Goal: Task Accomplishment & Management: Manage account settings

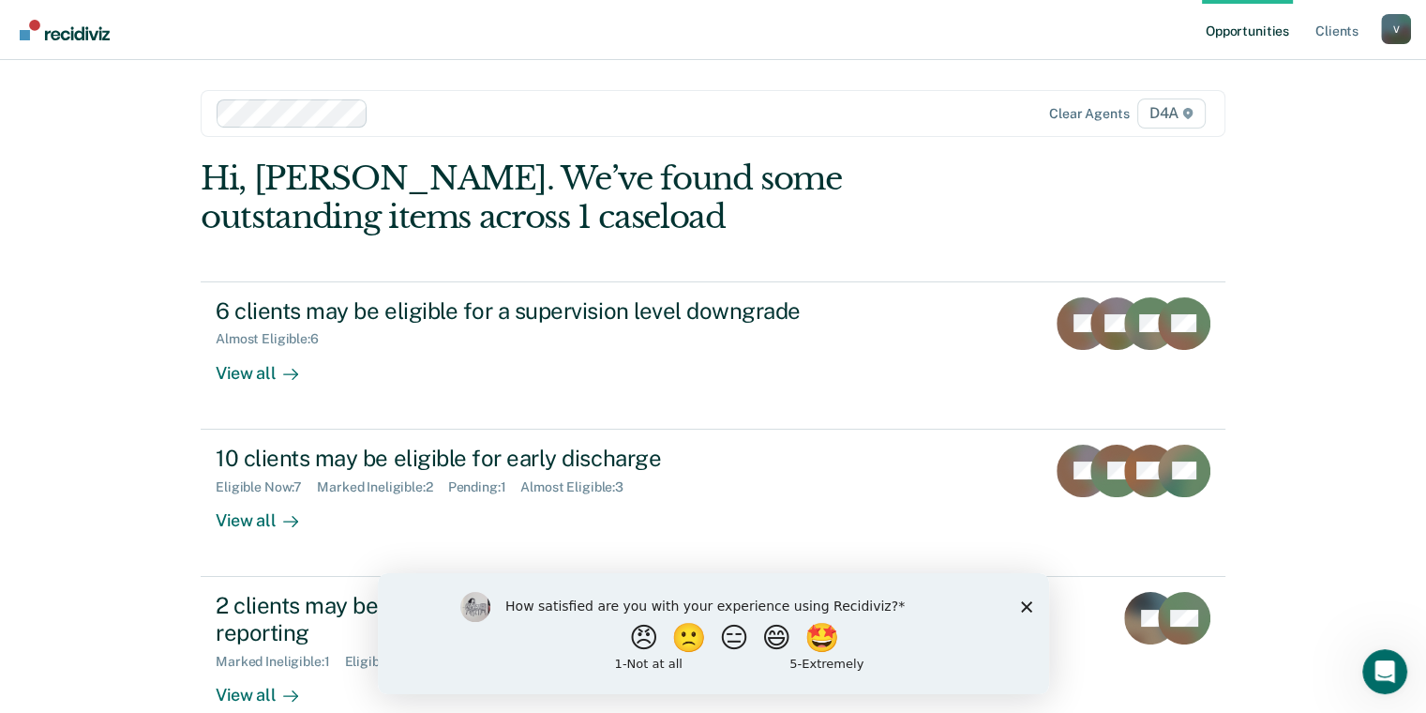
click at [1030, 605] on icon "Close survey" at bounding box center [1025, 605] width 11 height 11
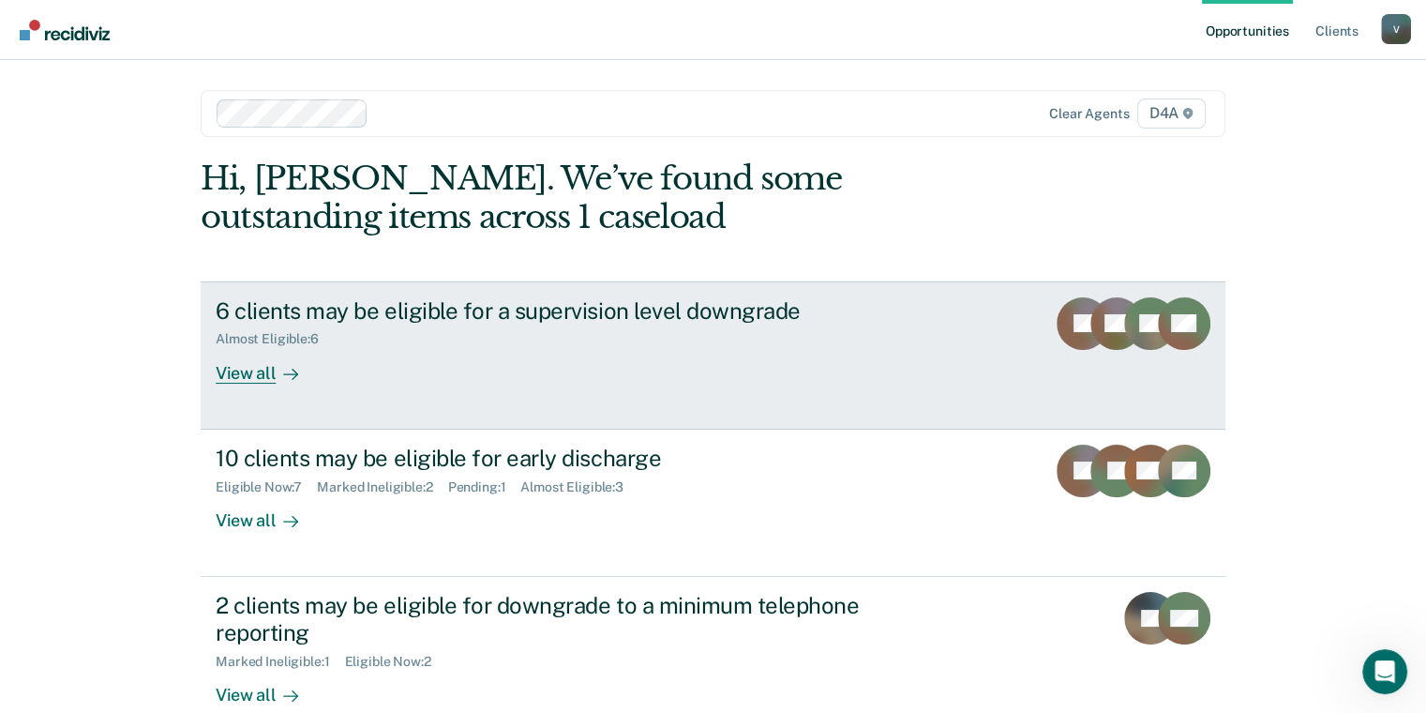
click at [511, 375] on div "6 clients may be eligible for a supervision level downgrade Almost Eligible : 6…" at bounding box center [567, 340] width 703 height 86
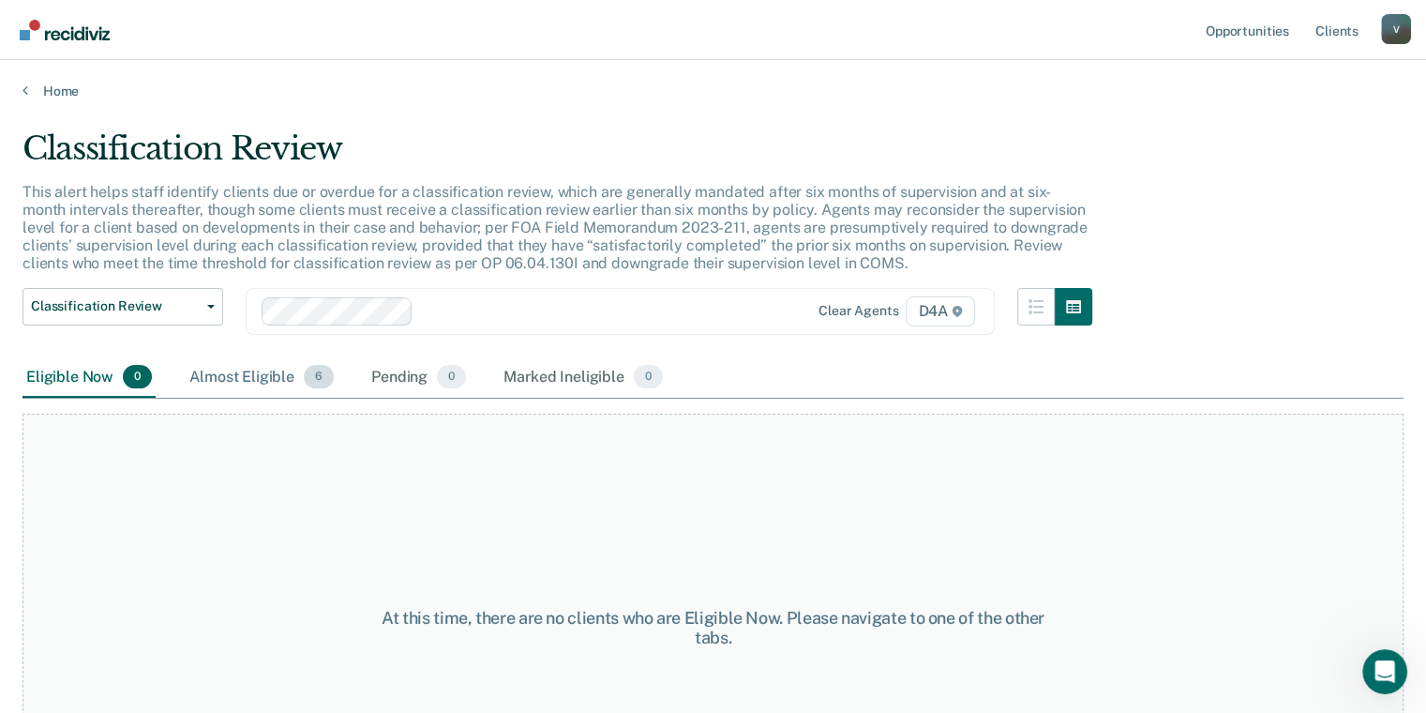
click at [287, 366] on div "Almost Eligible 6" at bounding box center [262, 377] width 152 height 41
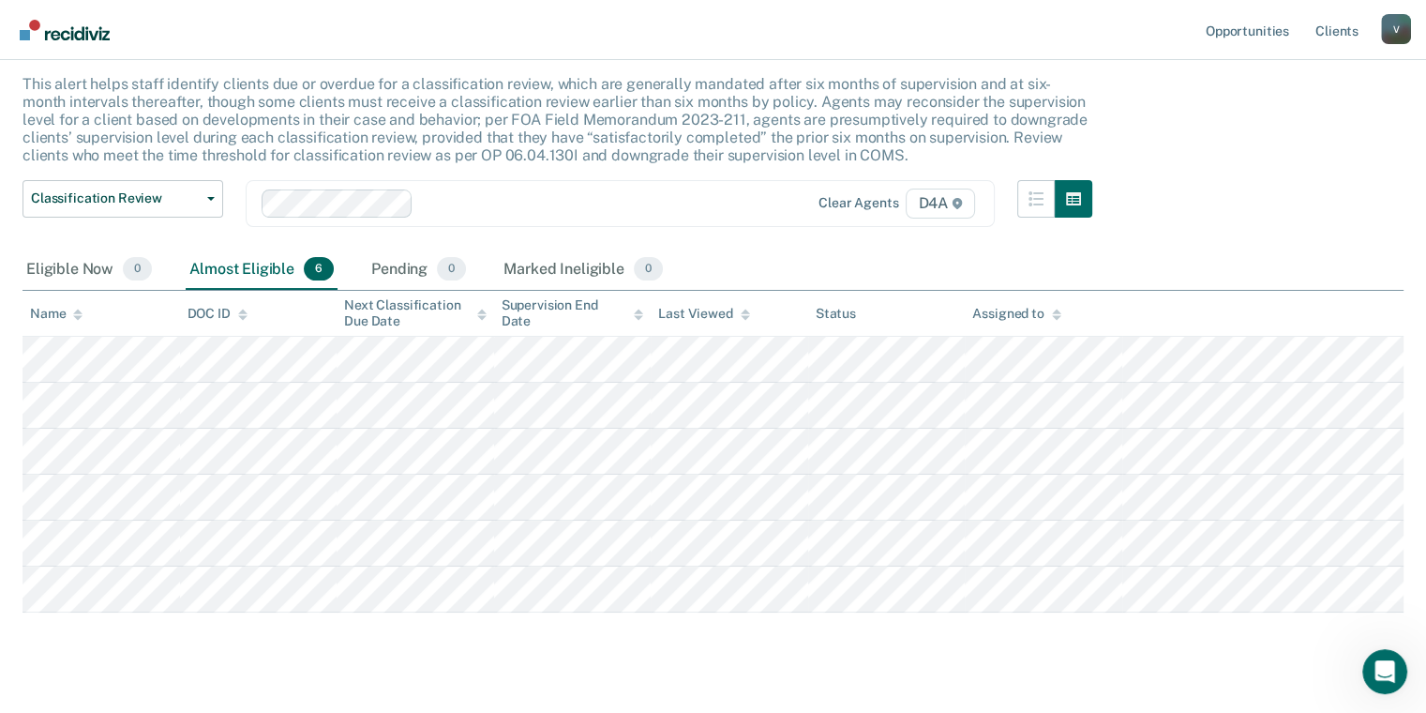
scroll to position [141, 0]
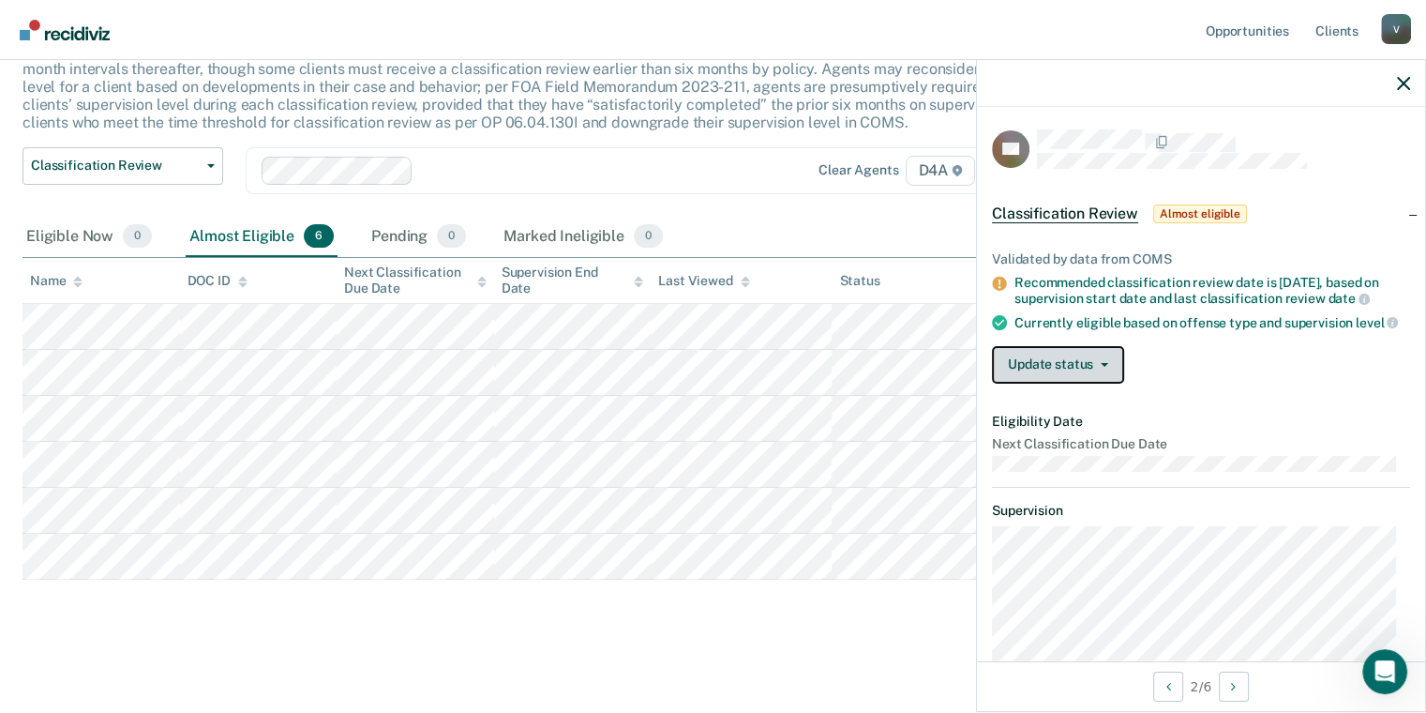
click at [1093, 379] on button "Update status" at bounding box center [1058, 365] width 132 height 38
click at [1204, 353] on div "Validated by data from COMS Recommended classification review date is [DATE], b…" at bounding box center [1201, 309] width 448 height 177
click at [370, 656] on main "Classification Review This alert helps staff identify clients due or overdue fo…" at bounding box center [713, 334] width 1426 height 750
click at [1399, 86] on icon "button" at bounding box center [1403, 83] width 13 height 13
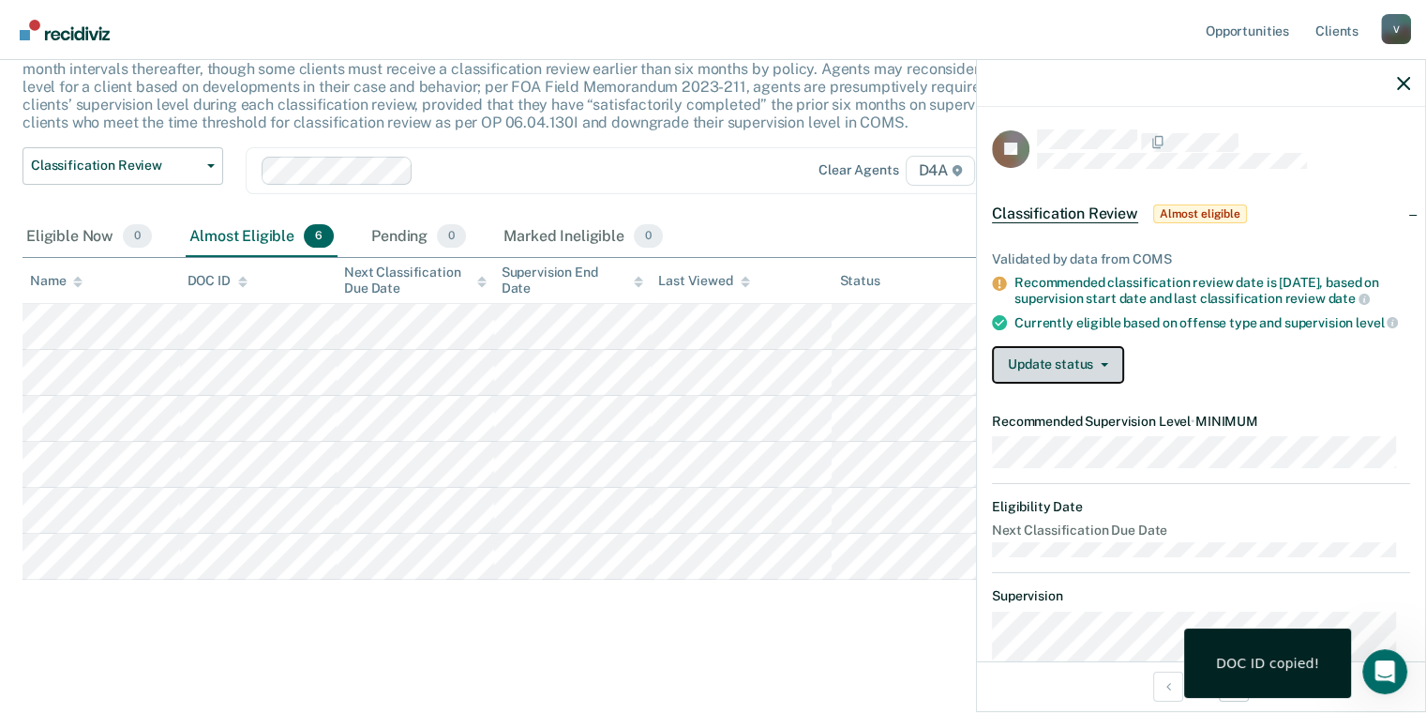
click at [1084, 384] on button "Update status" at bounding box center [1058, 365] width 132 height 38
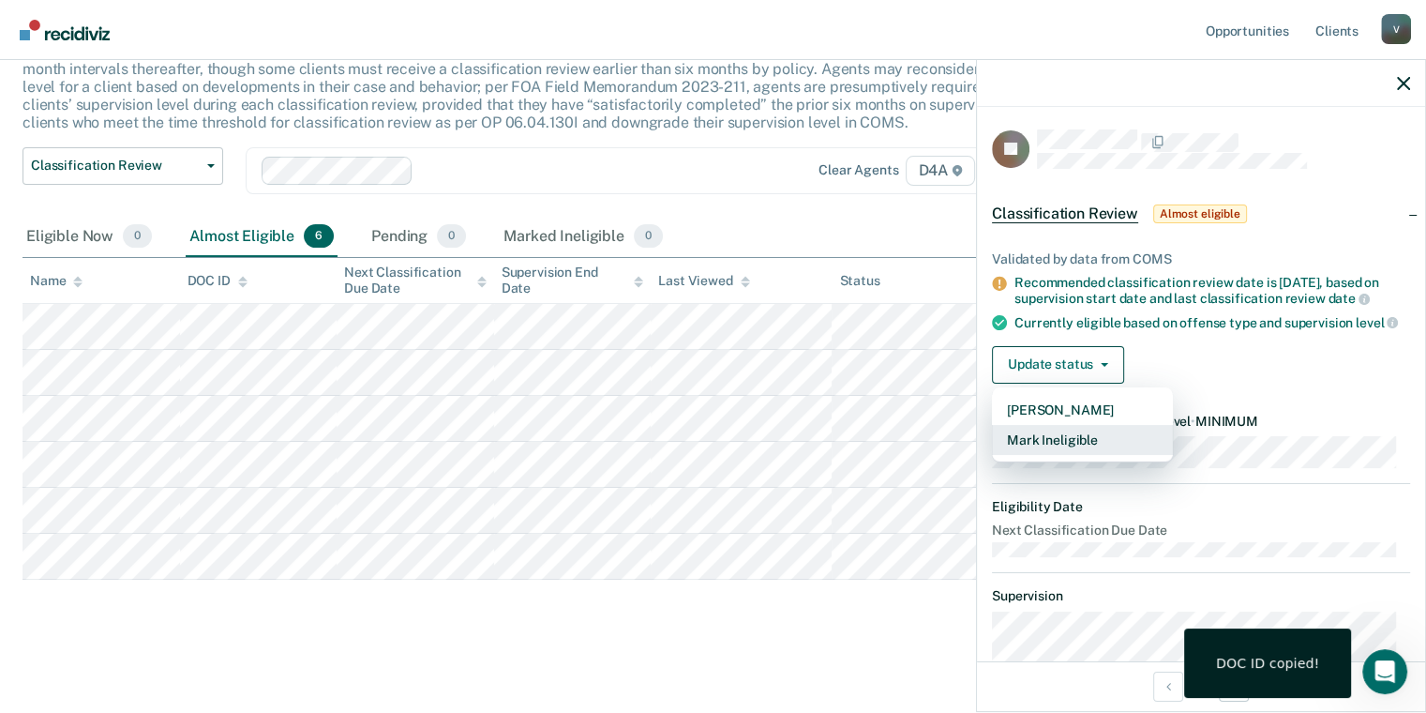
click at [1092, 453] on button "Mark Ineligible" at bounding box center [1082, 440] width 181 height 30
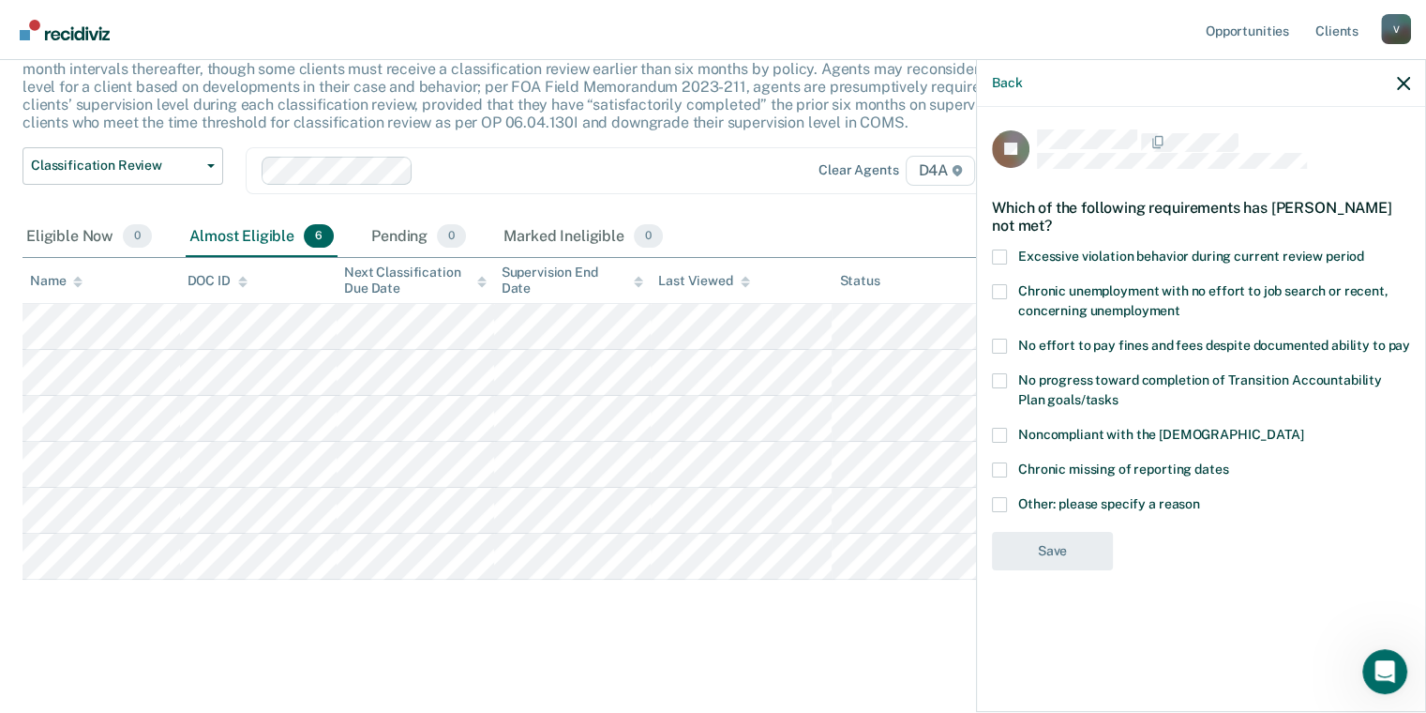
click at [1001, 435] on span at bounding box center [999, 435] width 15 height 15
click at [1304, 428] on input "Noncompliant with the [DEMOGRAPHIC_DATA]" at bounding box center [1304, 428] width 0 height 0
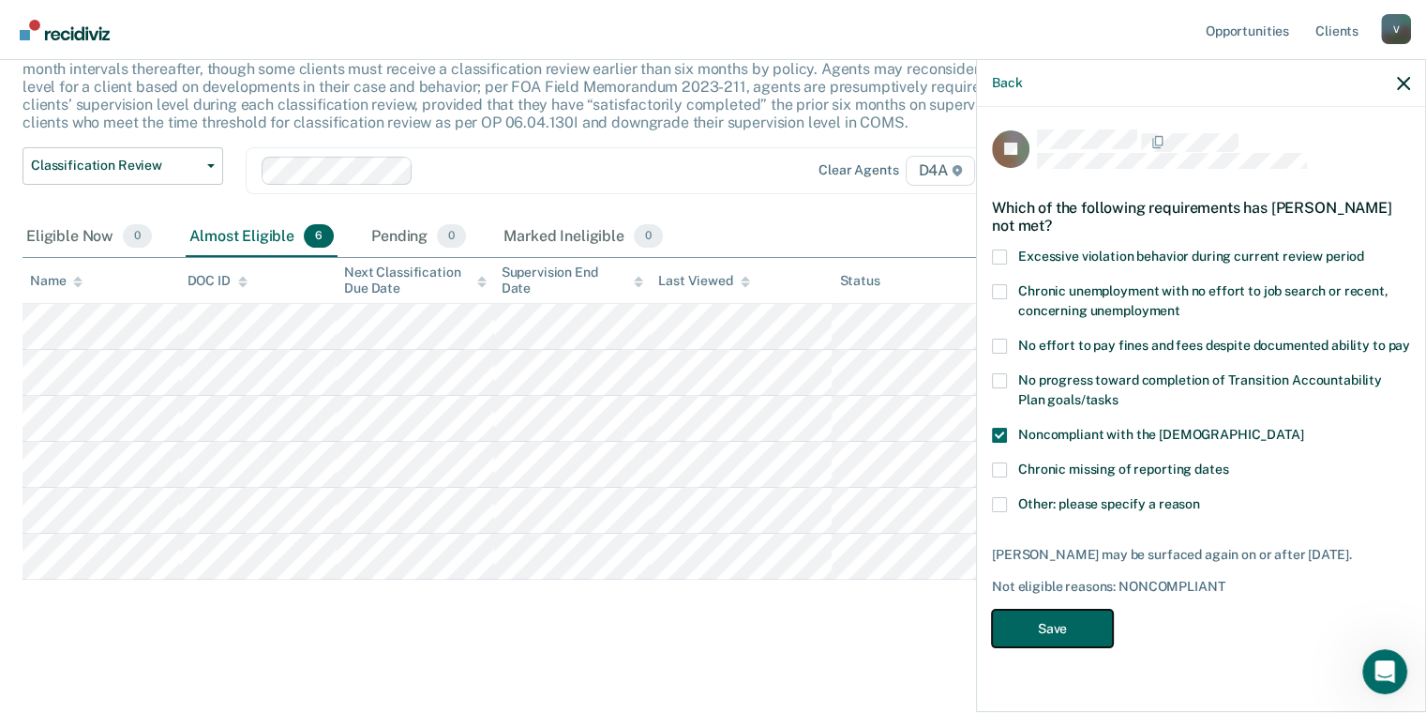
click at [1060, 636] on button "Save" at bounding box center [1052, 629] width 121 height 38
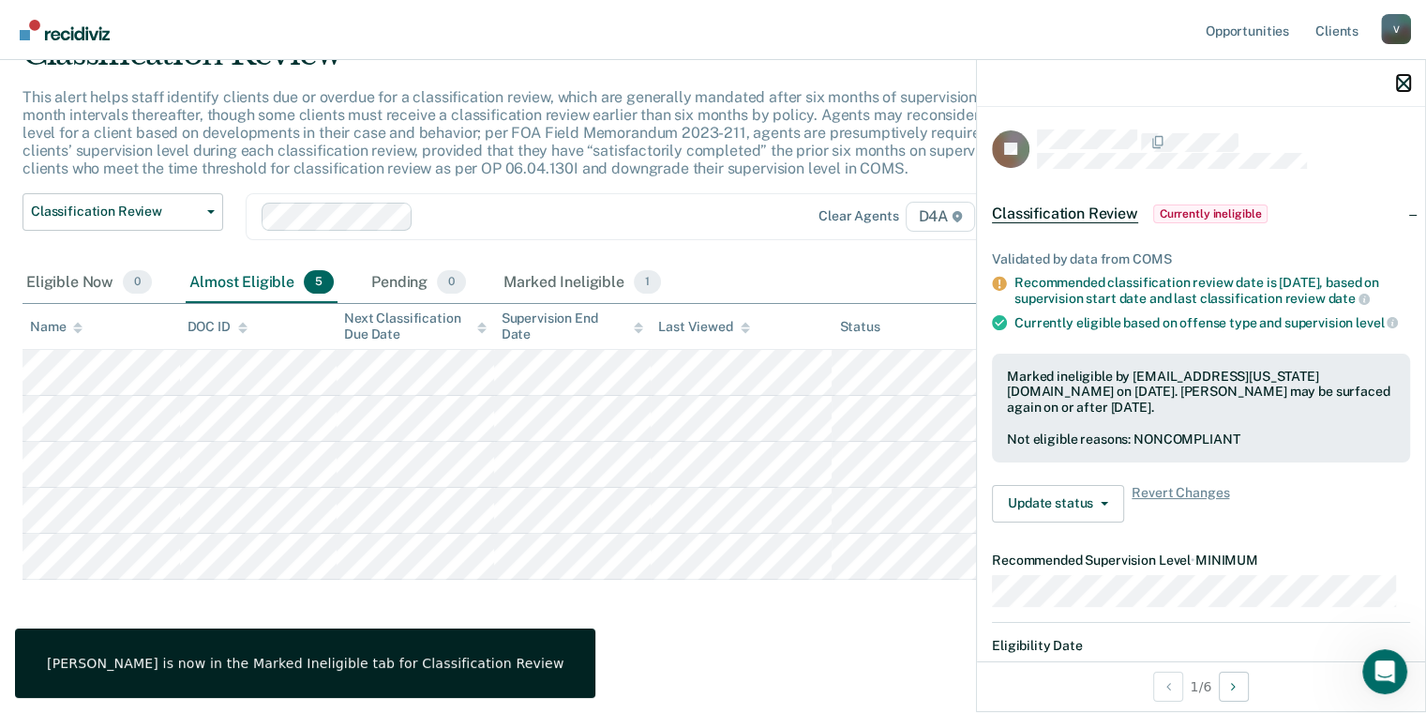
click at [1403, 83] on icon "button" at bounding box center [1403, 83] width 13 height 13
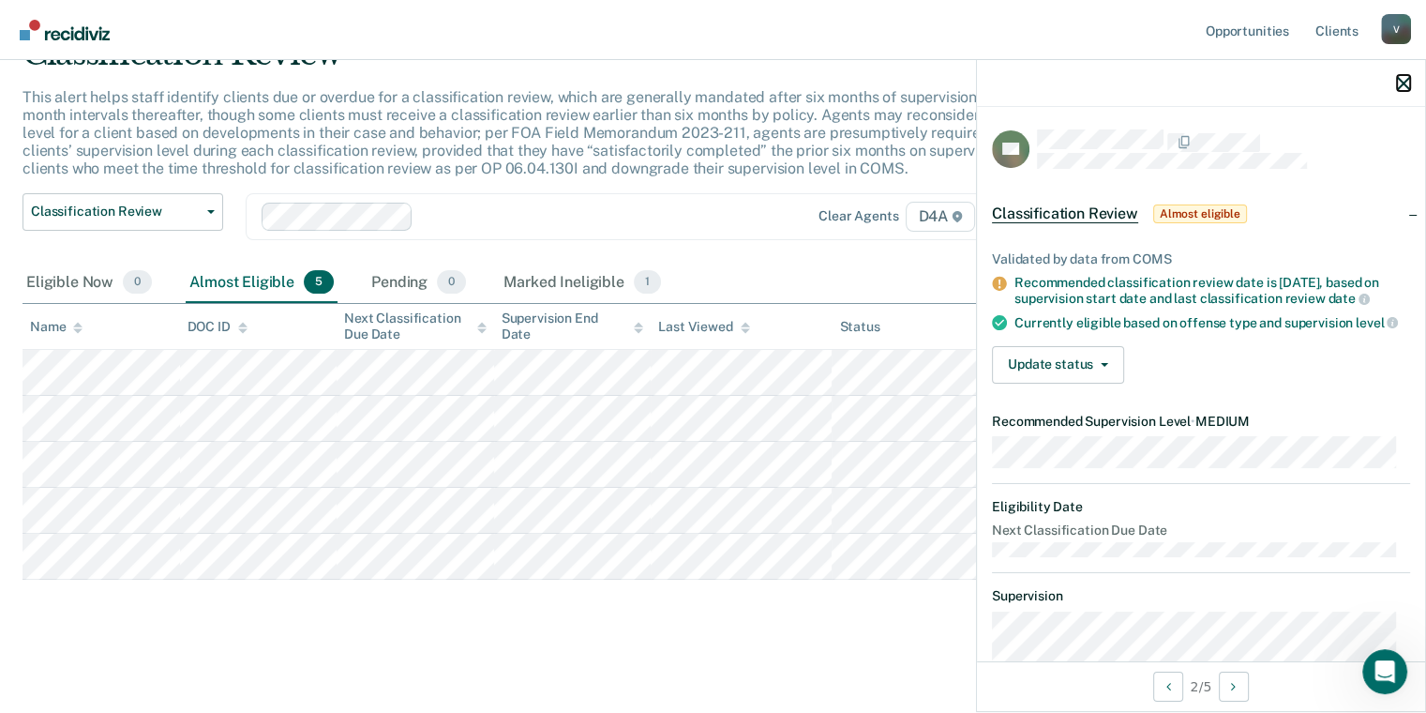
click at [1401, 81] on icon "button" at bounding box center [1403, 83] width 13 height 13
click at [1062, 383] on button "Update status" at bounding box center [1058, 365] width 132 height 38
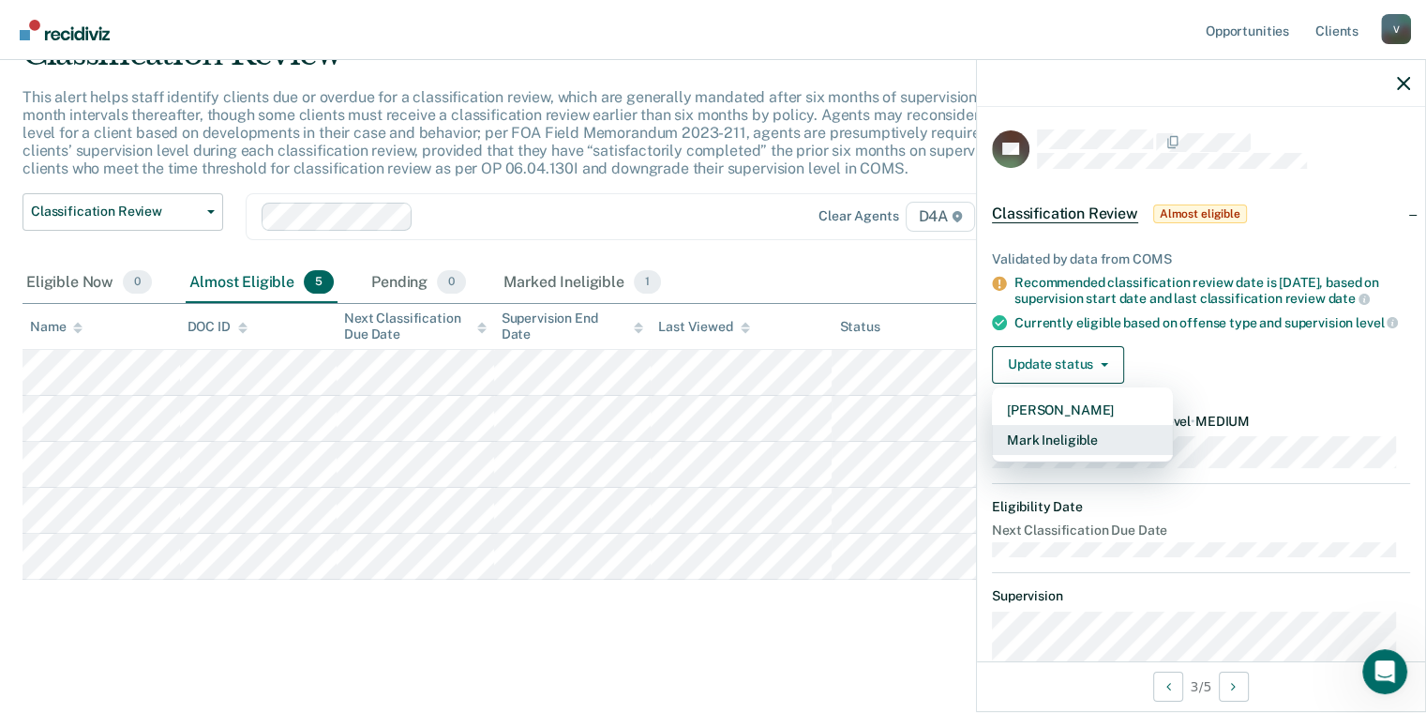
click at [1122, 454] on button "Mark Ineligible" at bounding box center [1082, 440] width 181 height 30
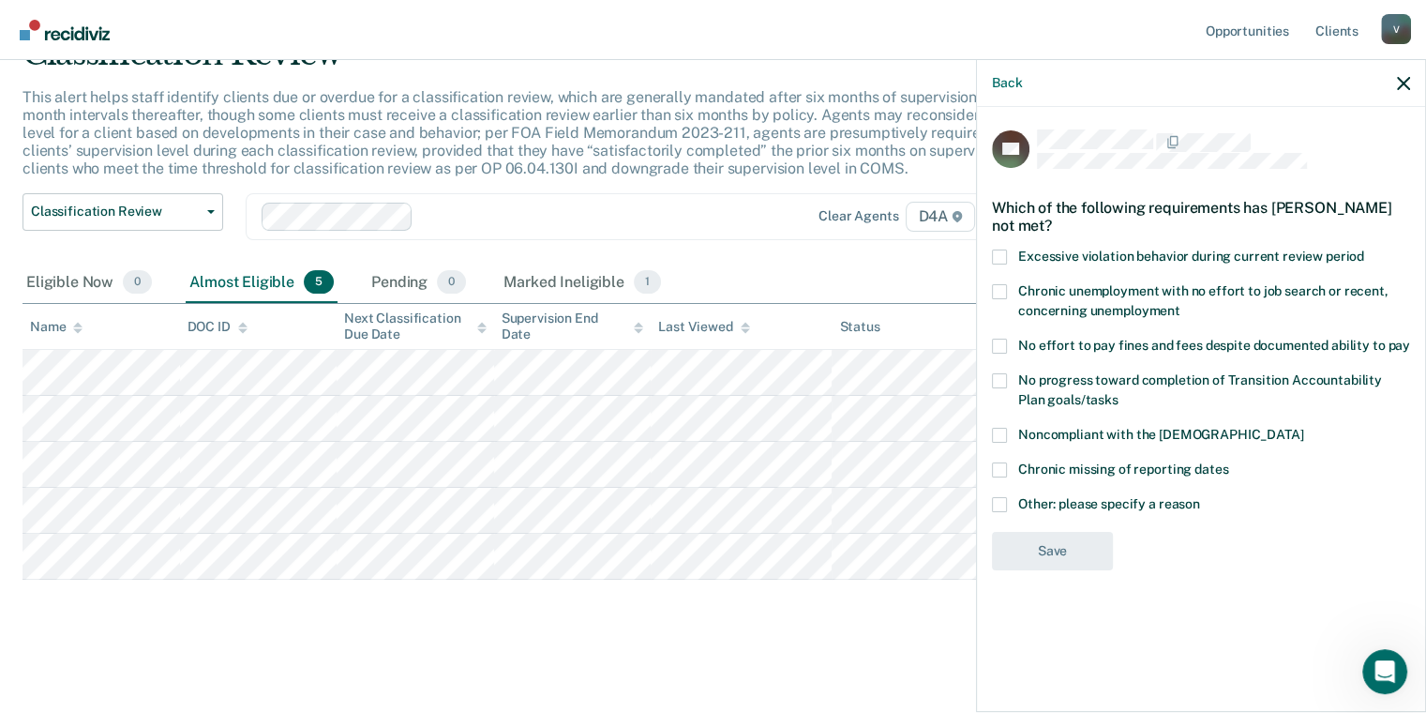
click at [1028, 428] on span "Noncompliant with the [DEMOGRAPHIC_DATA]" at bounding box center [1160, 434] width 285 height 15
click at [1304, 428] on input "Noncompliant with the [DEMOGRAPHIC_DATA]" at bounding box center [1304, 428] width 0 height 0
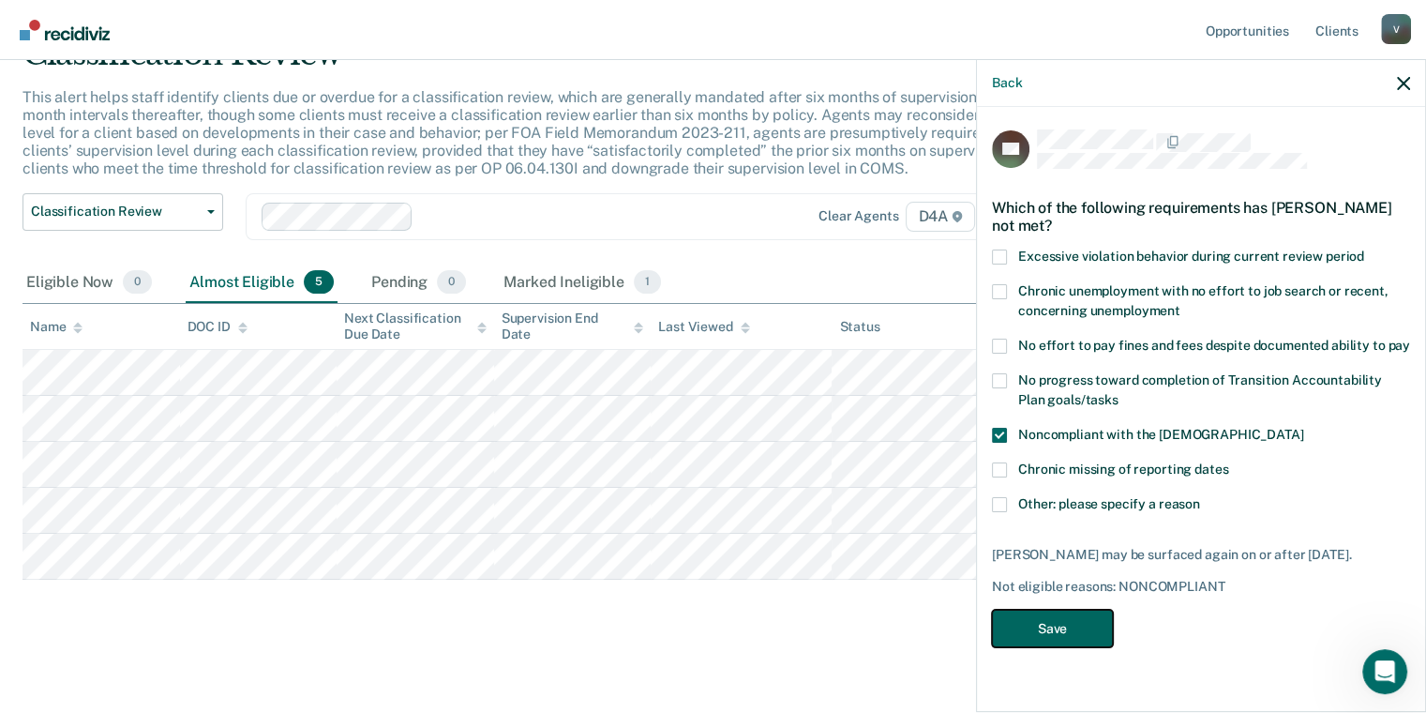
click at [1062, 640] on button "Save" at bounding box center [1052, 629] width 121 height 38
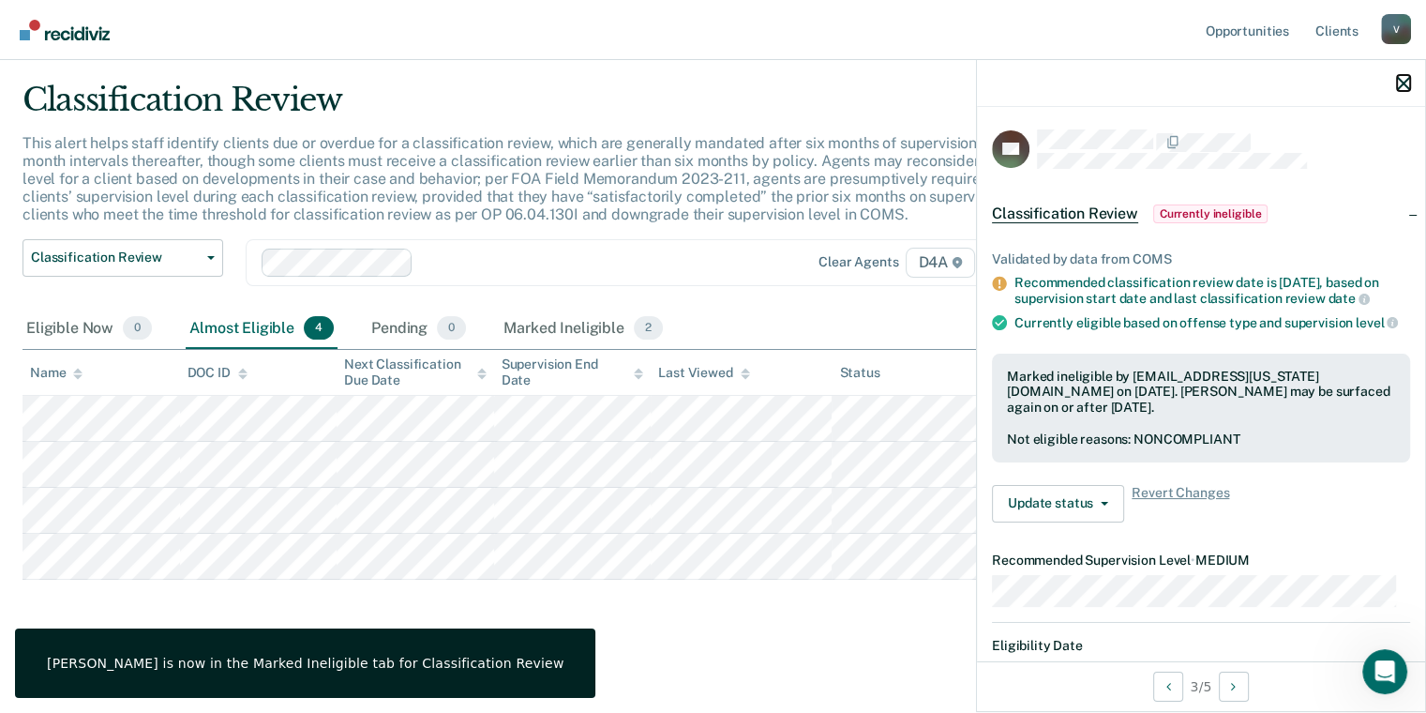
click at [1399, 90] on icon "button" at bounding box center [1403, 83] width 13 height 13
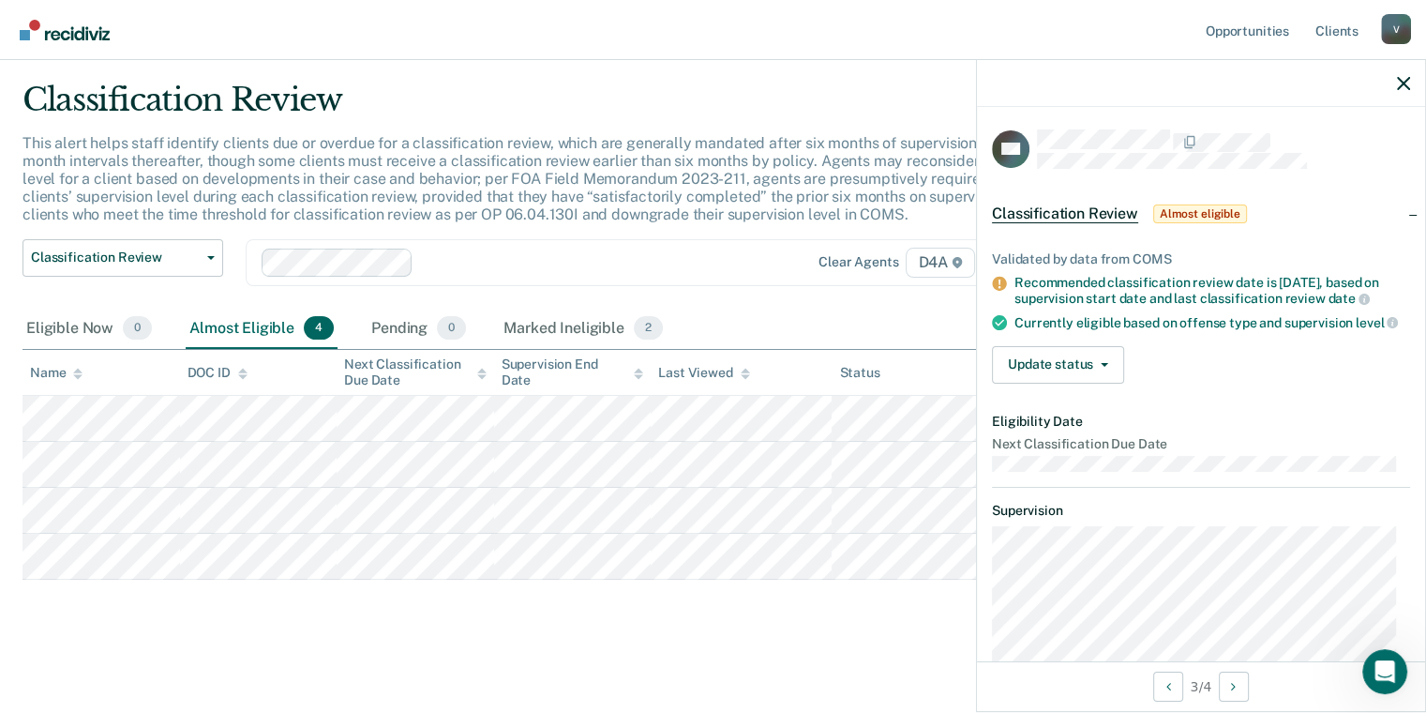
click at [1091, 331] on div "Currently eligible based on offense type and supervision level" at bounding box center [1213, 322] width 396 height 17
click at [1080, 372] on button "Update status" at bounding box center [1058, 365] width 132 height 38
click at [1264, 384] on div "Update status [PERSON_NAME] Mark Ineligible" at bounding box center [1201, 365] width 418 height 38
click at [435, 612] on div "Classification Review This alert helps staff identify clients due or overdue fo…" at bounding box center [713, 357] width 1381 height 553
click at [1403, 83] on icon "button" at bounding box center [1403, 83] width 13 height 13
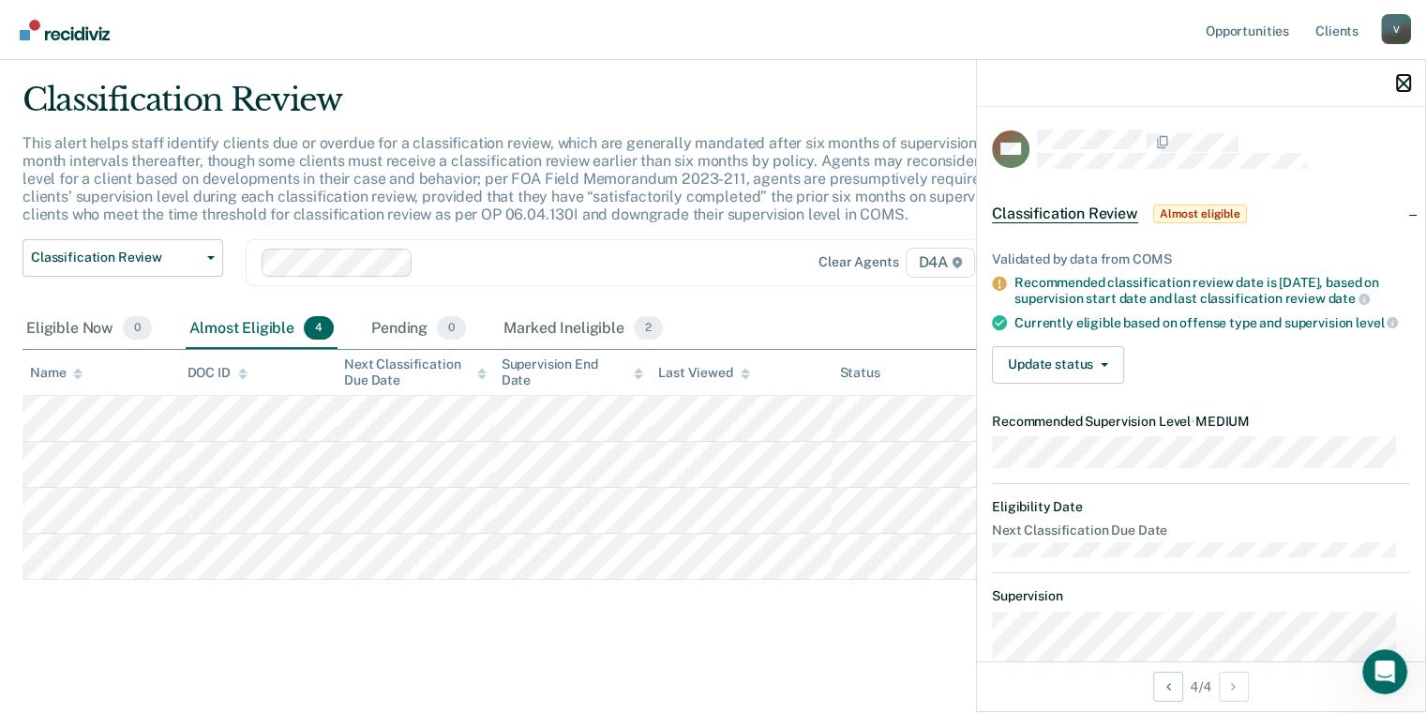
click at [1399, 77] on icon "button" at bounding box center [1403, 83] width 13 height 13
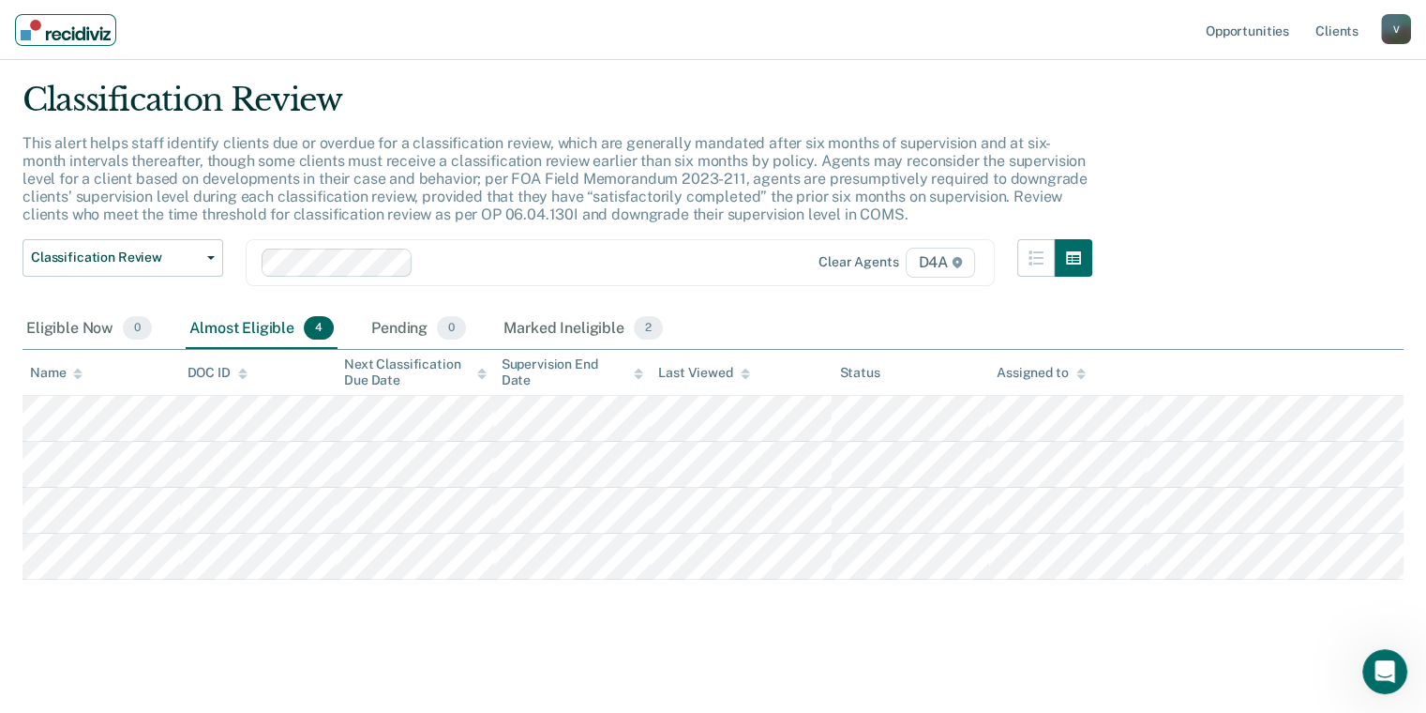
click at [33, 29] on img "Main navigation" at bounding box center [66, 30] width 90 height 21
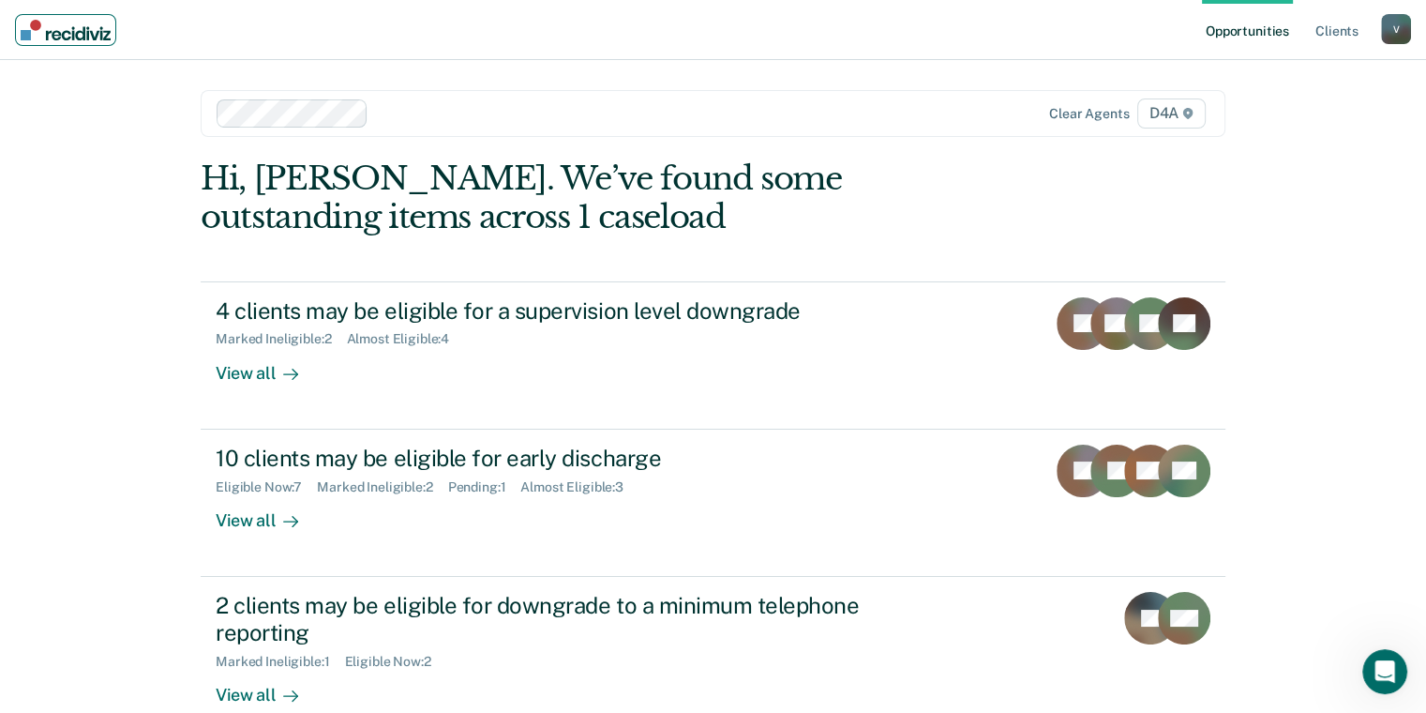
click at [67, 33] on img "Main navigation" at bounding box center [66, 30] width 90 height 21
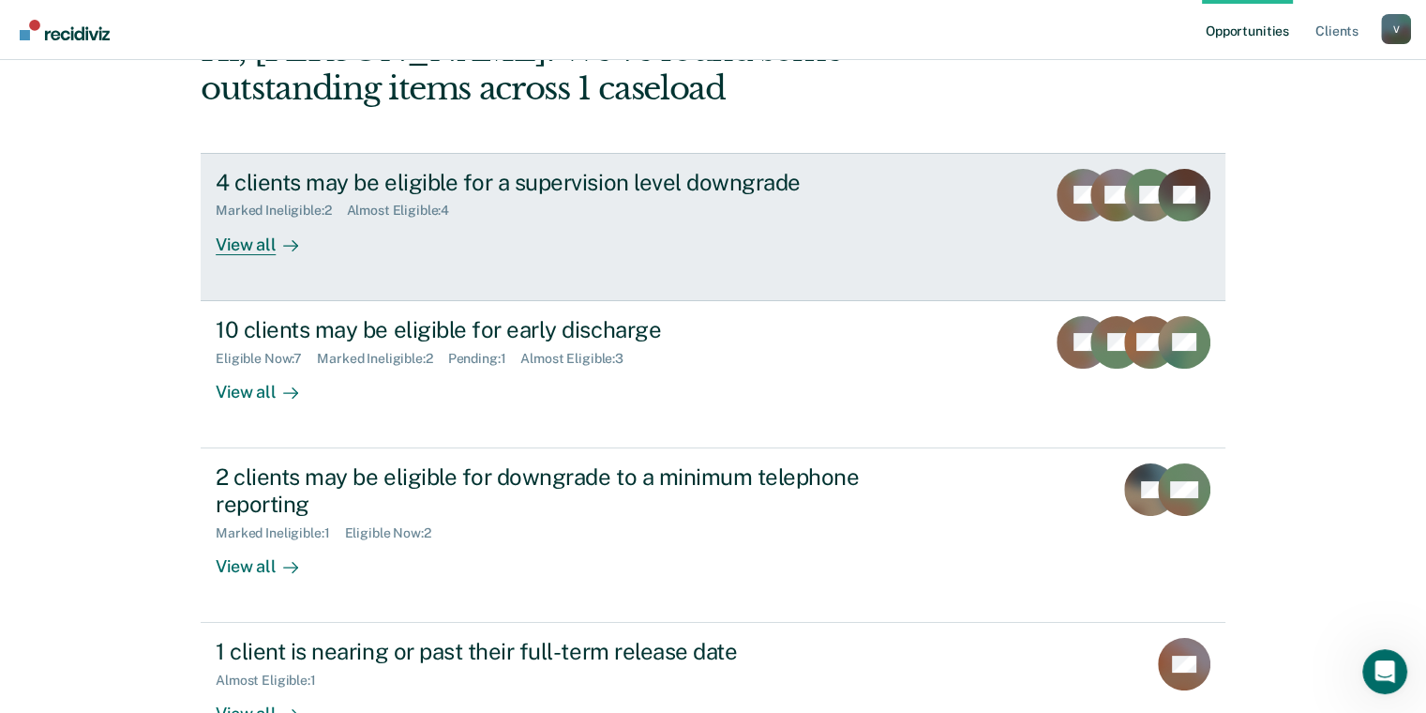
scroll to position [188, 0]
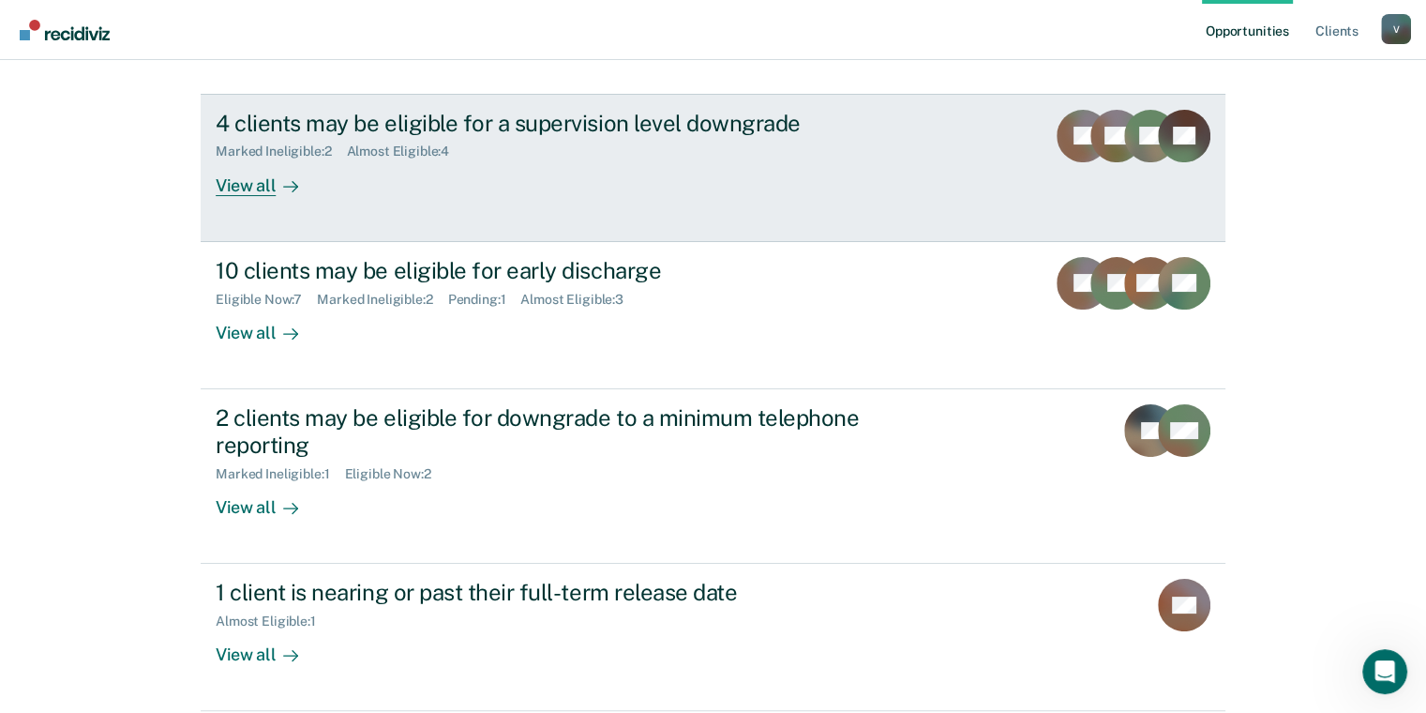
click at [259, 188] on div "View all" at bounding box center [268, 177] width 105 height 37
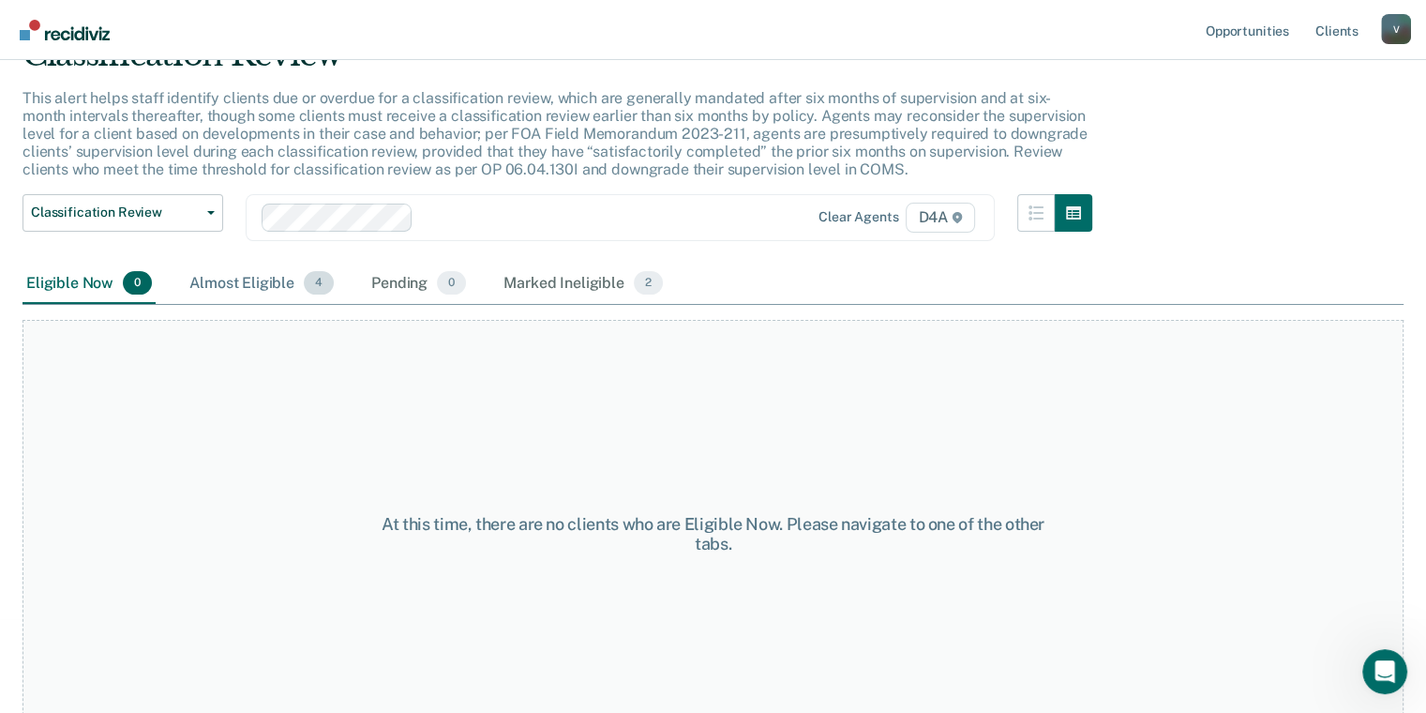
click at [296, 279] on div "Almost Eligible 4" at bounding box center [262, 284] width 152 height 41
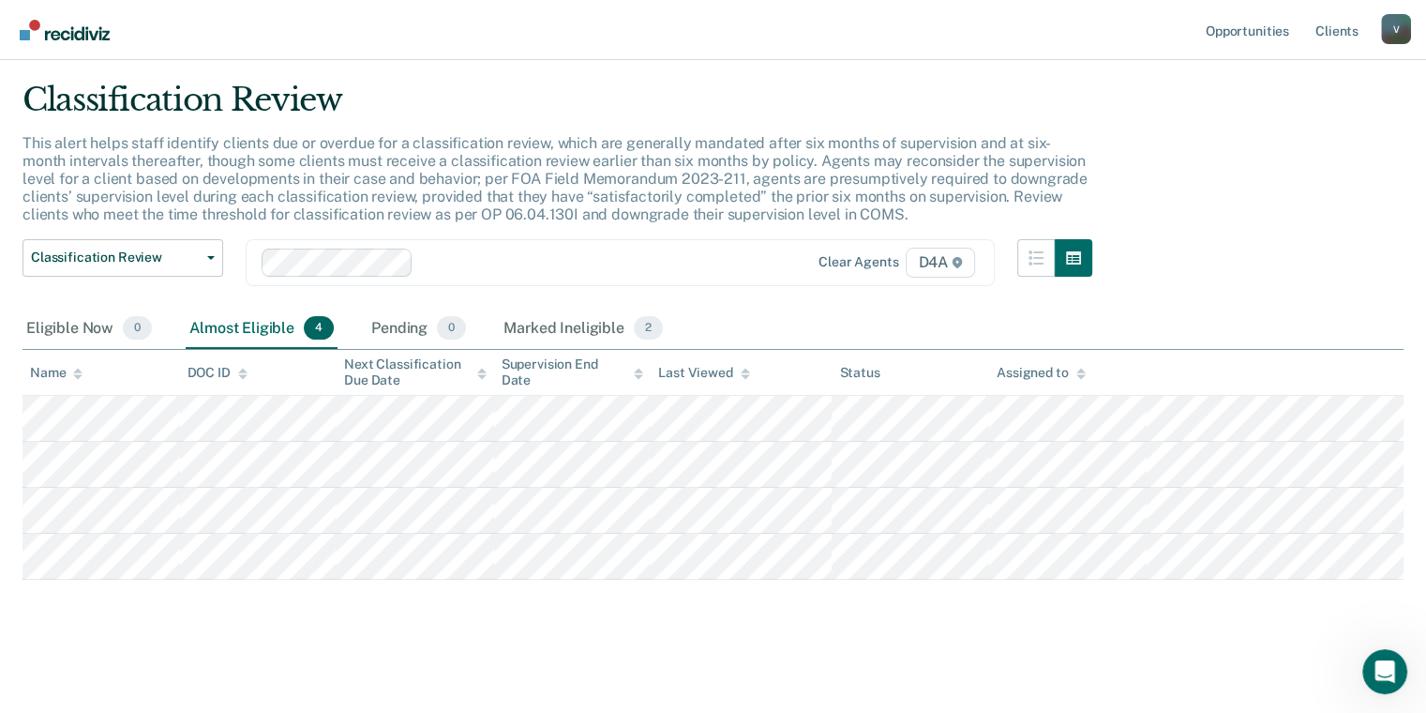
click at [158, 224] on div "This alert helps staff identify clients due or overdue for a classification rev…" at bounding box center [558, 186] width 1070 height 105
click at [172, 250] on span "Classification Review" at bounding box center [115, 257] width 169 height 16
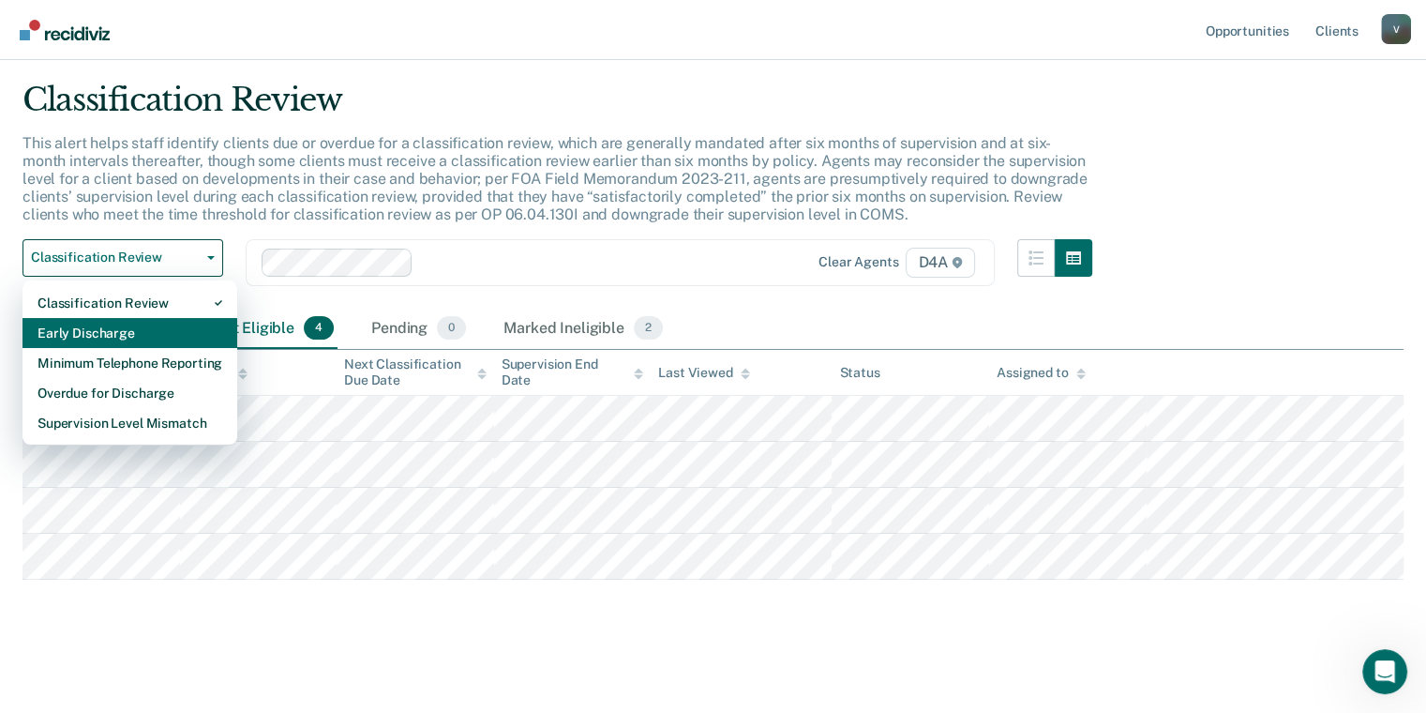
click at [173, 326] on div "Early Discharge" at bounding box center [130, 333] width 185 height 30
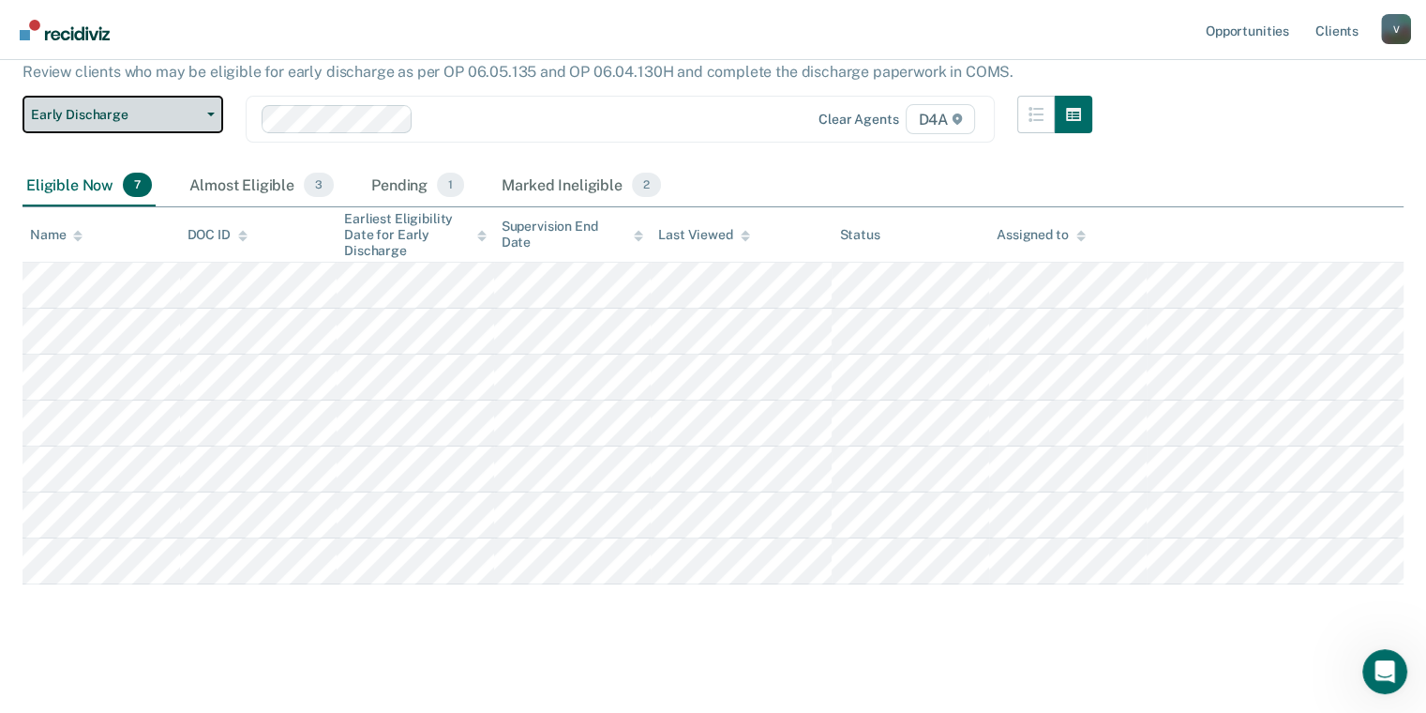
scroll to position [178, 0]
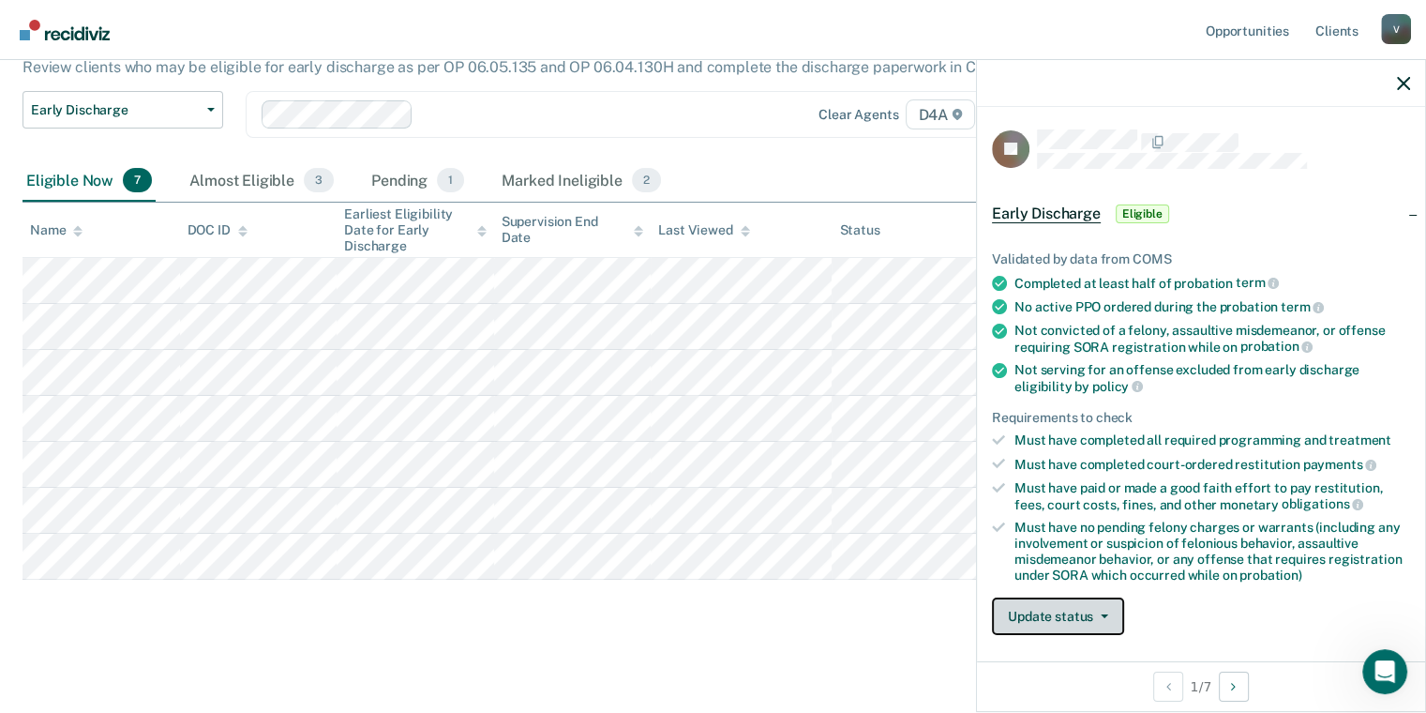
click at [1094, 617] on button "Update status" at bounding box center [1058, 616] width 132 height 38
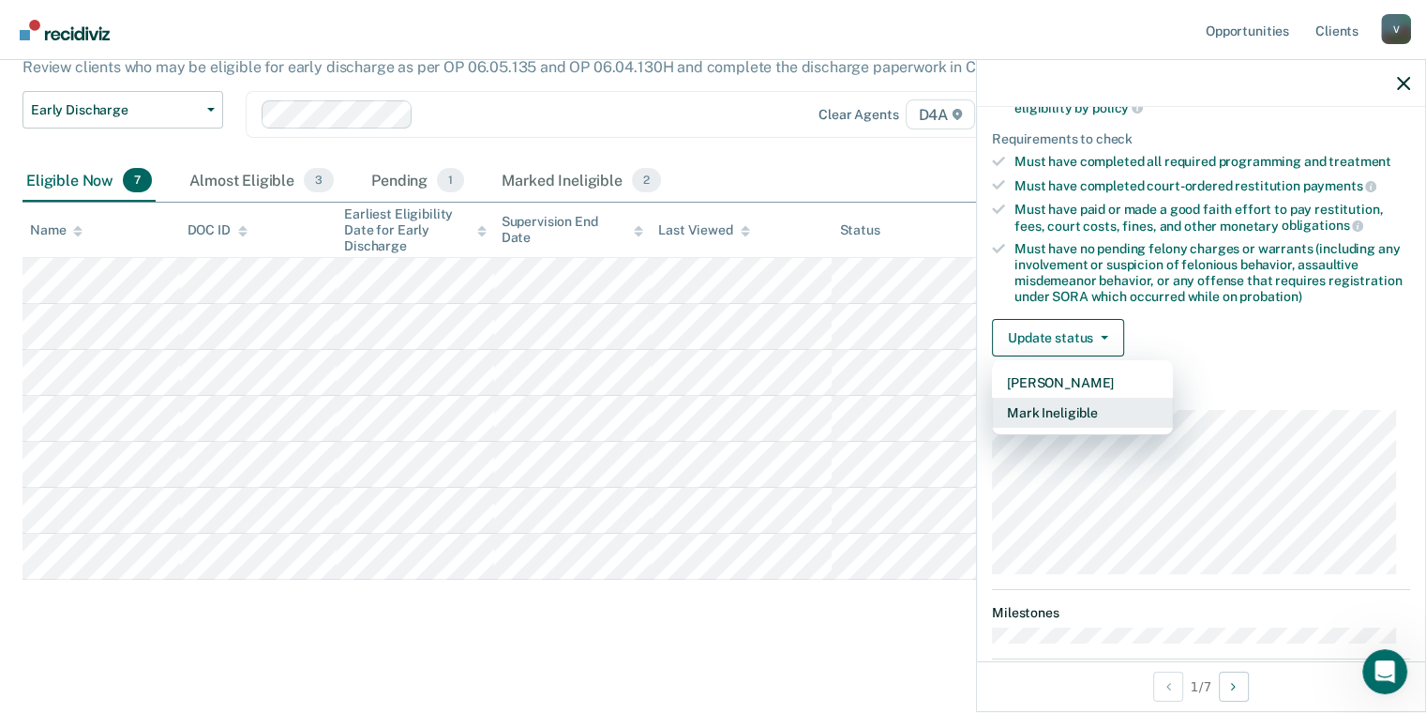
scroll to position [290, 0]
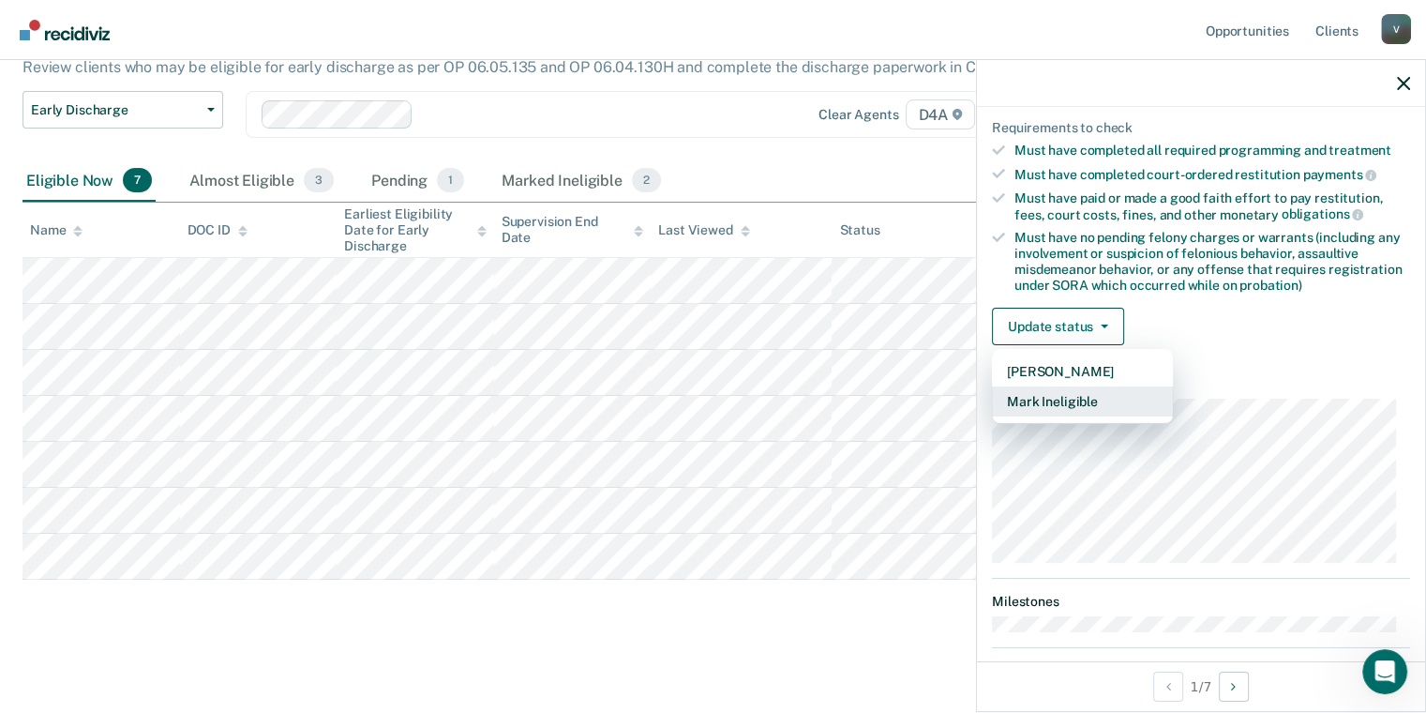
click at [1077, 400] on button "Mark Ineligible" at bounding box center [1082, 401] width 181 height 30
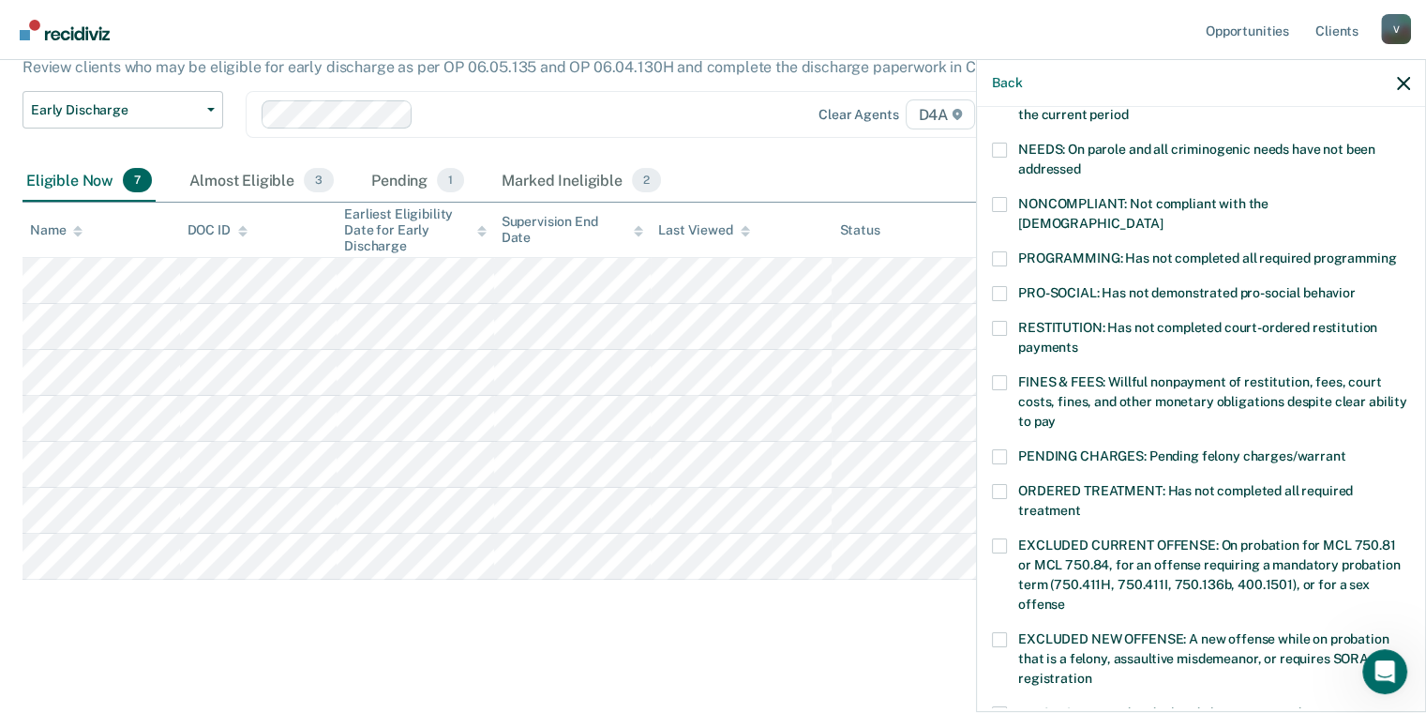
click at [1013, 200] on label "NONCOMPLIANT: Not compliant with the [DEMOGRAPHIC_DATA]" at bounding box center [1201, 216] width 418 height 39
click at [1163, 217] on input "NONCOMPLIANT: Not compliant with the [DEMOGRAPHIC_DATA]" at bounding box center [1163, 217] width 0 height 0
click at [996, 251] on span at bounding box center [999, 258] width 15 height 15
click at [1396, 251] on input "PROGRAMMING: Has not completed all required programming" at bounding box center [1396, 251] width 0 height 0
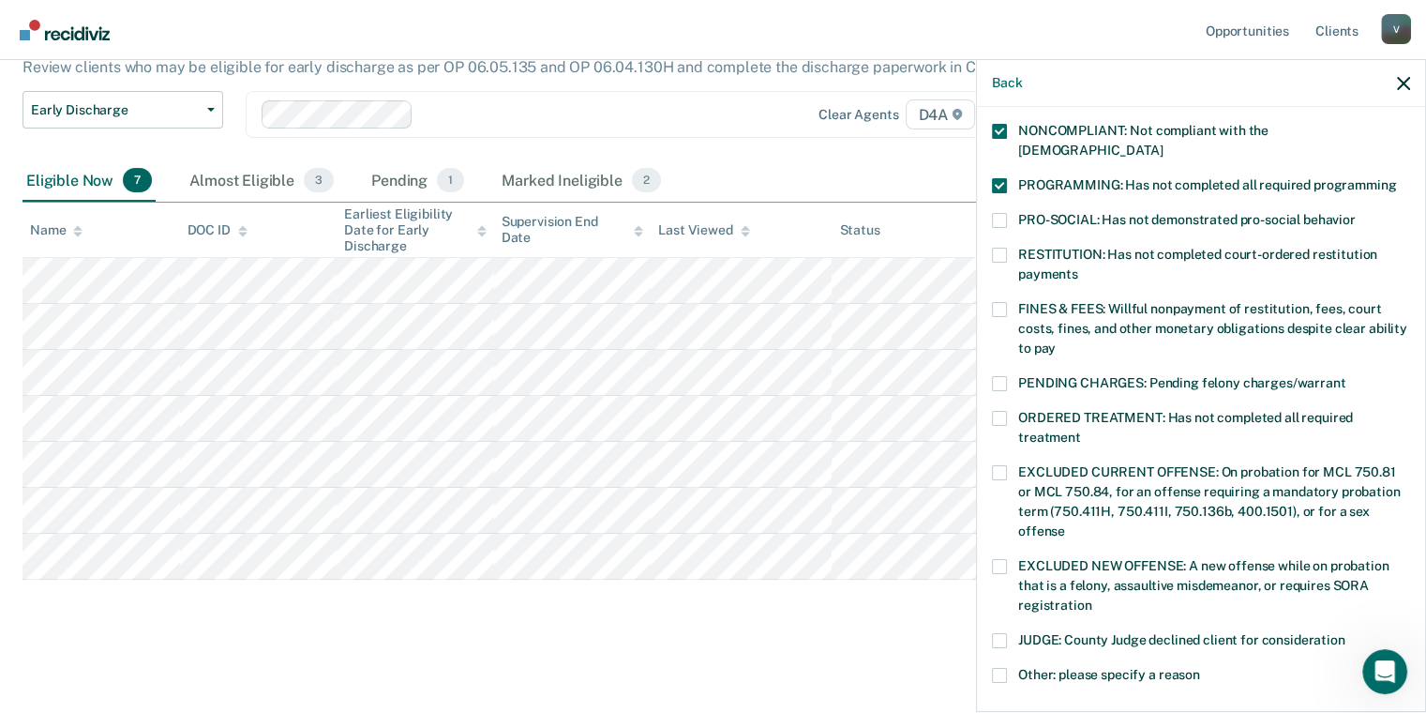
scroll to position [597, 0]
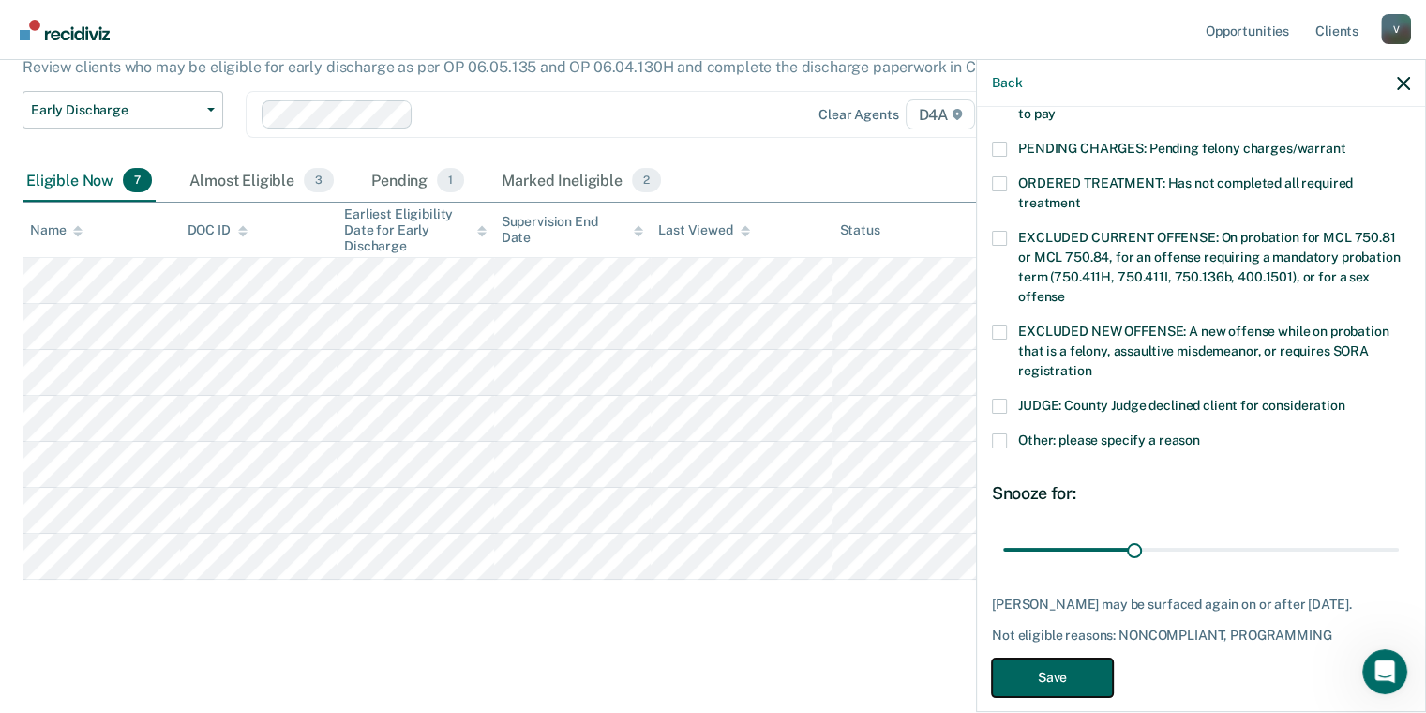
click at [1087, 658] on button "Save" at bounding box center [1052, 677] width 121 height 38
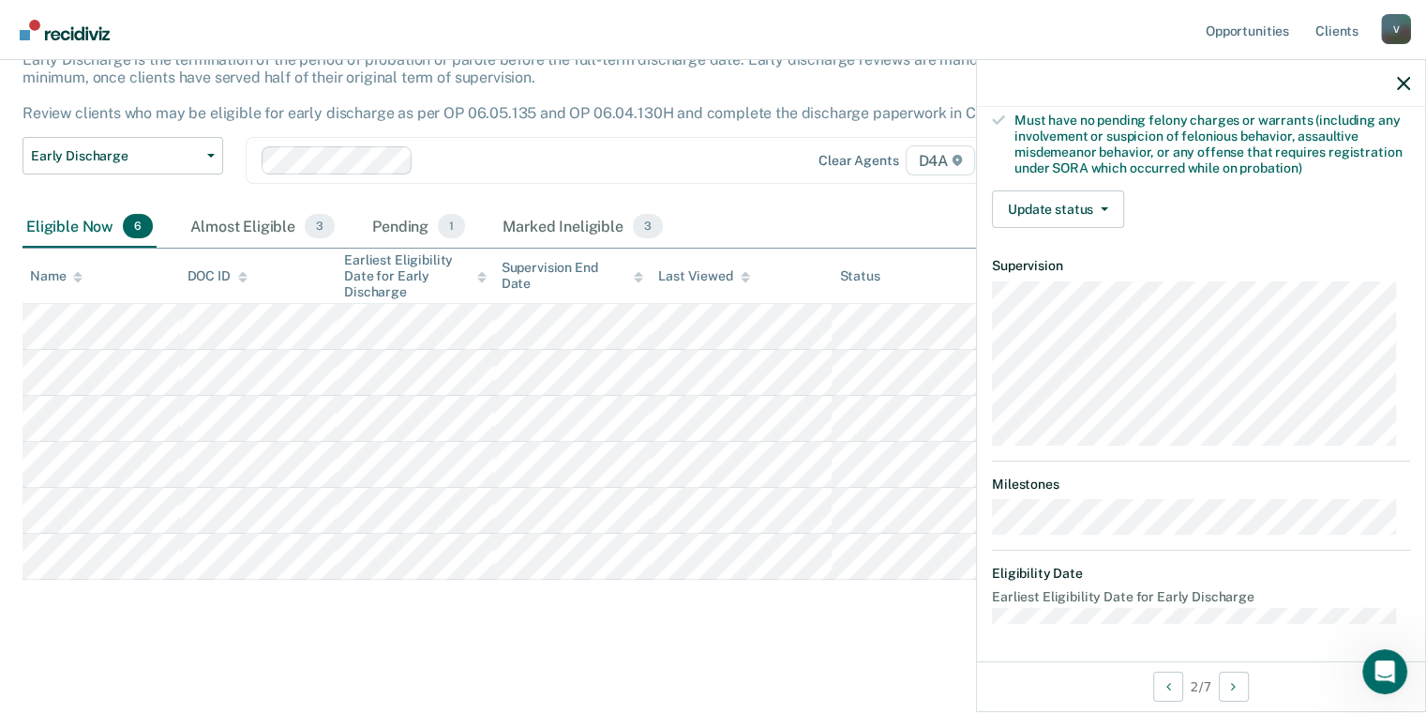
scroll to position [381, 0]
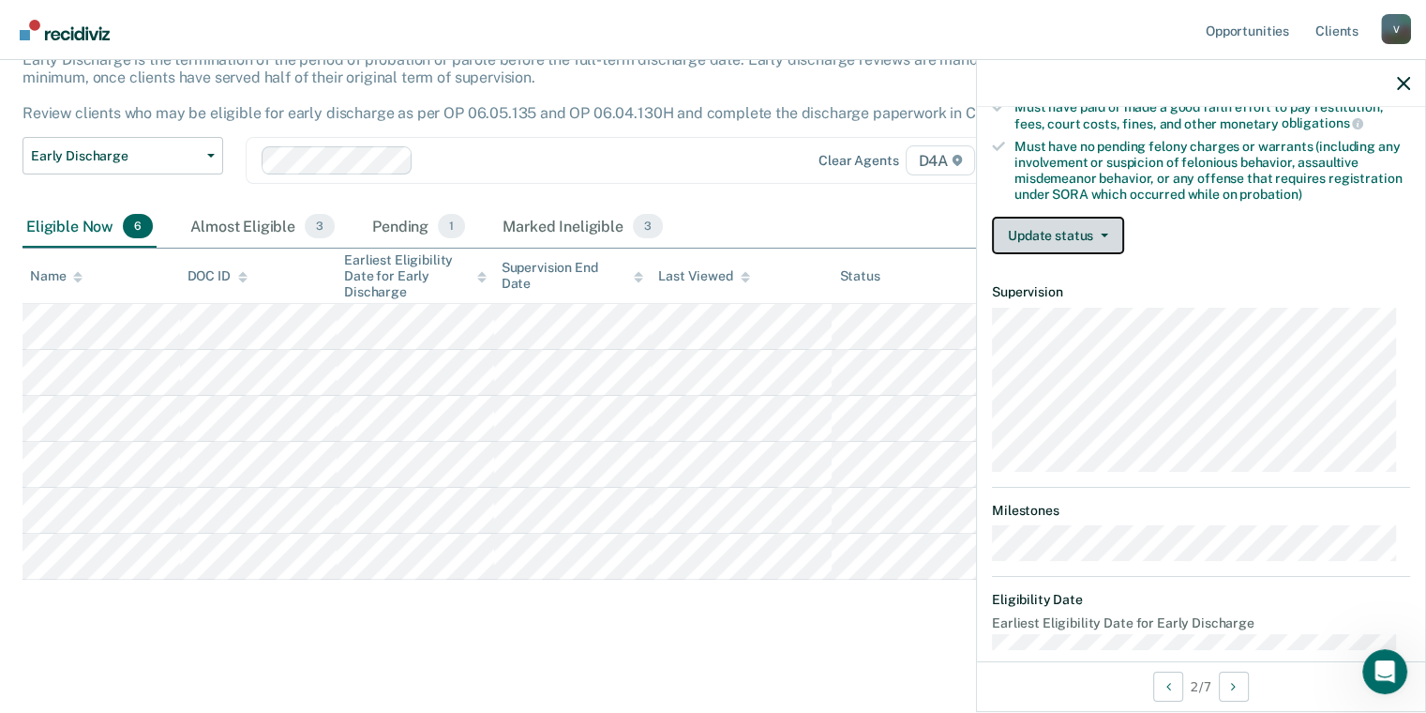
click at [1062, 236] on button "Update status" at bounding box center [1058, 236] width 132 height 38
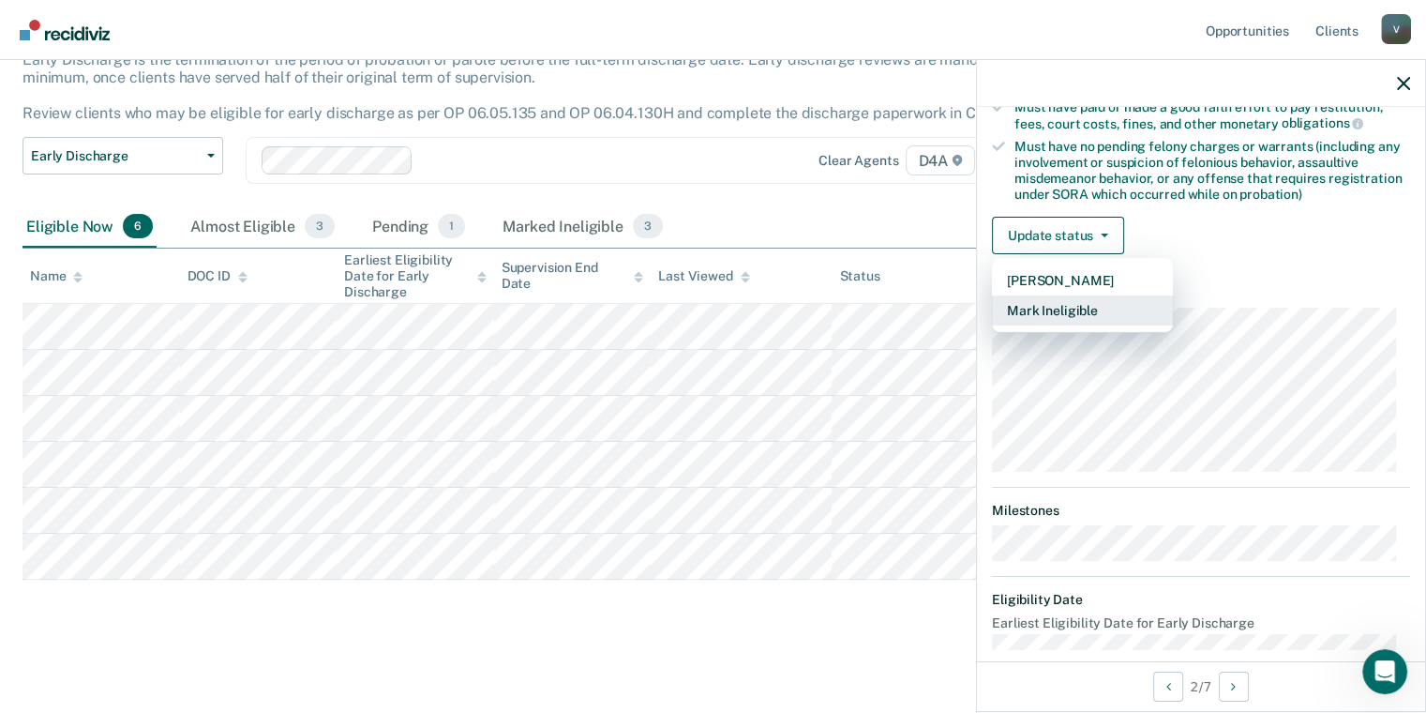
click at [1081, 302] on button "Mark Ineligible" at bounding box center [1082, 310] width 181 height 30
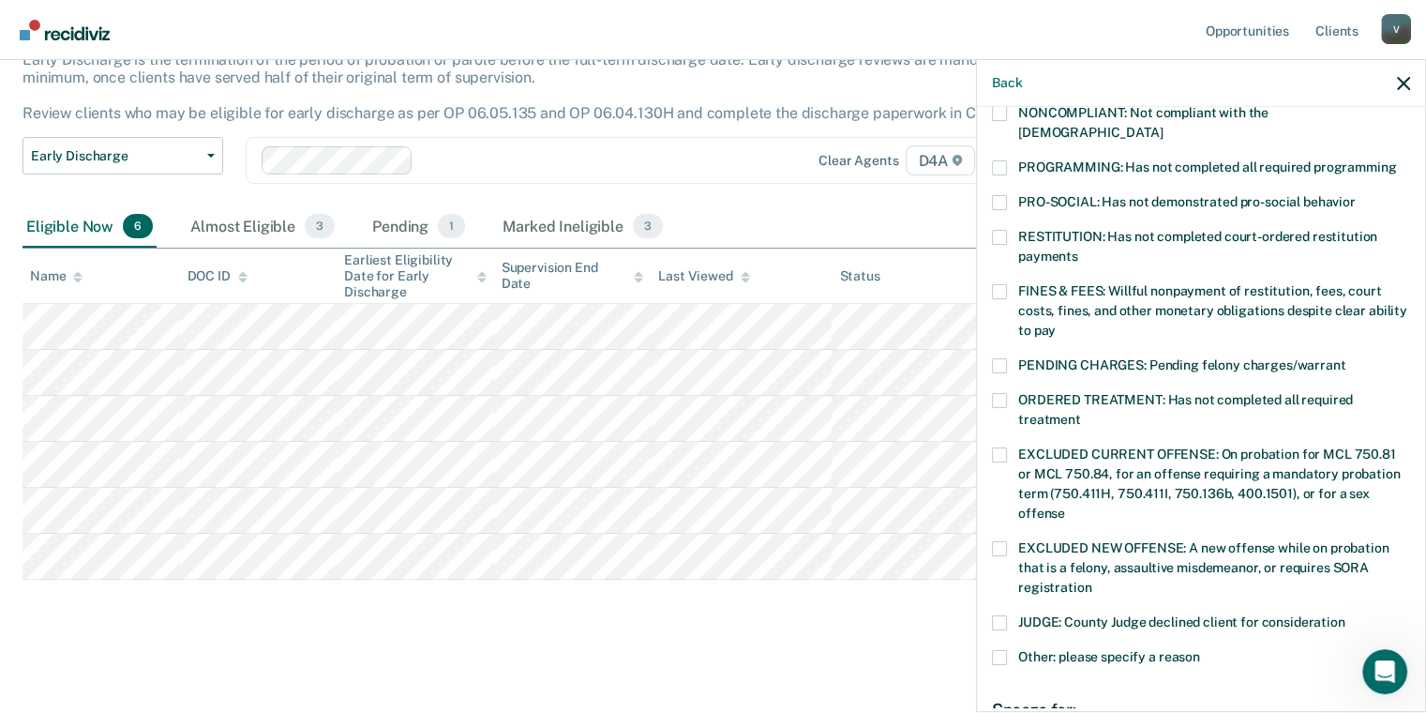
click at [1005, 284] on span at bounding box center [999, 291] width 15 height 15
click at [1056, 324] on input "FINES & FEES: Willful nonpayment of restitution, fees, court costs, fines, and …" at bounding box center [1056, 324] width 0 height 0
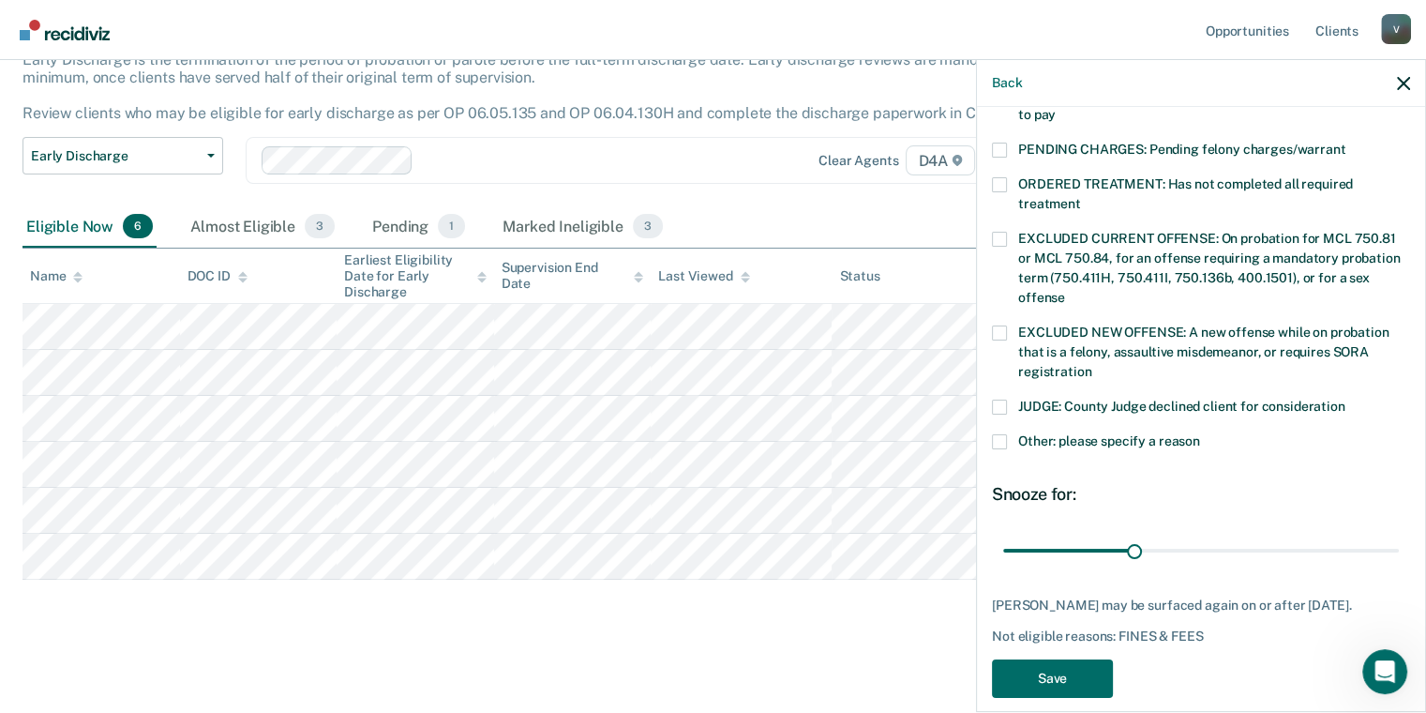
scroll to position [597, 0]
click at [1081, 658] on button "Save" at bounding box center [1052, 677] width 121 height 38
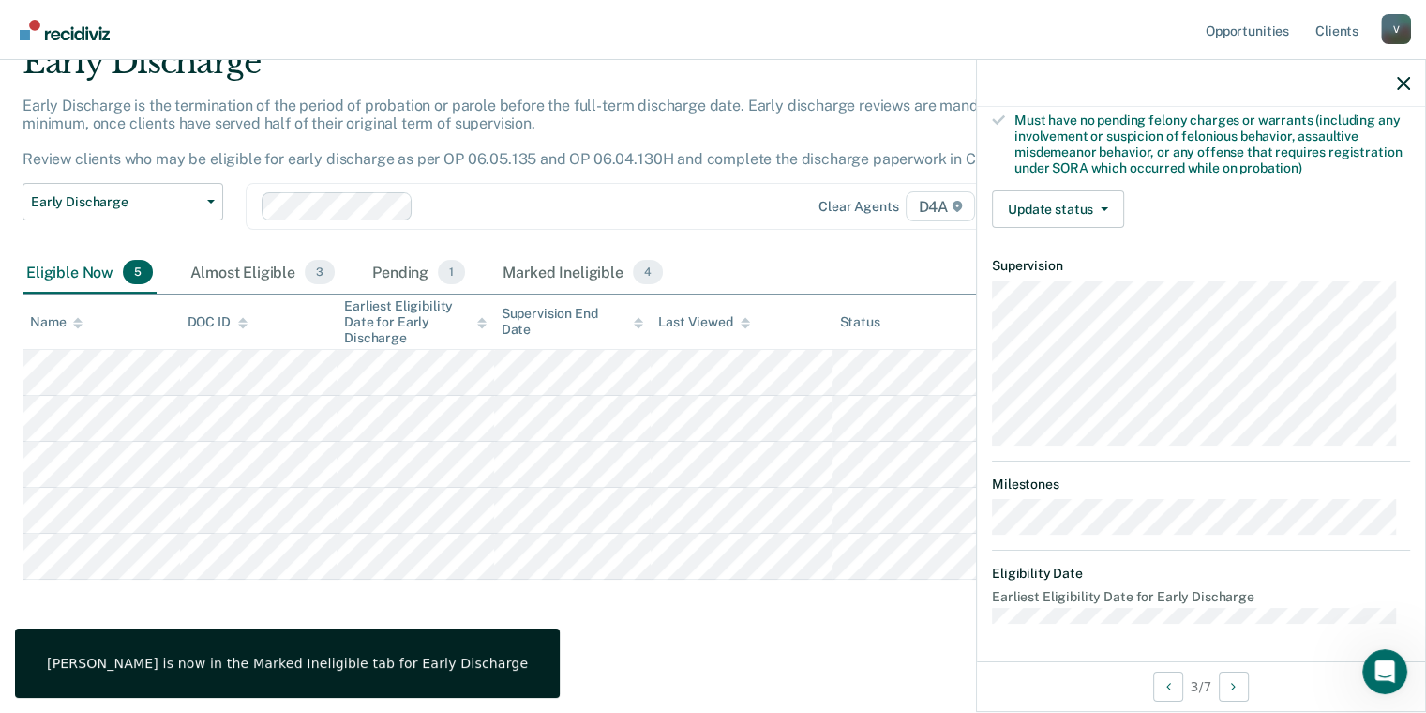
scroll to position [381, 0]
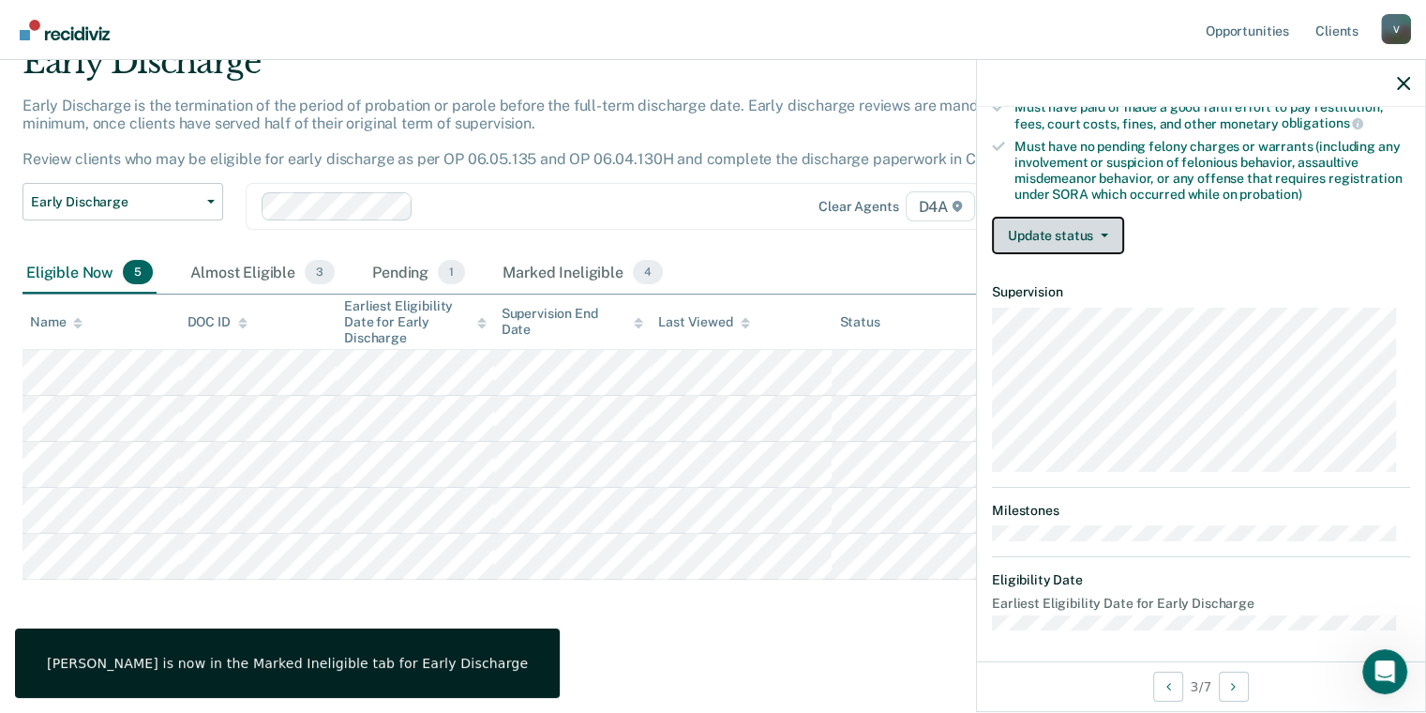
click at [1092, 233] on button "Update status" at bounding box center [1058, 236] width 132 height 38
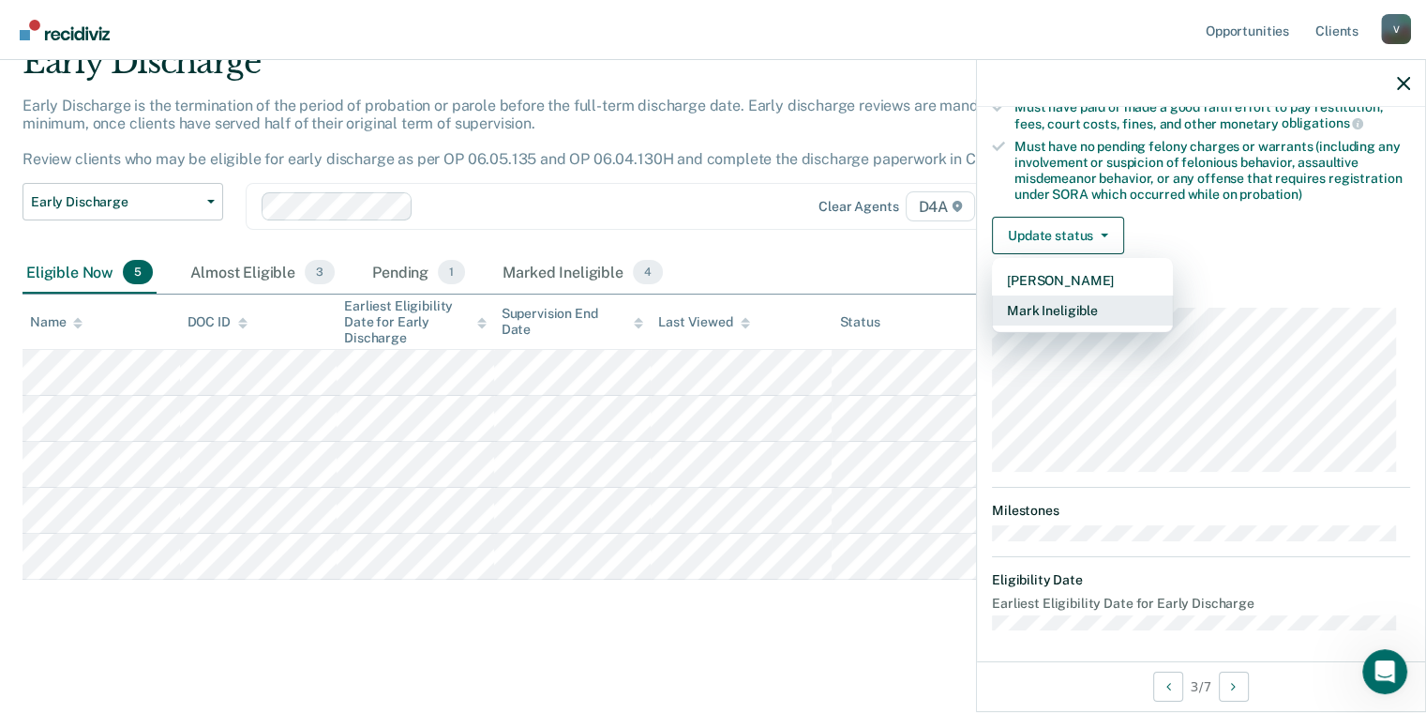
click at [1096, 297] on button "Mark Ineligible" at bounding box center [1082, 310] width 181 height 30
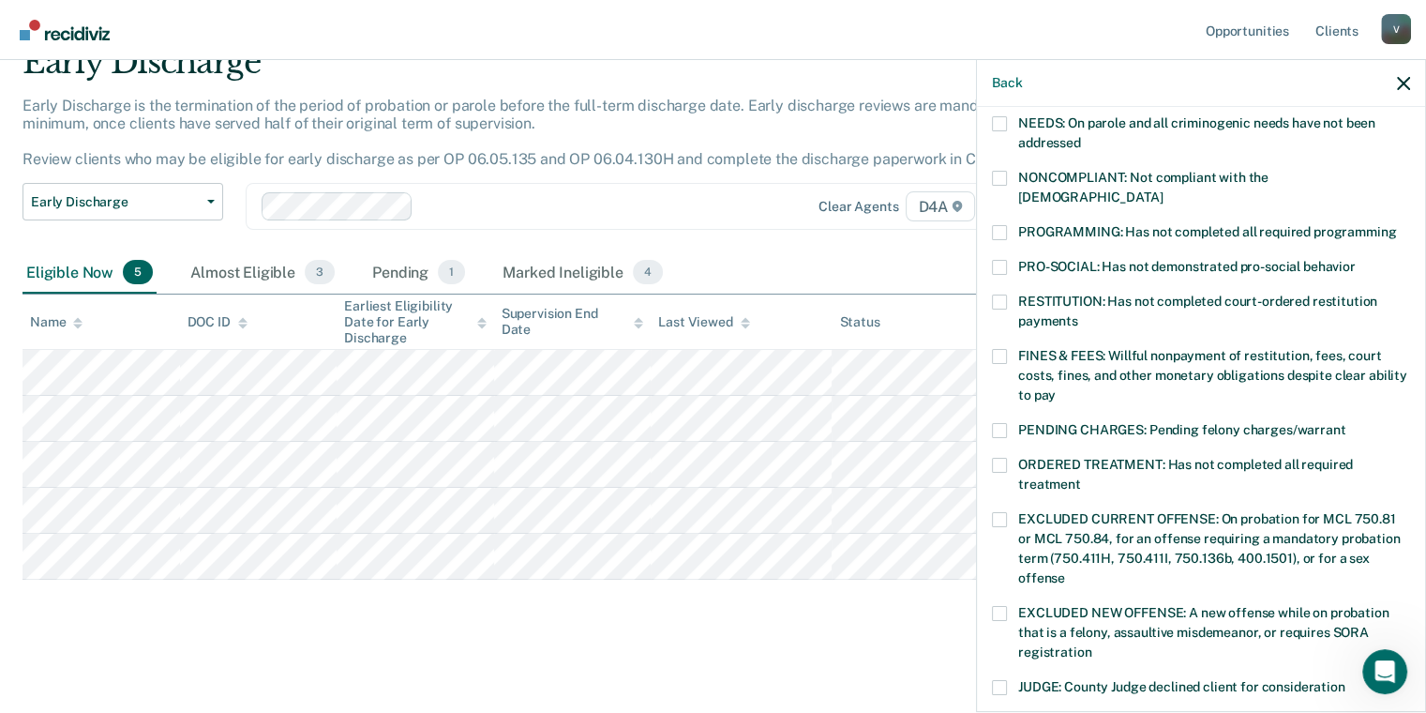
scroll to position [287, 0]
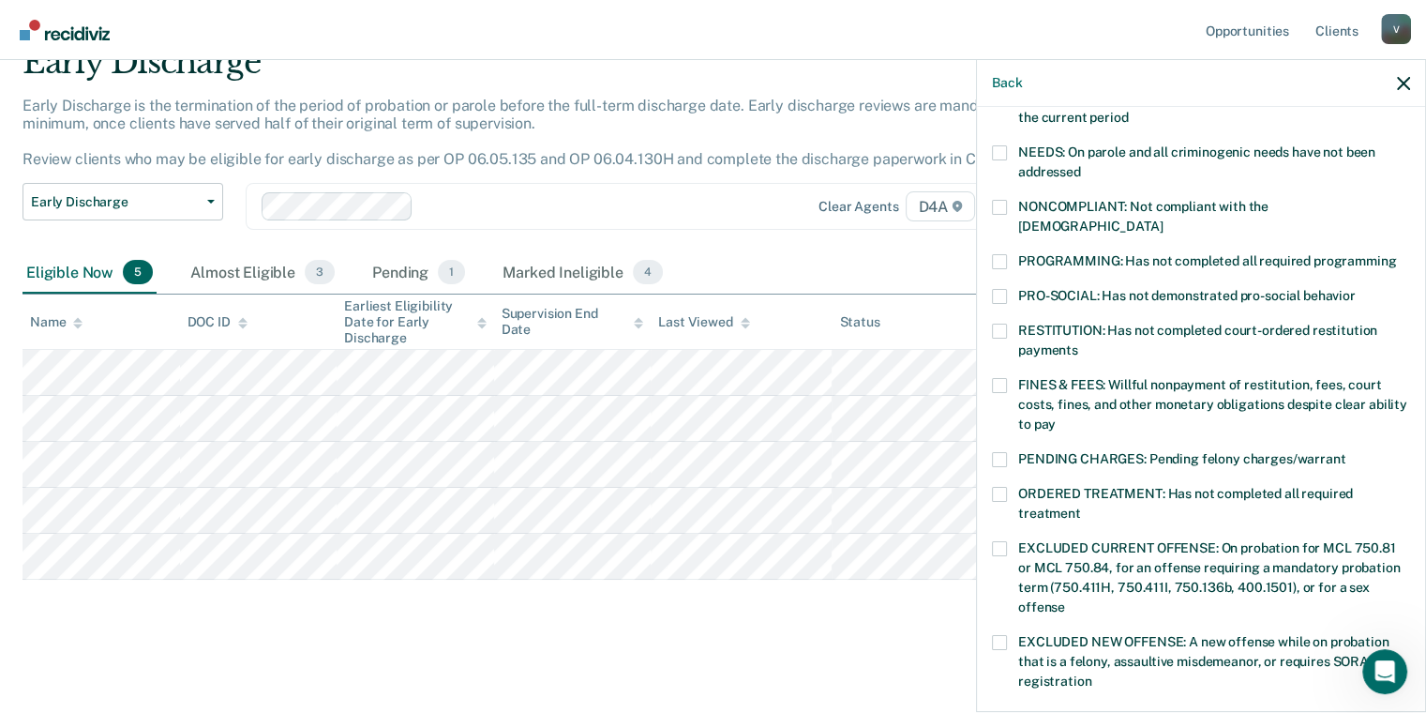
click at [1004, 203] on span at bounding box center [999, 207] width 15 height 15
click at [1163, 219] on input "NONCOMPLIANT: Not compliant with the [DEMOGRAPHIC_DATA]" at bounding box center [1163, 219] width 0 height 0
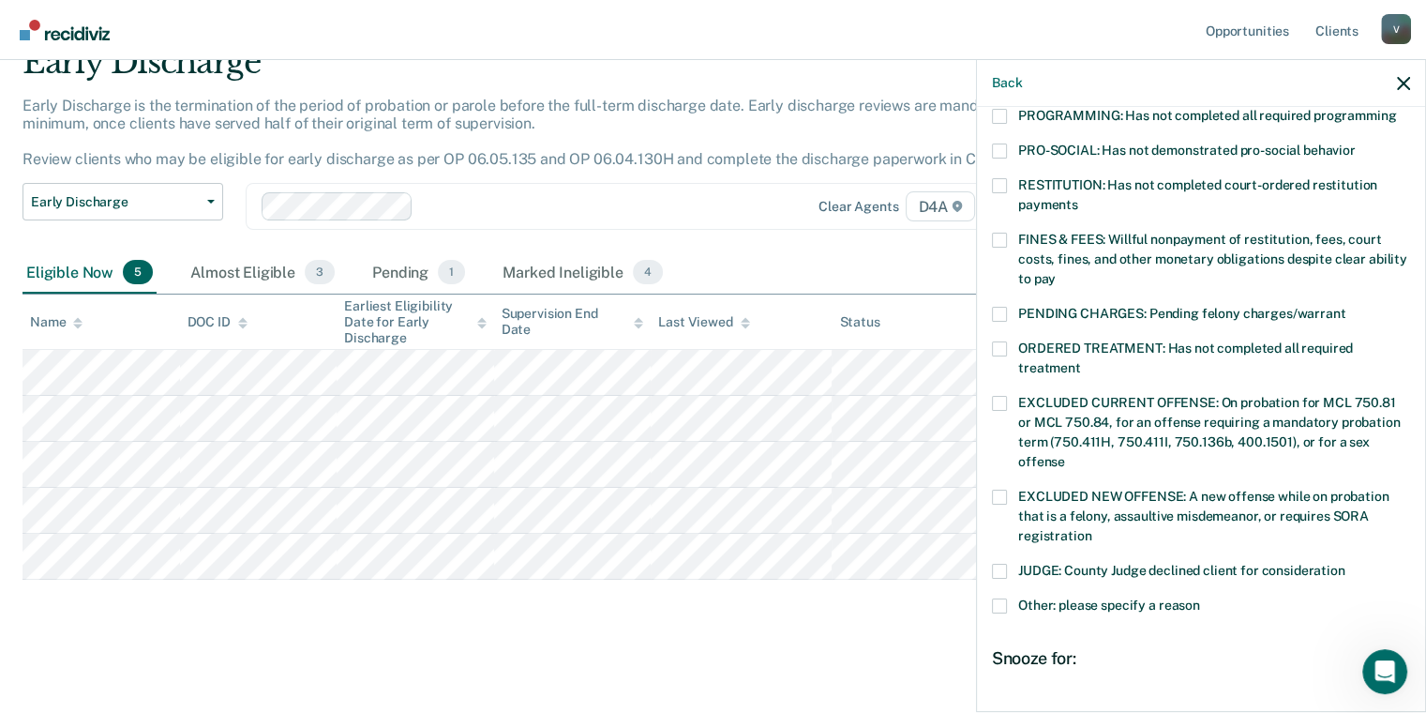
scroll to position [597, 0]
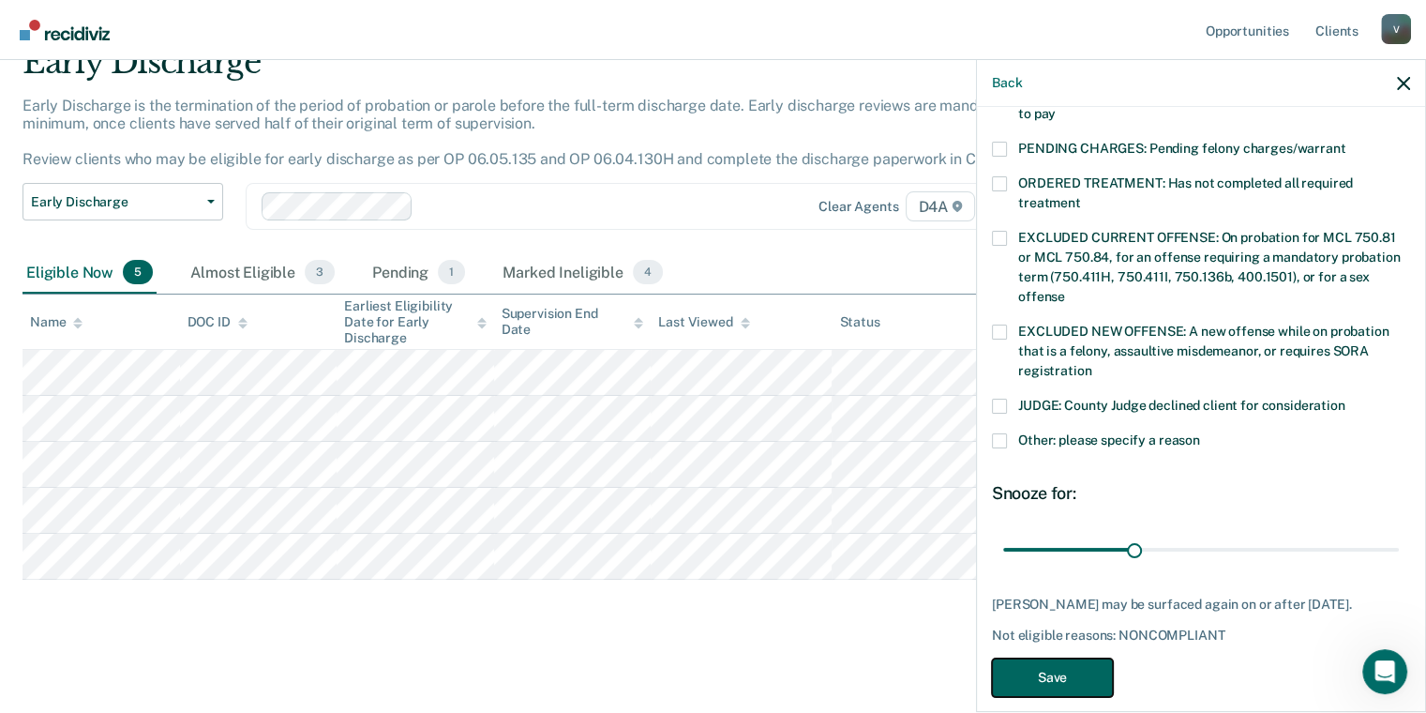
click at [1055, 665] on button "Save" at bounding box center [1052, 677] width 121 height 38
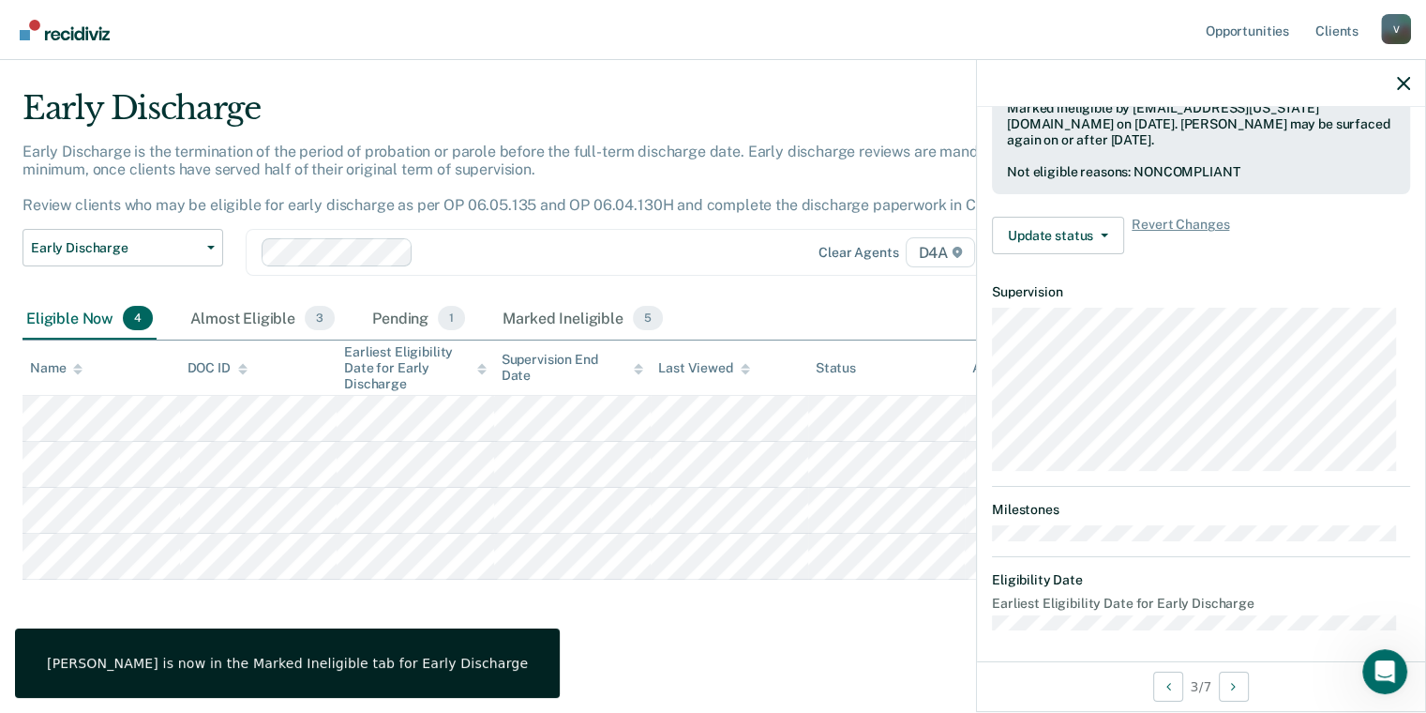
scroll to position [381, 0]
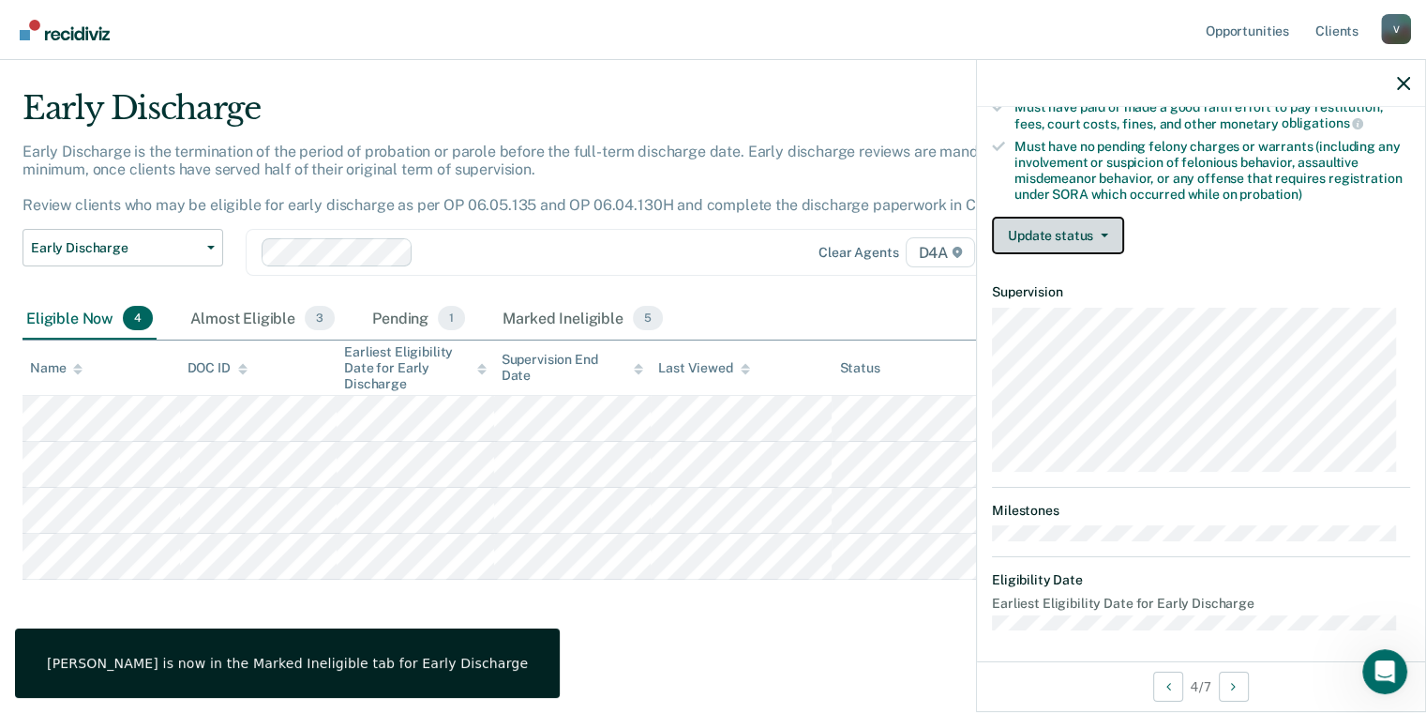
click at [1110, 246] on button "Update status" at bounding box center [1058, 236] width 132 height 38
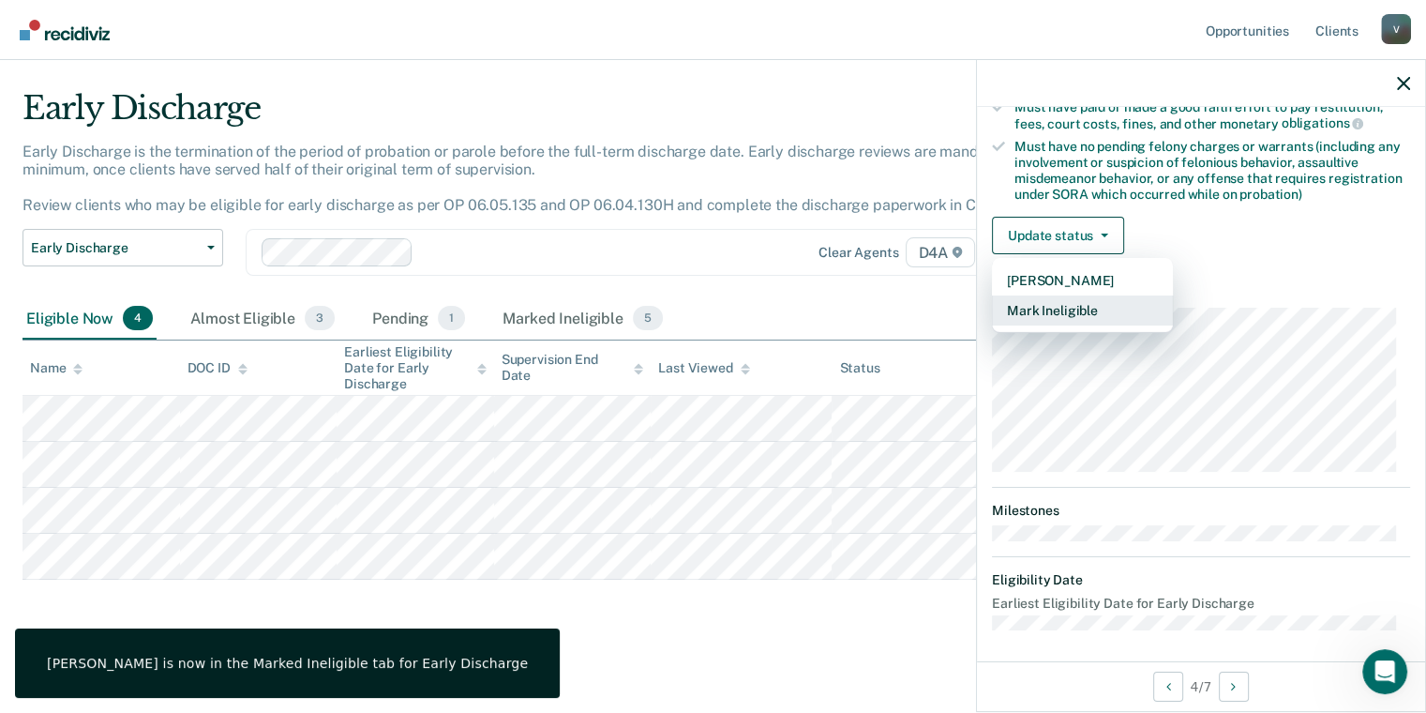
click at [1088, 309] on button "Mark Ineligible" at bounding box center [1082, 310] width 181 height 30
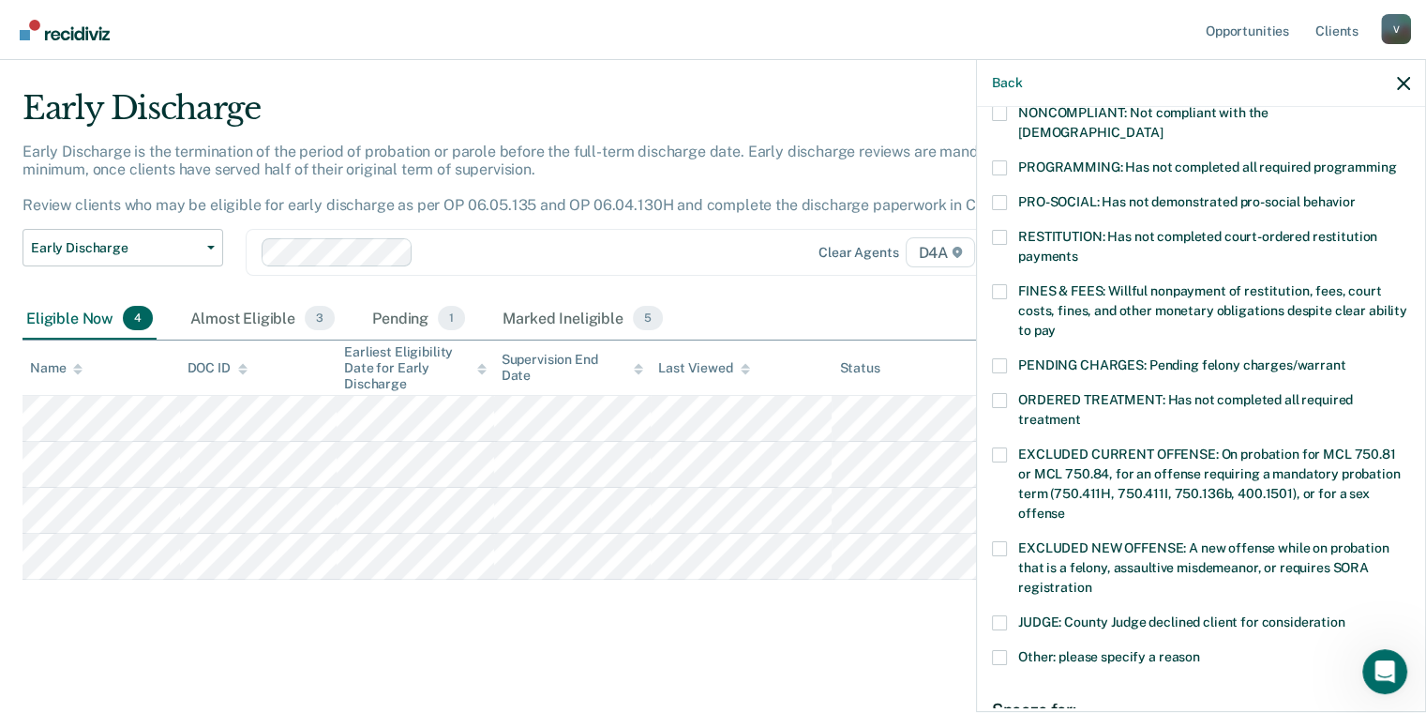
scroll to position [287, 0]
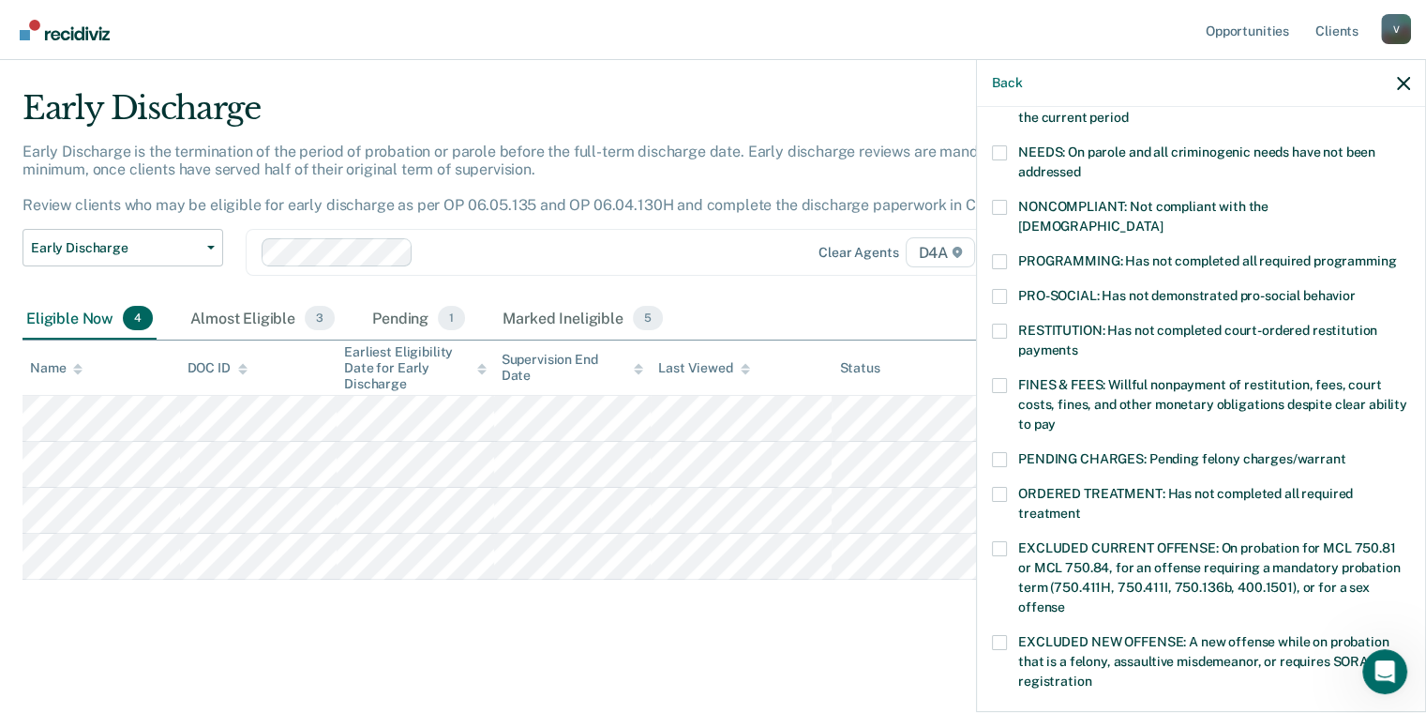
click at [1003, 254] on span at bounding box center [999, 261] width 15 height 15
click at [1396, 254] on input "PROGRAMMING: Has not completed all required programming" at bounding box center [1396, 254] width 0 height 0
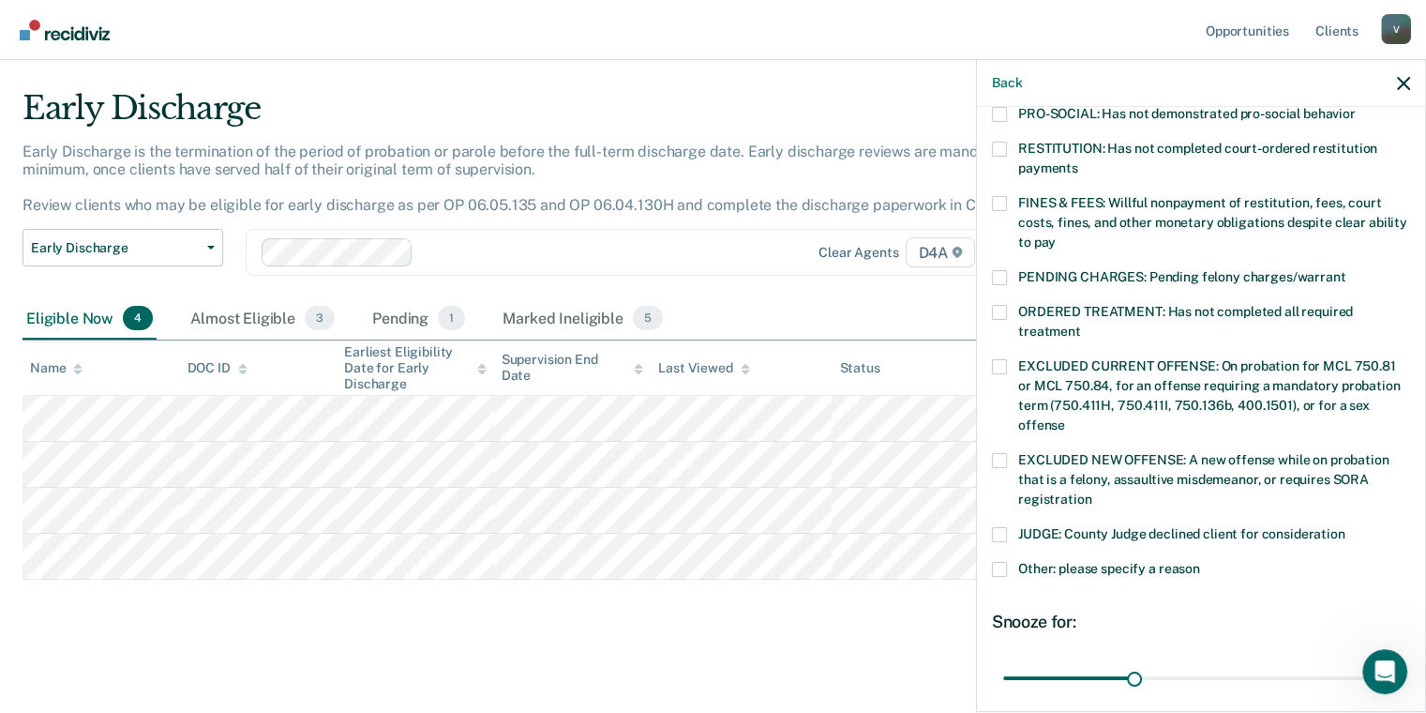
scroll to position [613, 0]
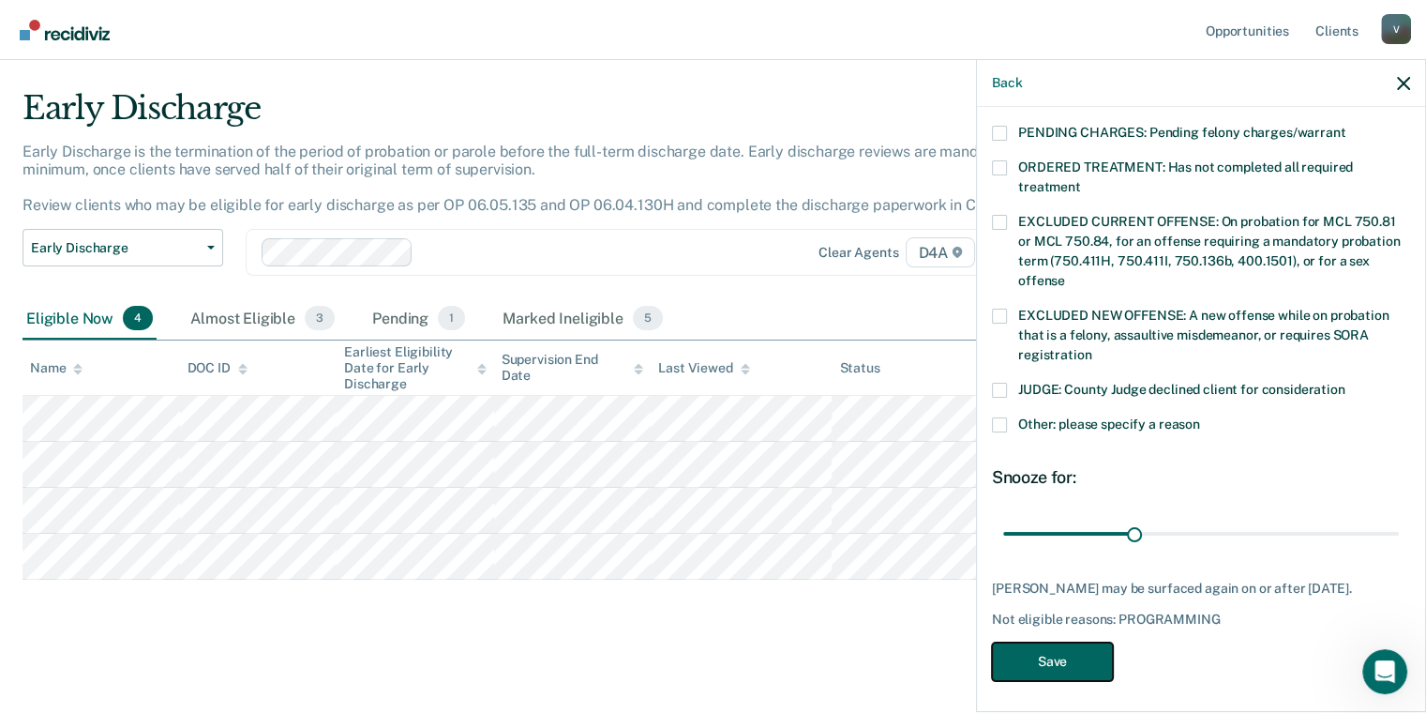
click at [1046, 648] on button "Save" at bounding box center [1052, 661] width 121 height 38
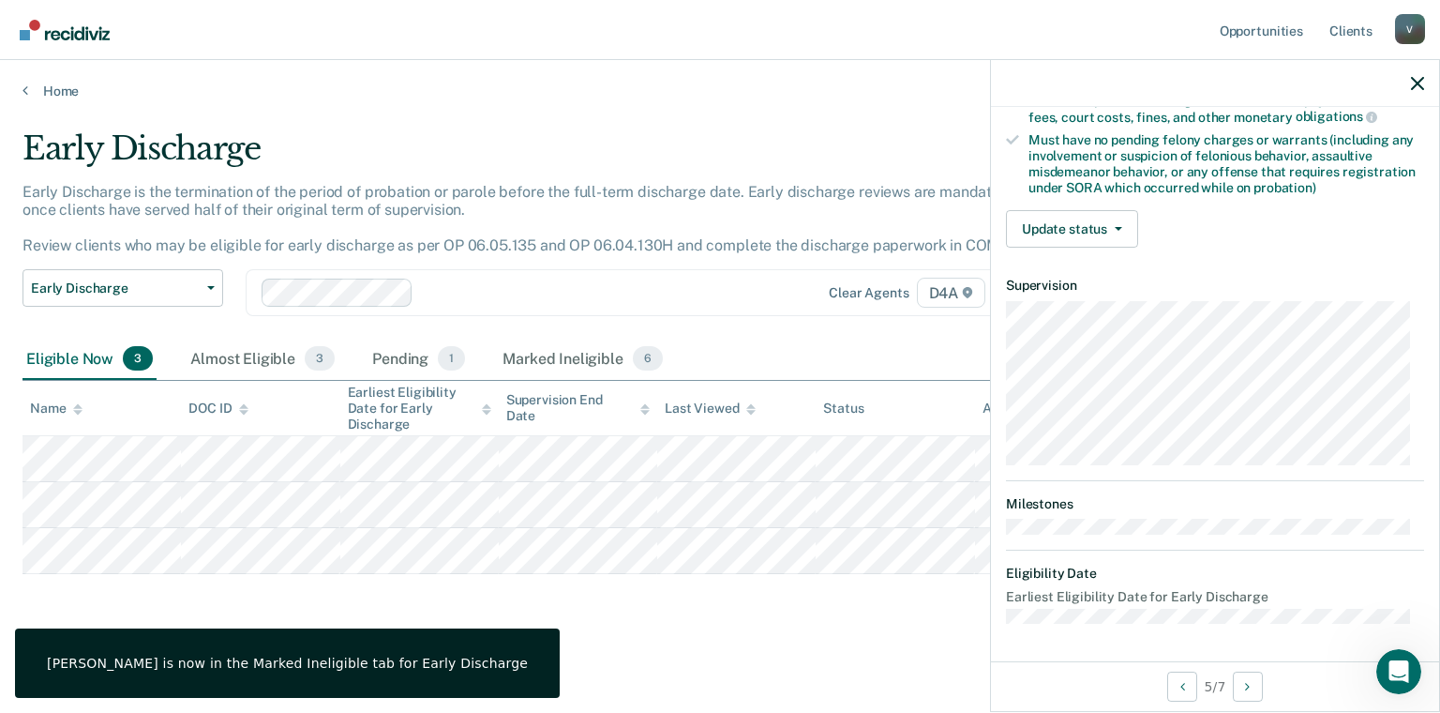
scroll to position [381, 0]
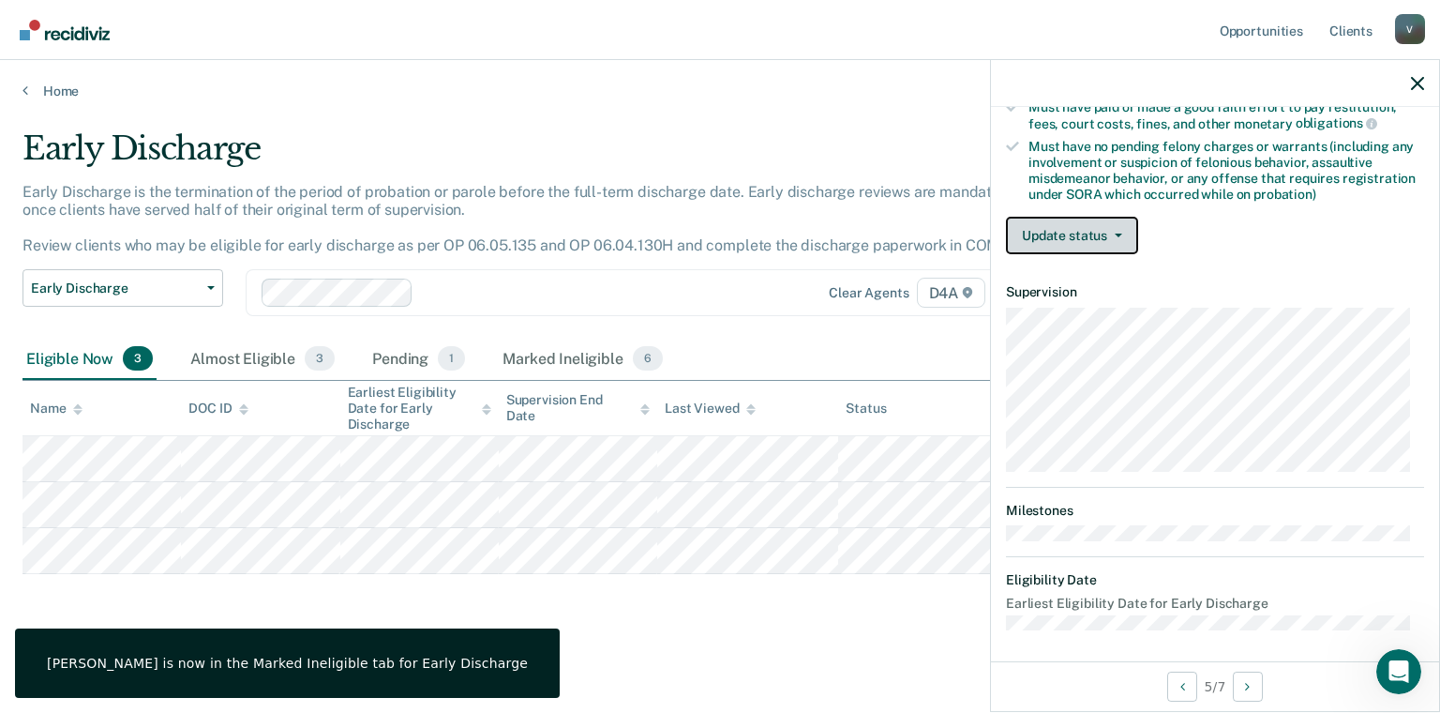
click at [1108, 234] on span "button" at bounding box center [1115, 236] width 15 height 4
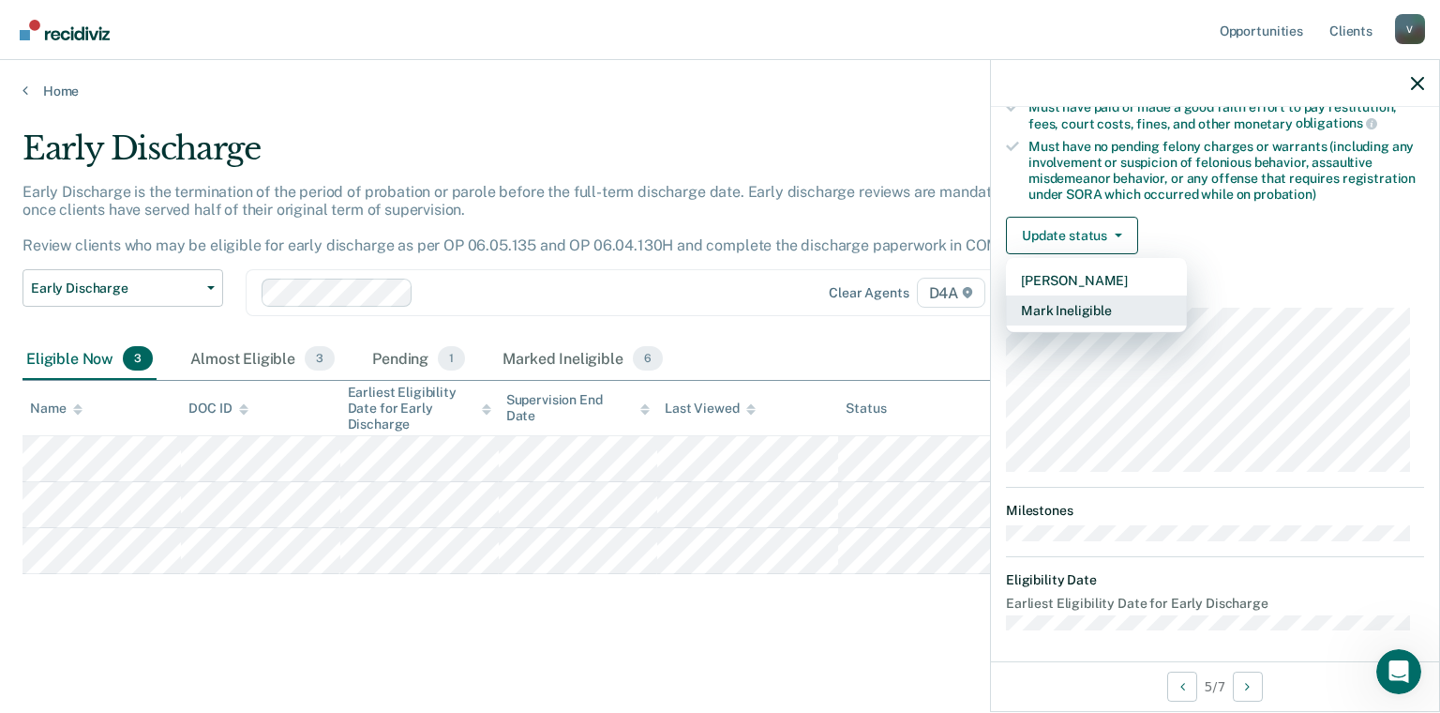
click at [1094, 307] on button "Mark Ineligible" at bounding box center [1096, 310] width 181 height 30
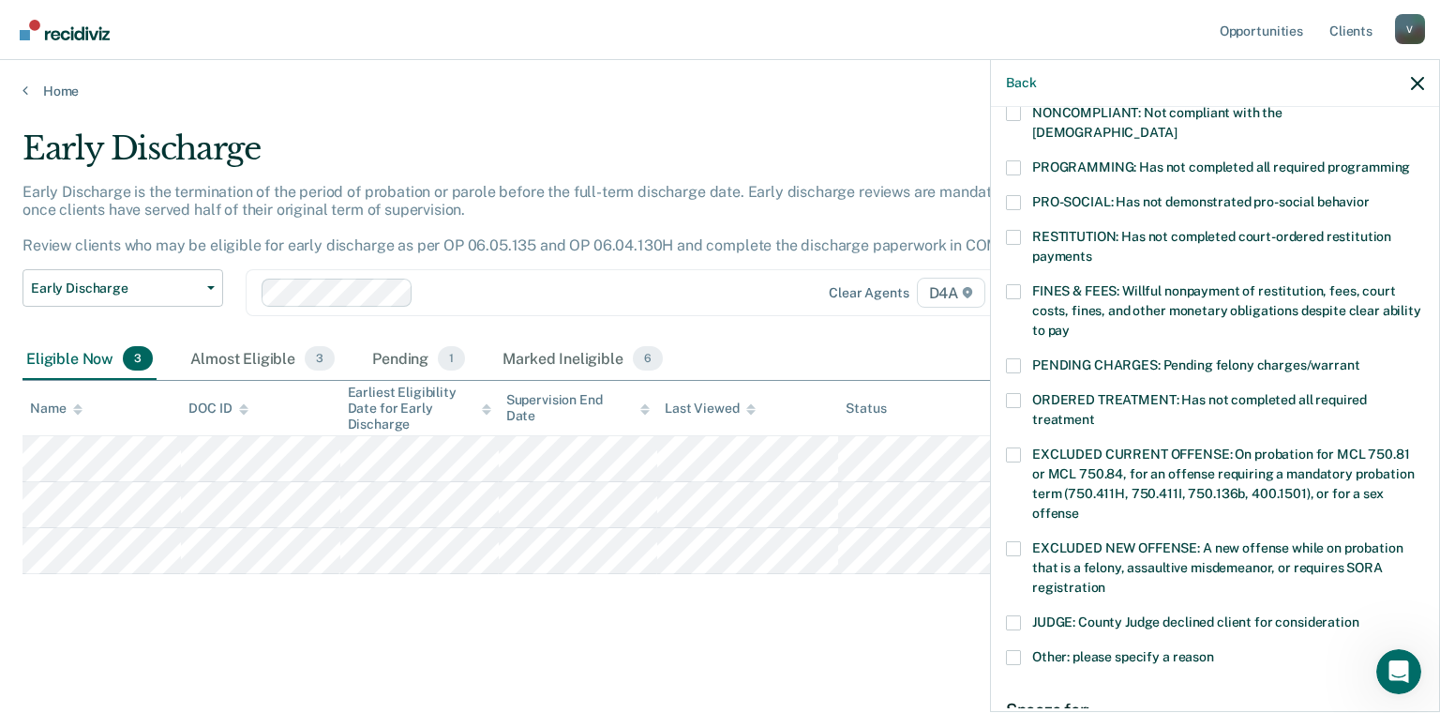
click at [1021, 160] on label "PROGRAMMING: Has not completed all required programming" at bounding box center [1215, 170] width 418 height 20
click at [1410, 160] on input "PROGRAMMING: Has not completed all required programming" at bounding box center [1410, 160] width 0 height 0
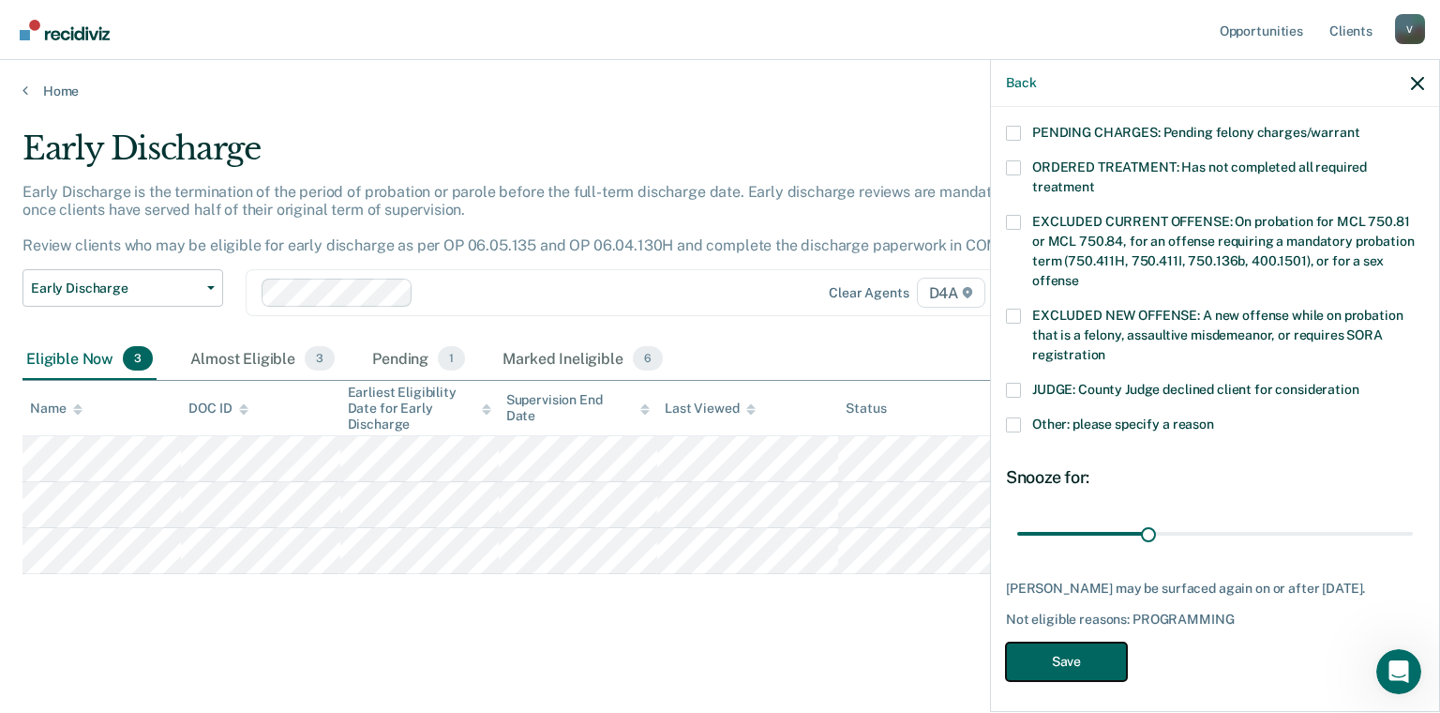
click at [1088, 645] on button "Save" at bounding box center [1066, 661] width 121 height 38
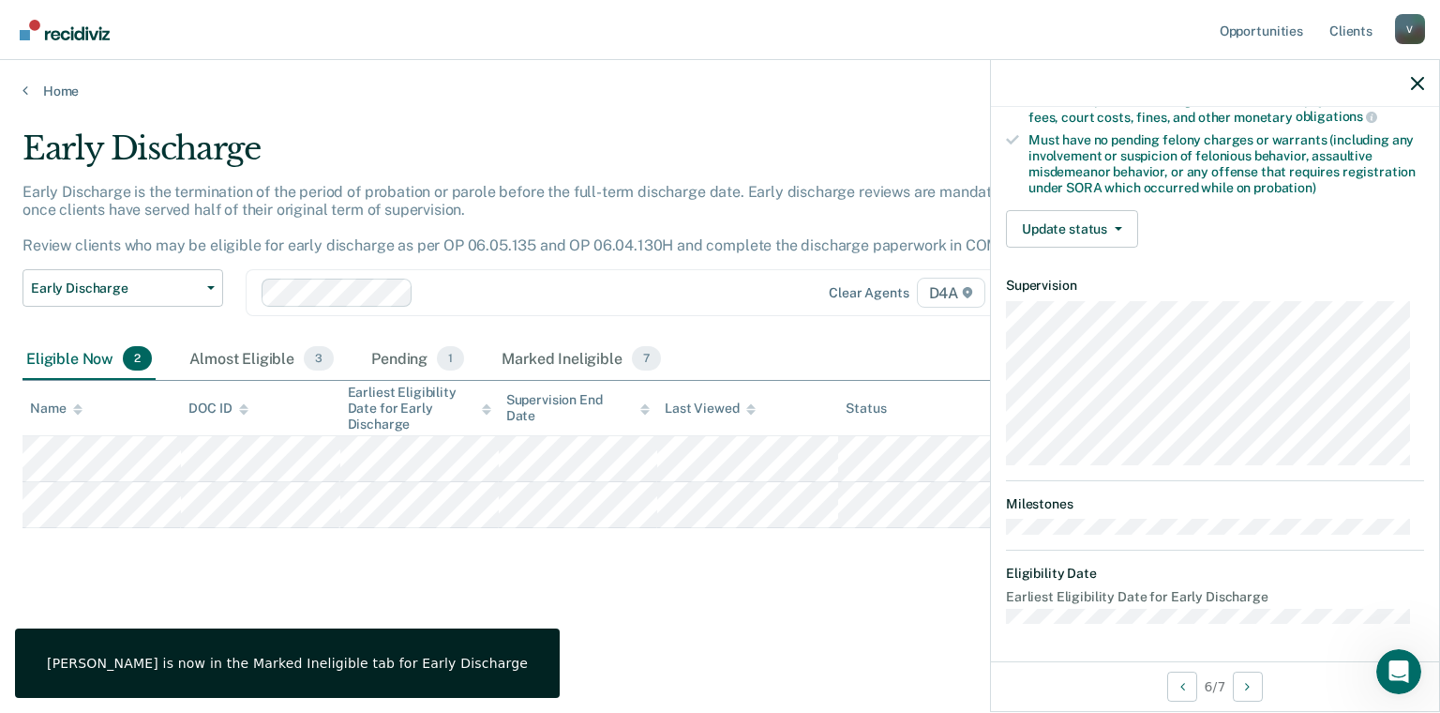
scroll to position [381, 0]
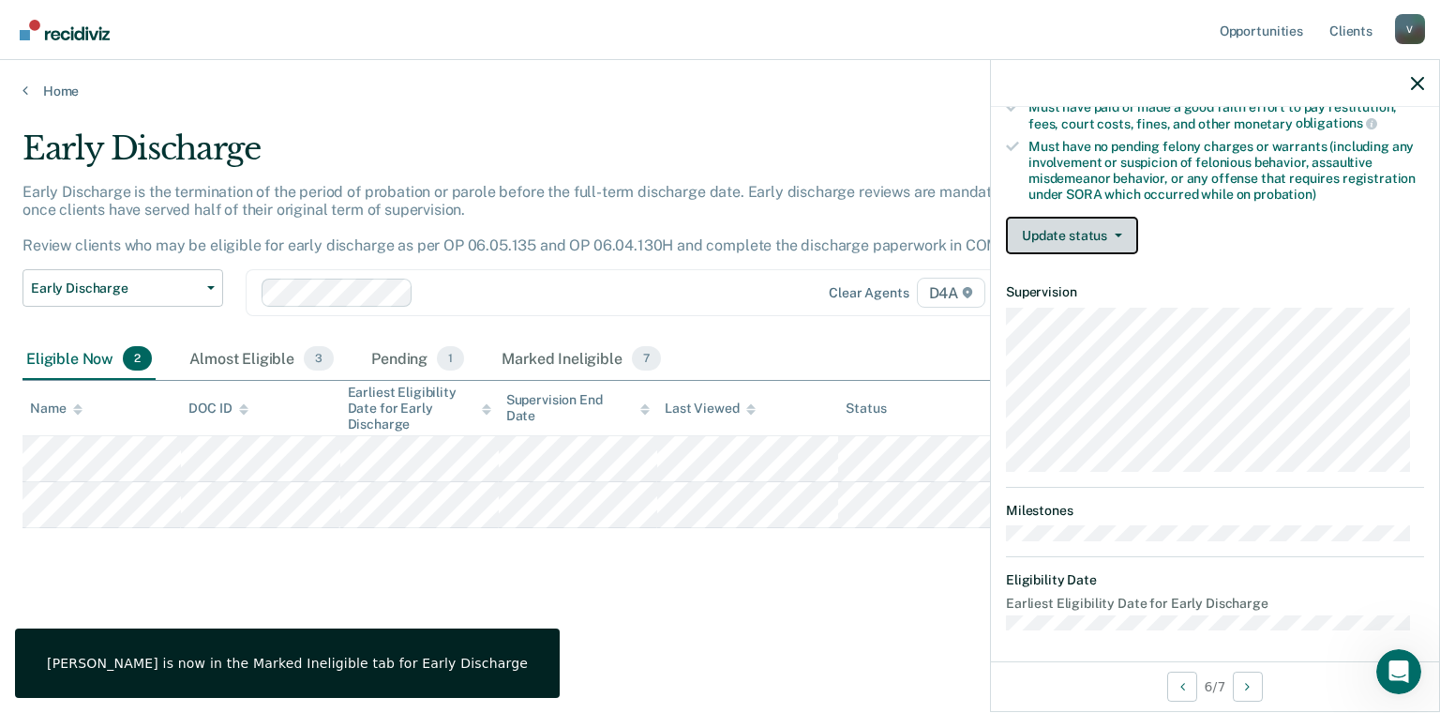
click at [1072, 234] on button "Update status" at bounding box center [1072, 236] width 132 height 38
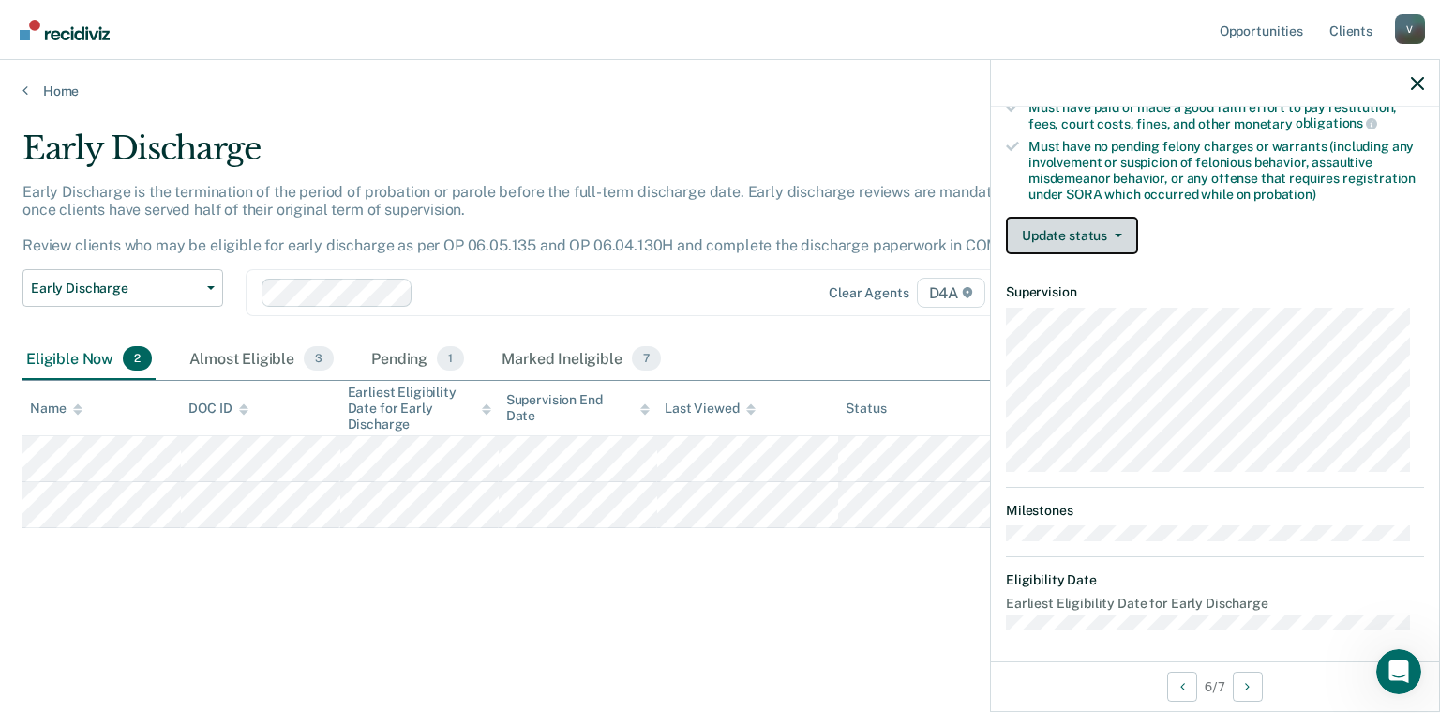
click at [1107, 233] on button "Update status" at bounding box center [1072, 236] width 132 height 38
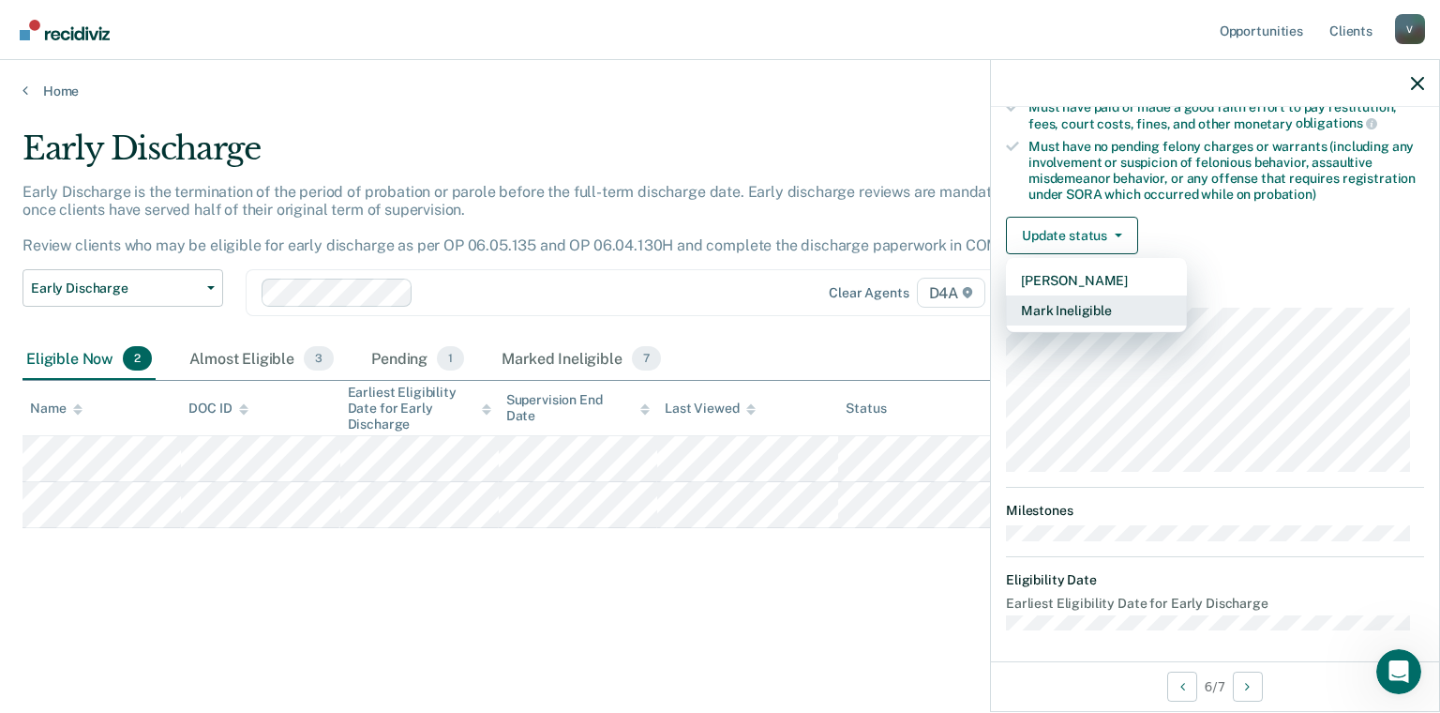
click at [1106, 308] on button "Mark Ineligible" at bounding box center [1096, 310] width 181 height 30
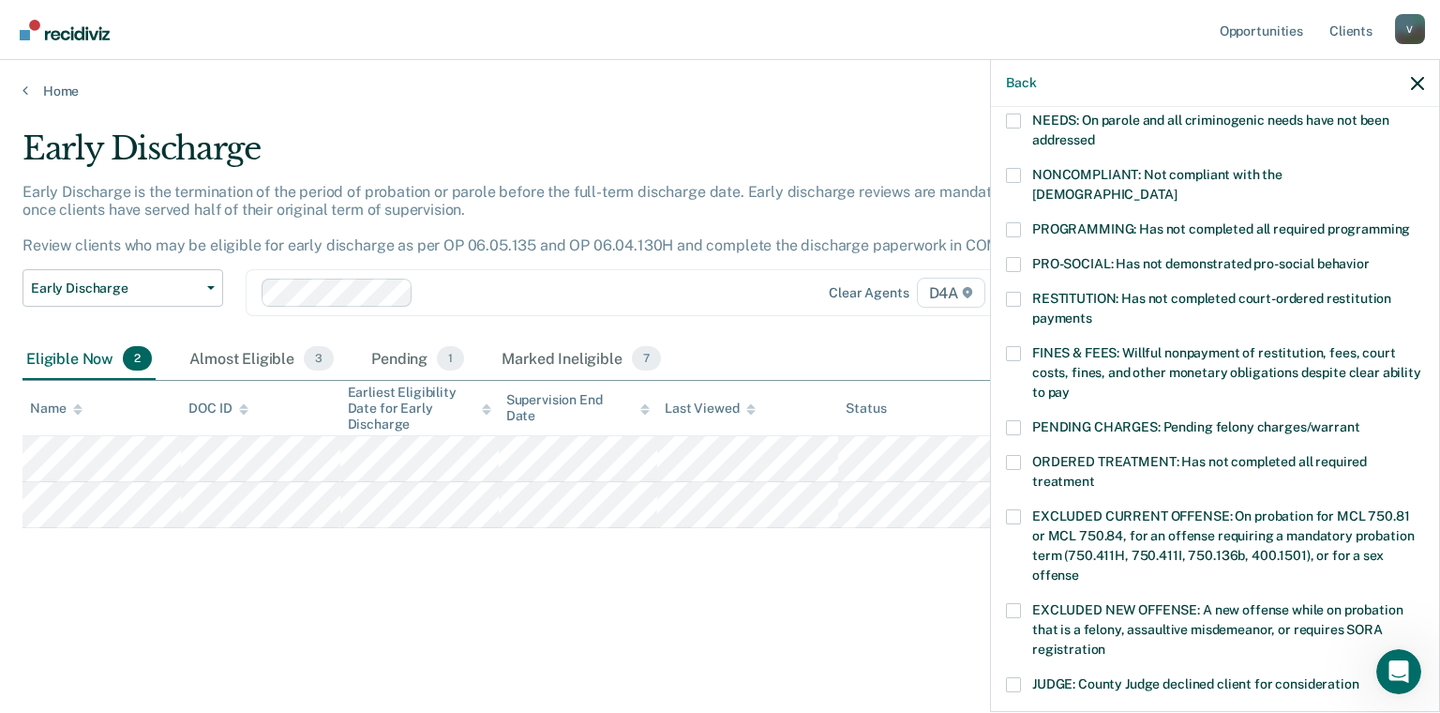
scroll to position [287, 0]
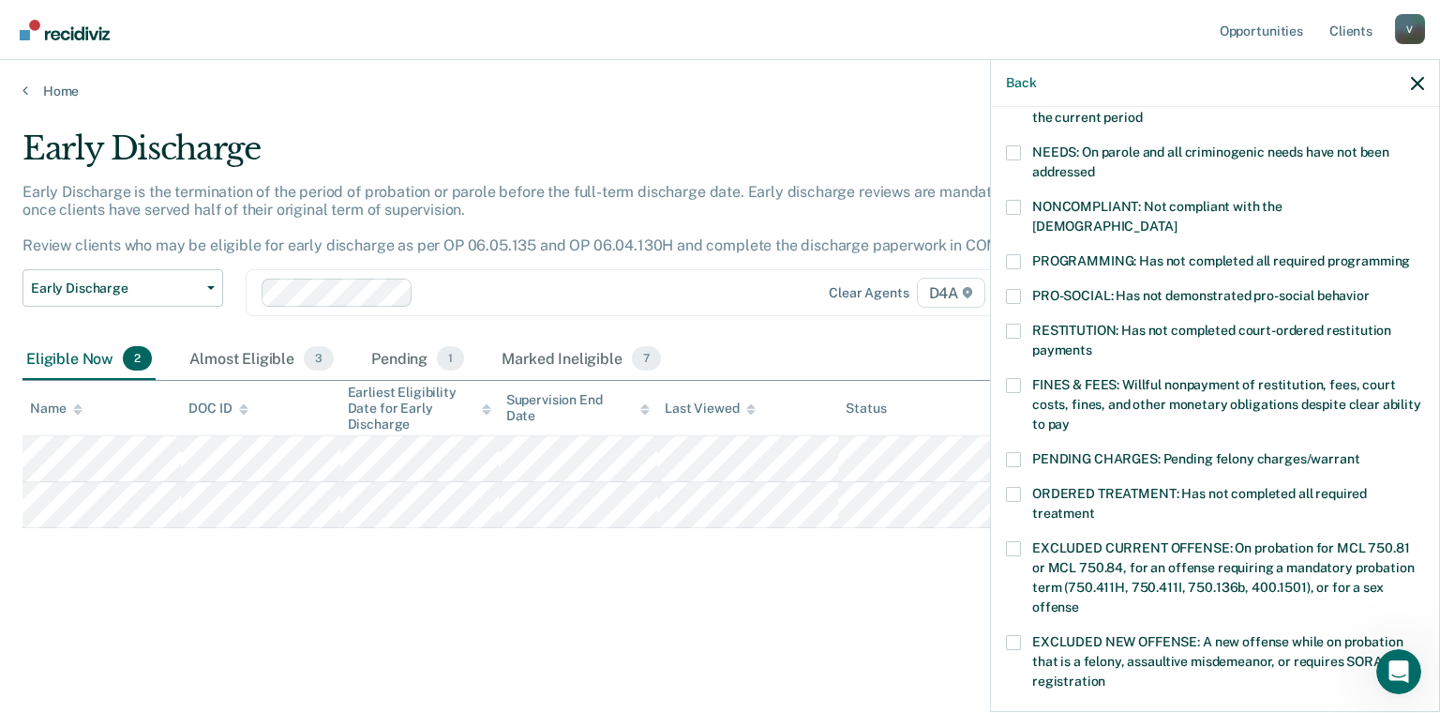
click at [1016, 254] on span at bounding box center [1013, 261] width 15 height 15
click at [1410, 254] on input "PROGRAMMING: Has not completed all required programming" at bounding box center [1410, 254] width 0 height 0
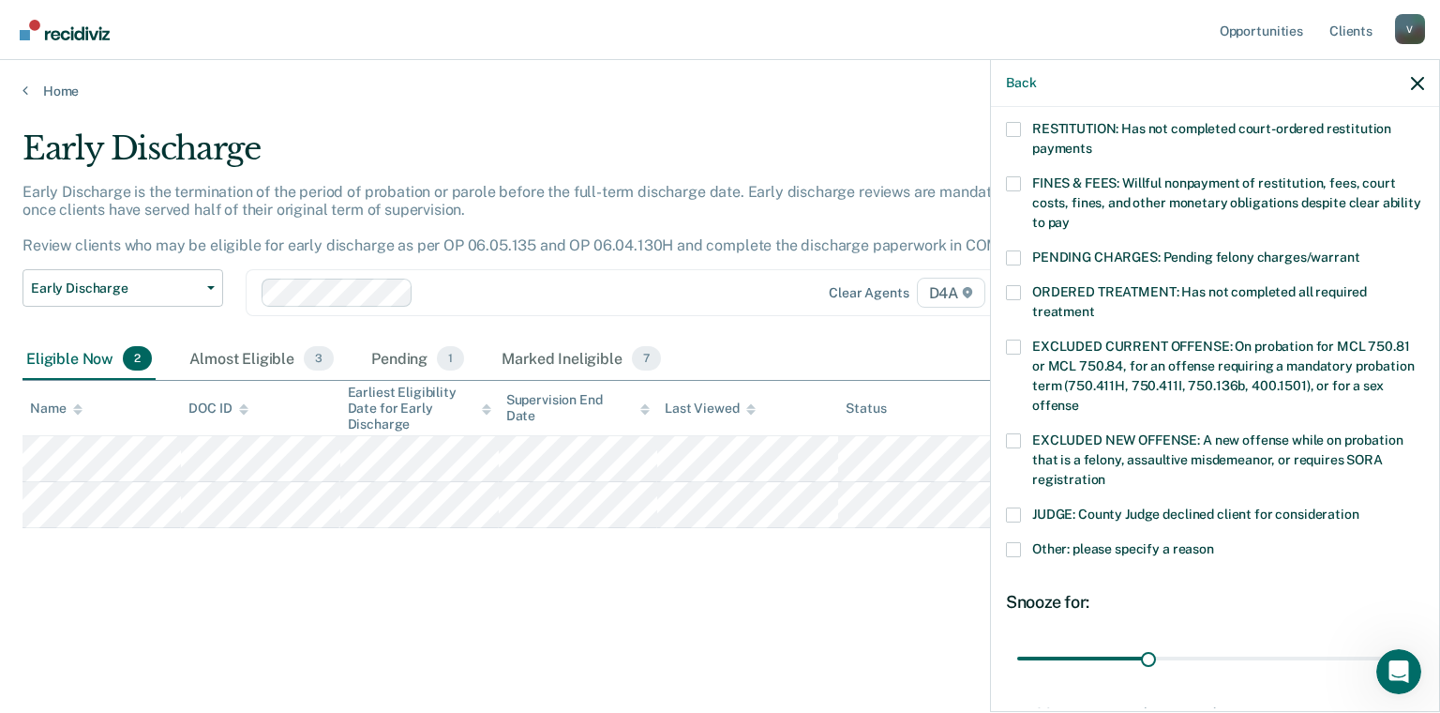
scroll to position [597, 0]
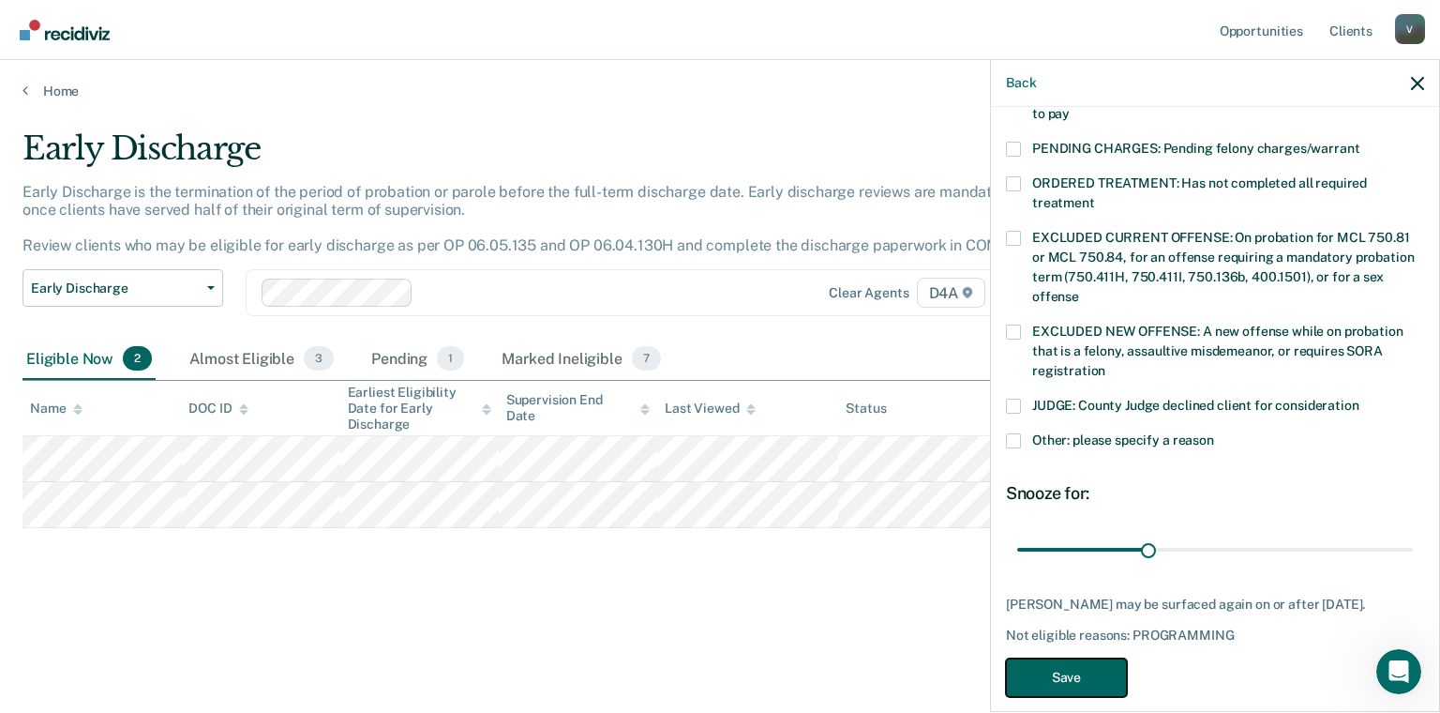
click at [1109, 658] on button "Save" at bounding box center [1066, 677] width 121 height 38
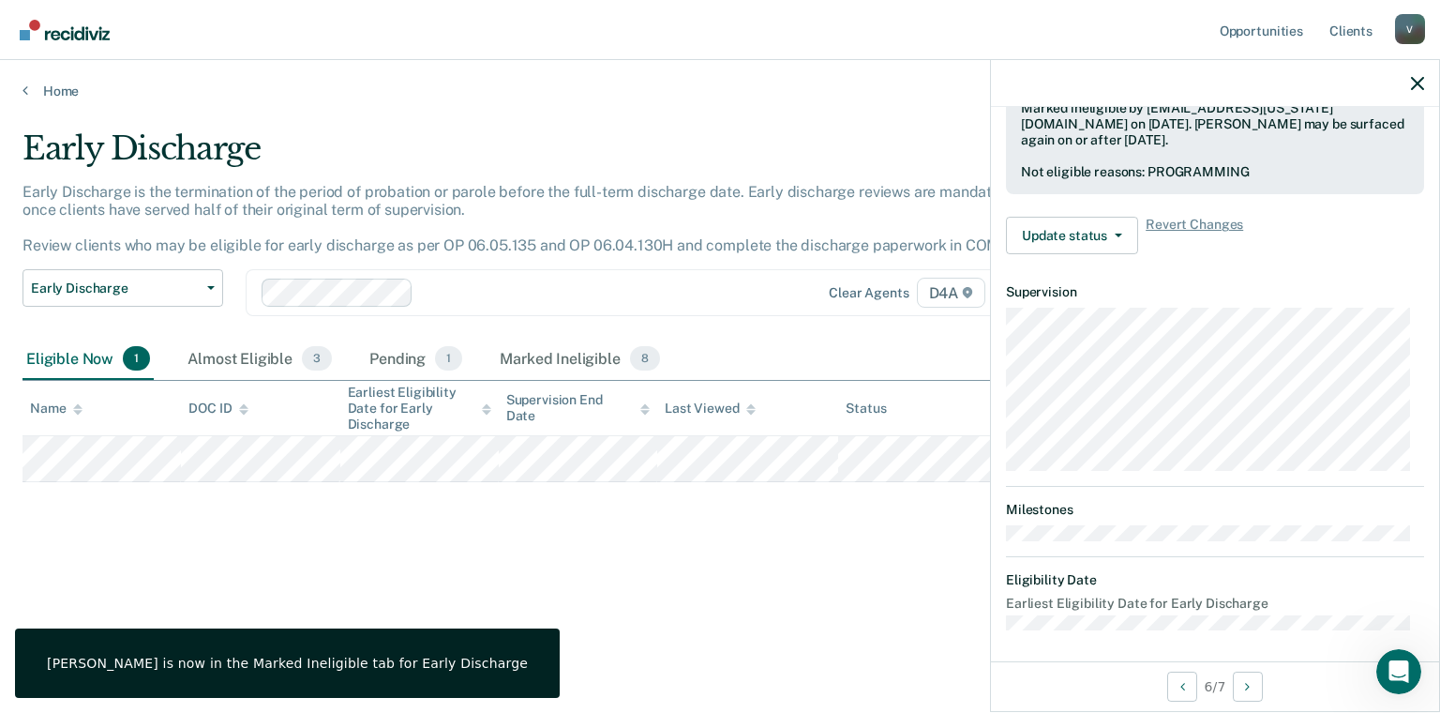
scroll to position [381, 0]
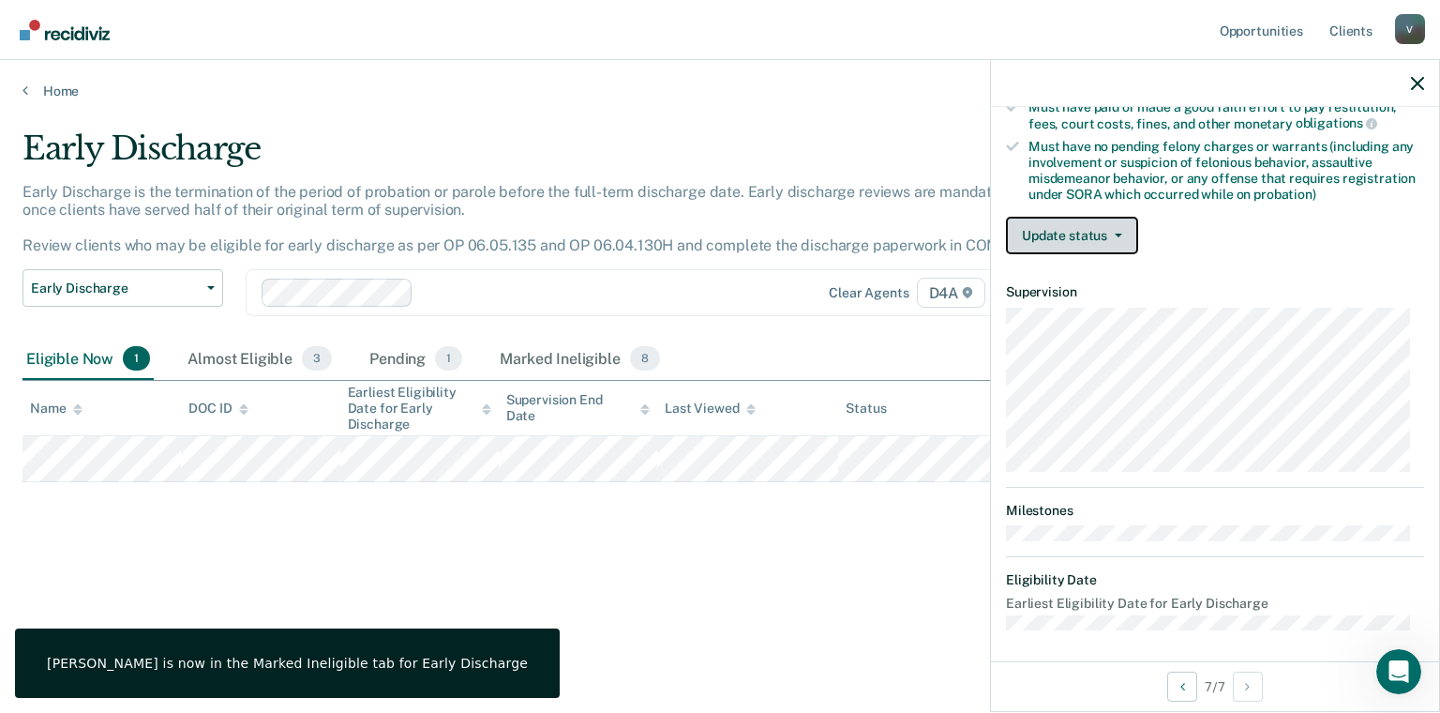
click at [1105, 226] on button "Update status" at bounding box center [1072, 236] width 132 height 38
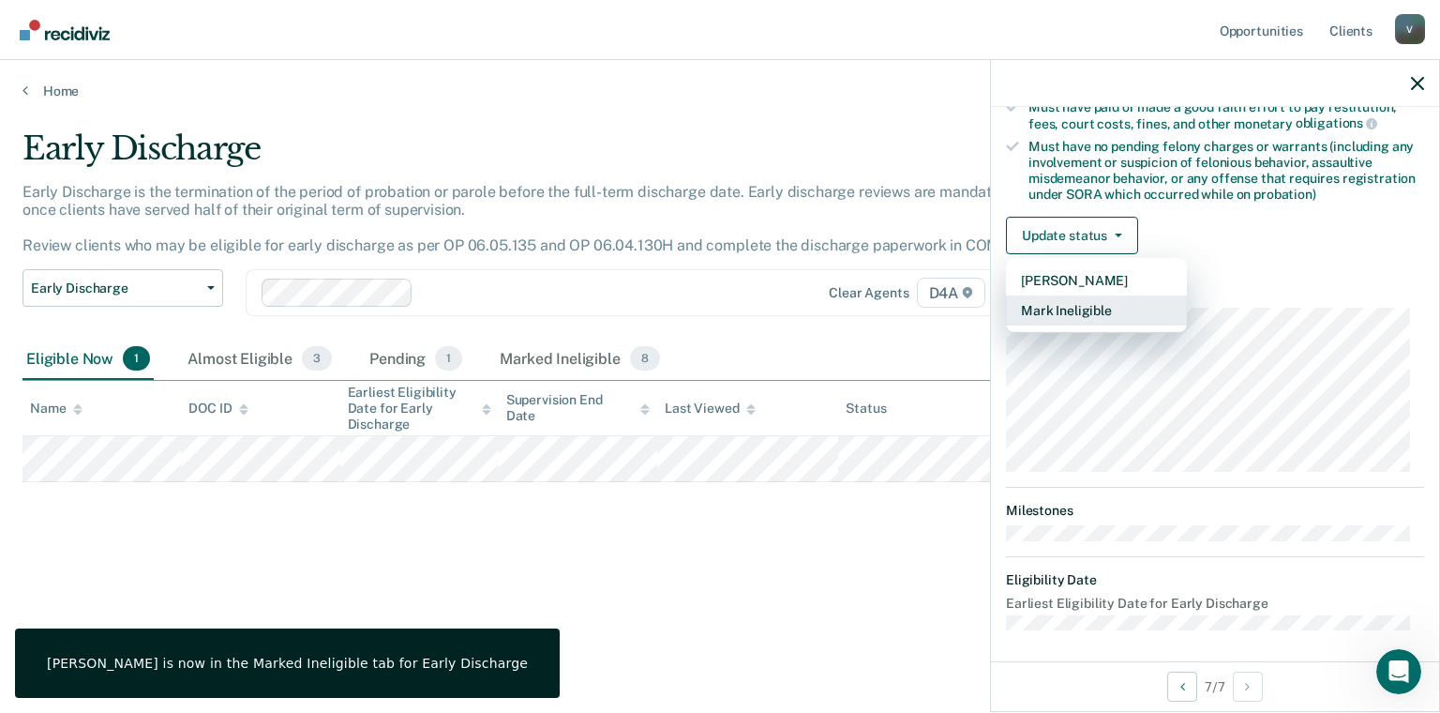
click at [1113, 311] on button "Mark Ineligible" at bounding box center [1096, 310] width 181 height 30
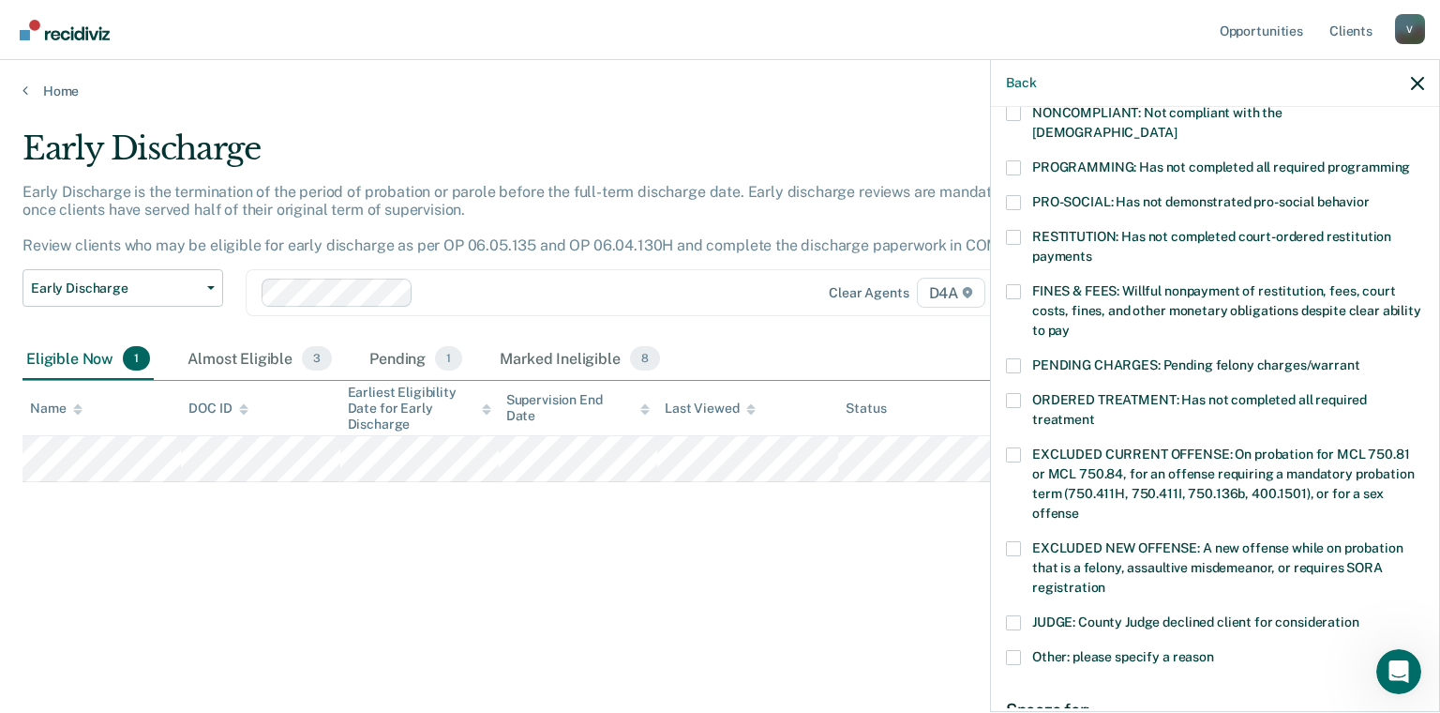
scroll to position [287, 0]
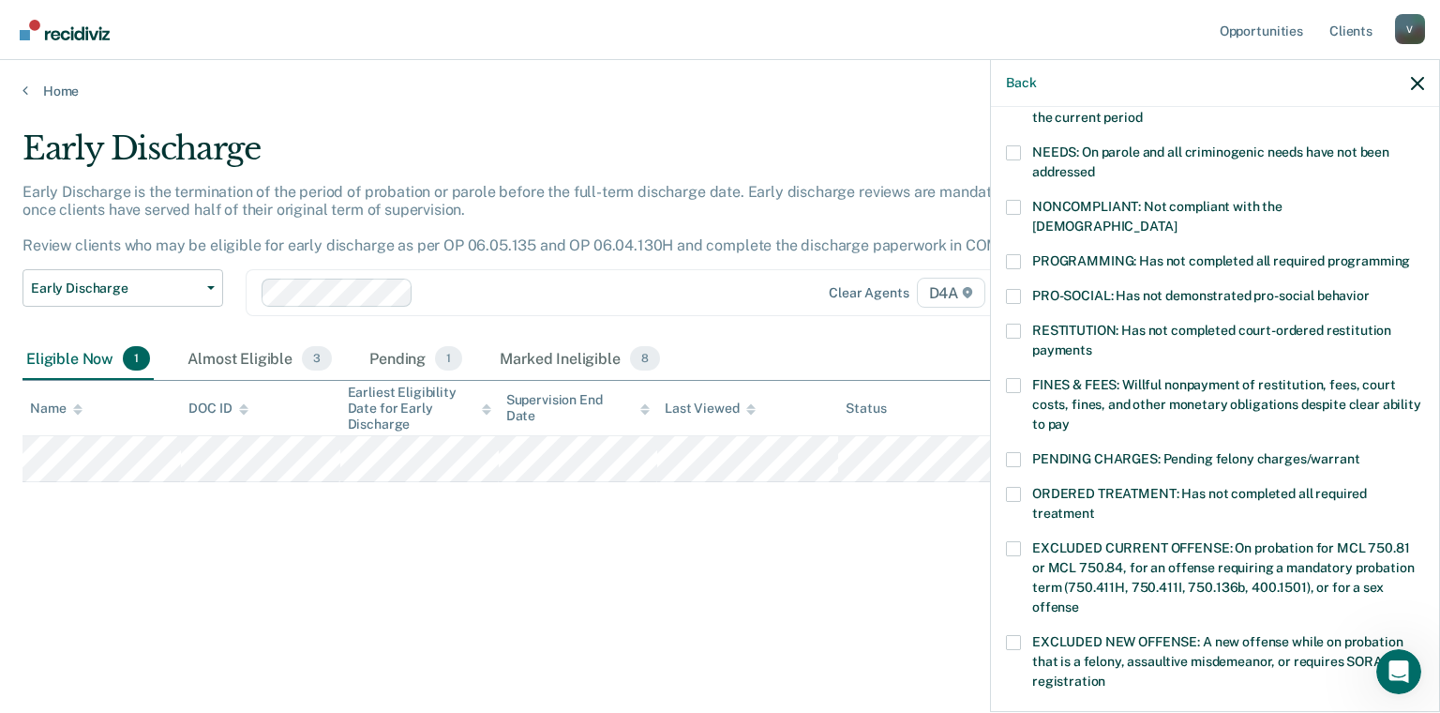
click at [1024, 204] on label "NONCOMPLIANT: Not compliant with the [DEMOGRAPHIC_DATA]" at bounding box center [1215, 219] width 418 height 39
click at [1177, 219] on input "NONCOMPLIANT: Not compliant with the [DEMOGRAPHIC_DATA]" at bounding box center [1177, 219] width 0 height 0
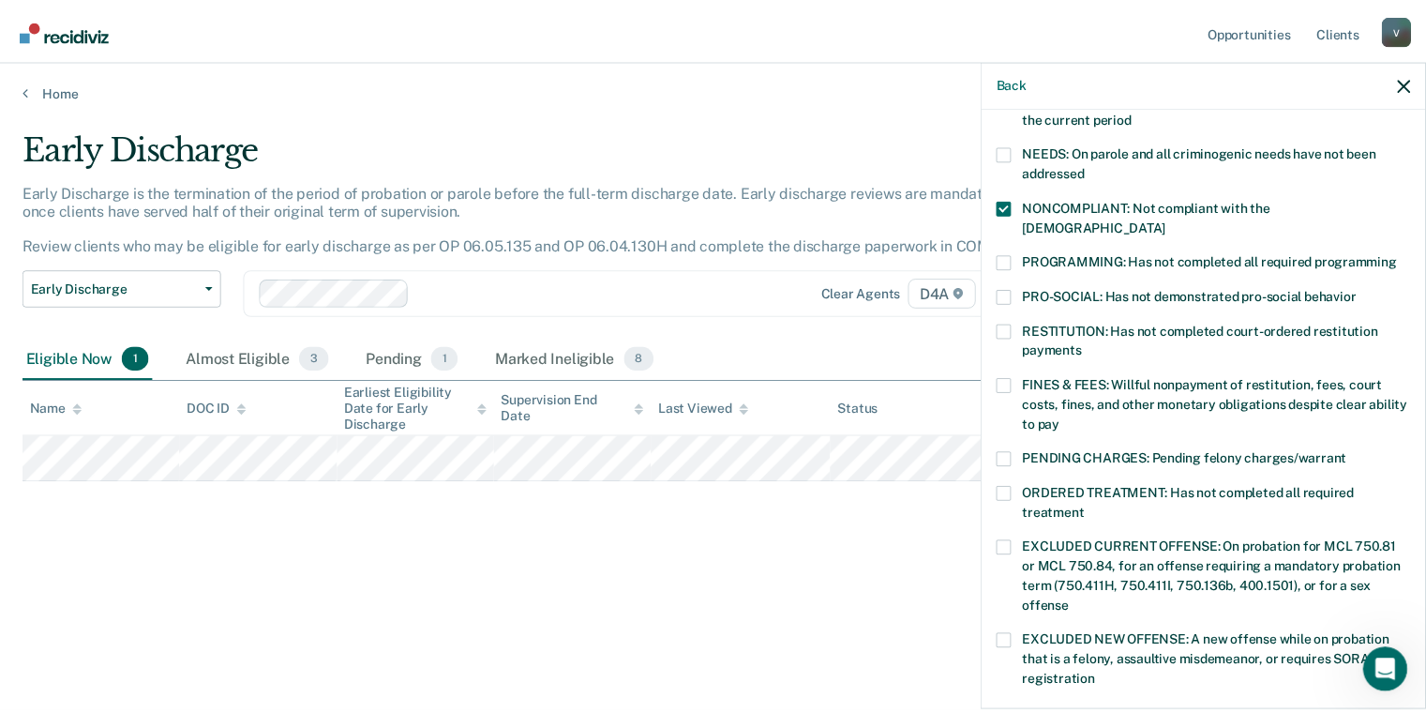
scroll to position [613, 0]
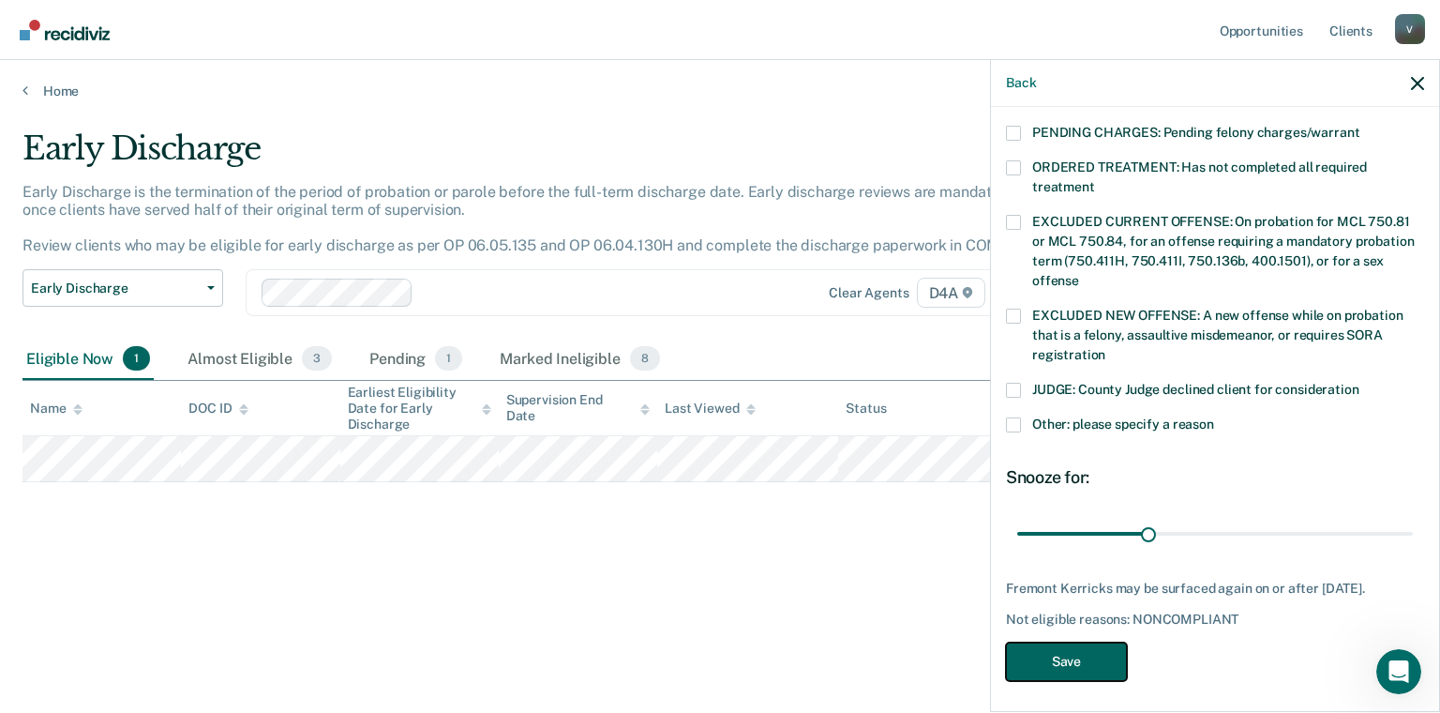
click at [1066, 649] on button "Save" at bounding box center [1066, 661] width 121 height 38
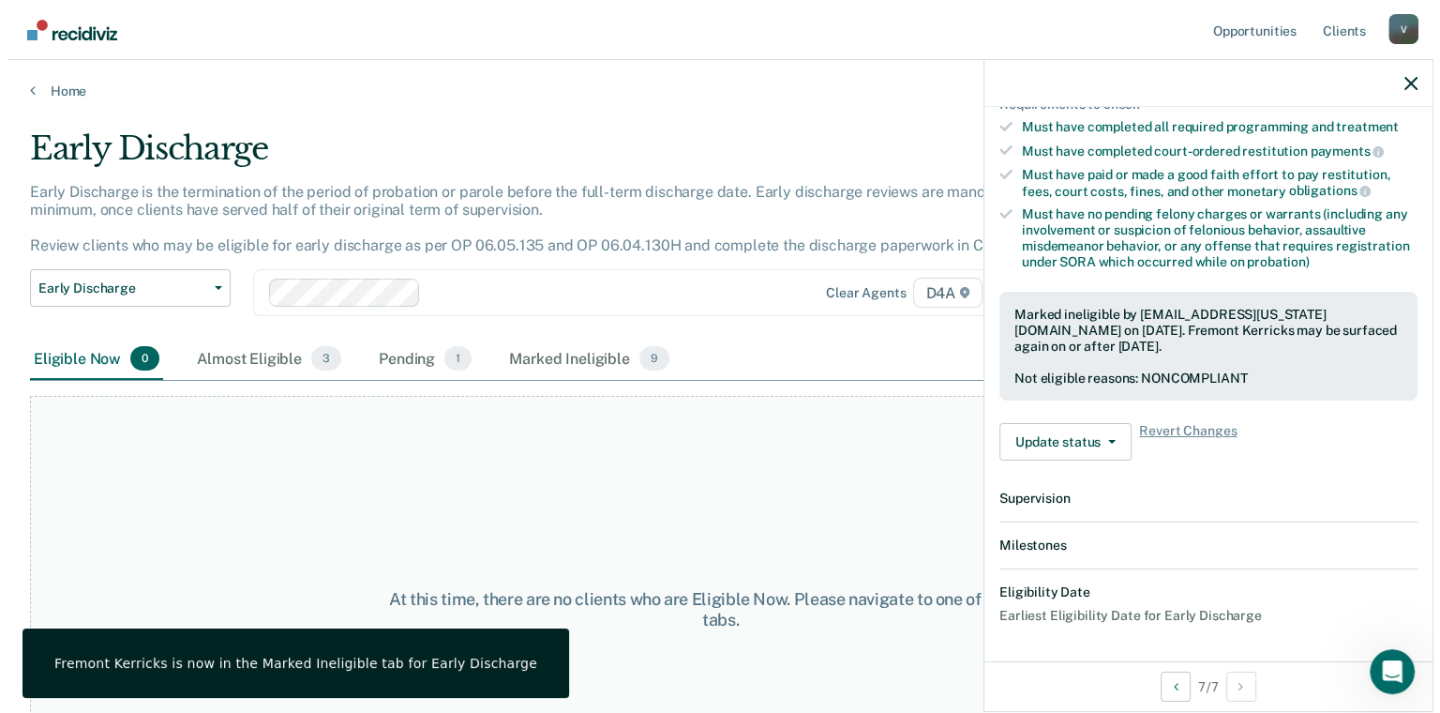
scroll to position [520, 0]
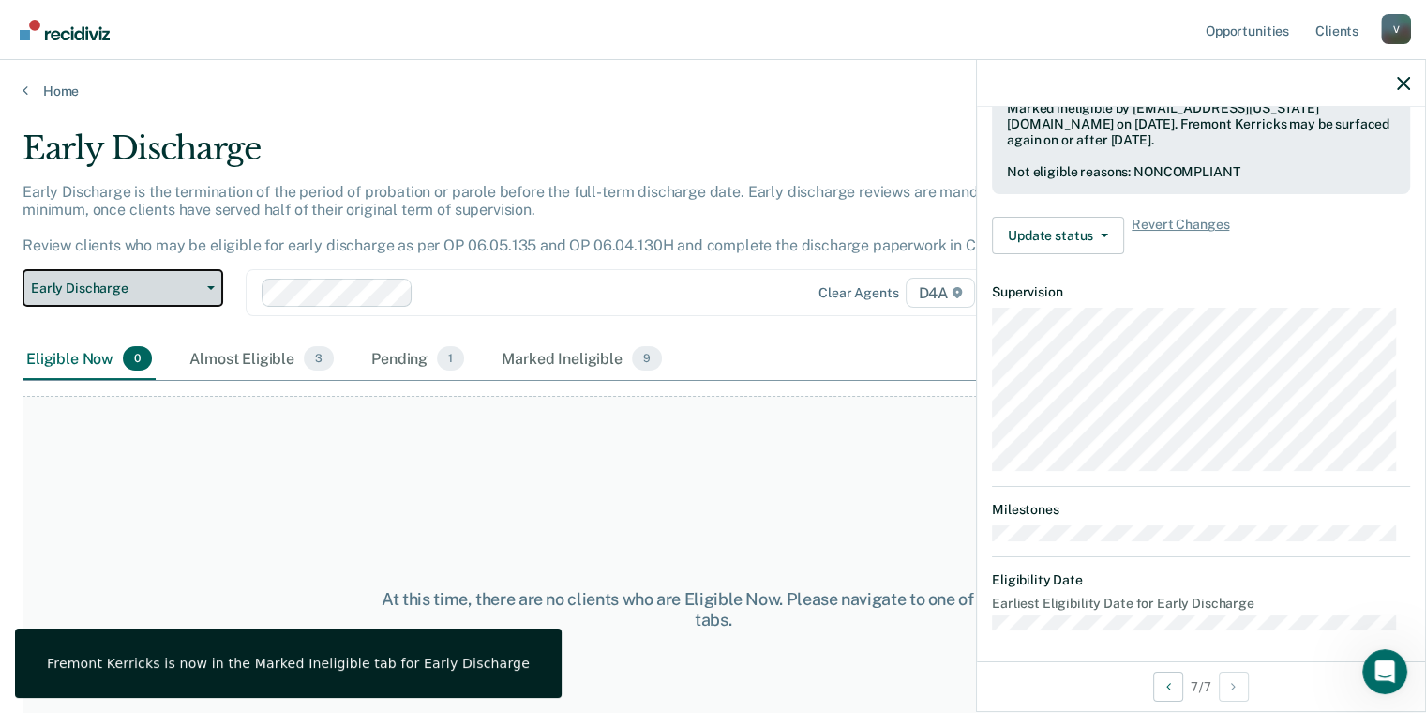
click at [159, 280] on span "Early Discharge" at bounding box center [115, 288] width 169 height 16
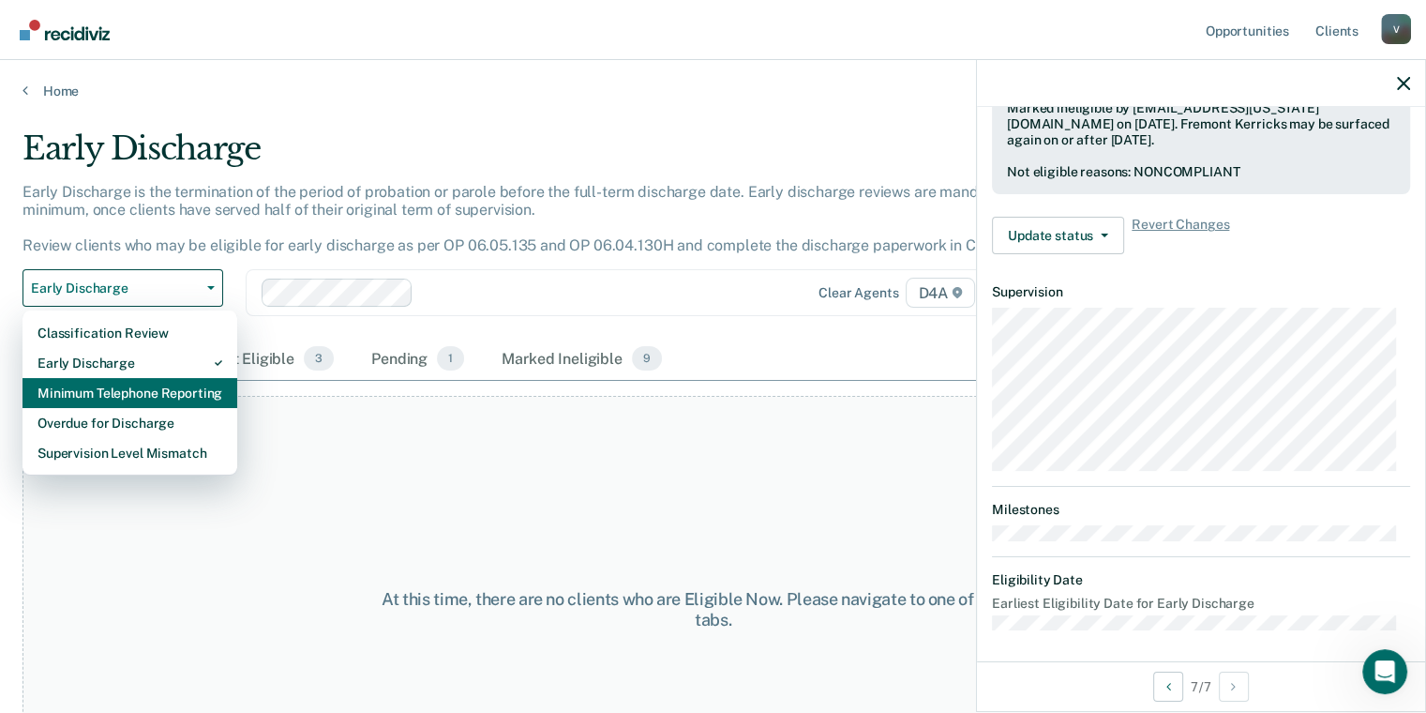
click at [173, 403] on div "Minimum Telephone Reporting" at bounding box center [130, 393] width 185 height 30
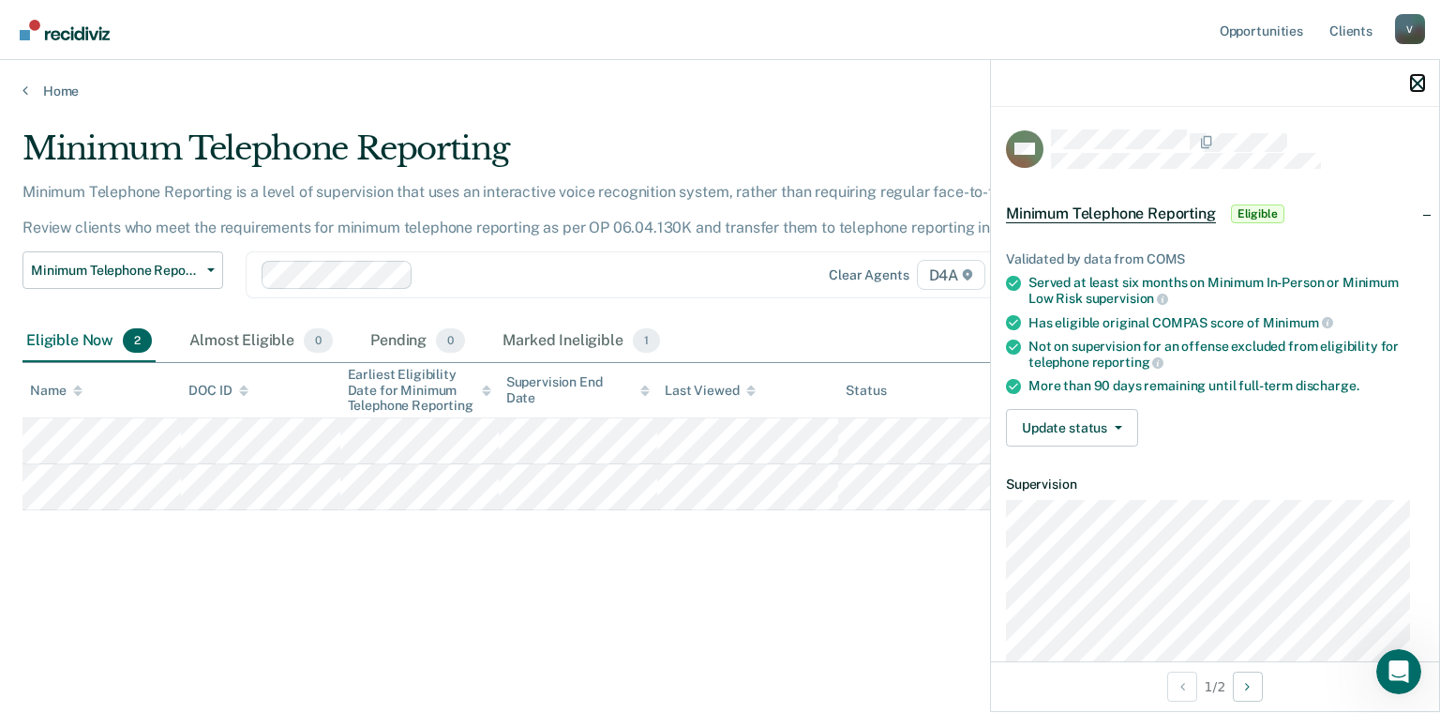
click at [1418, 83] on icon "button" at bounding box center [1417, 83] width 13 height 13
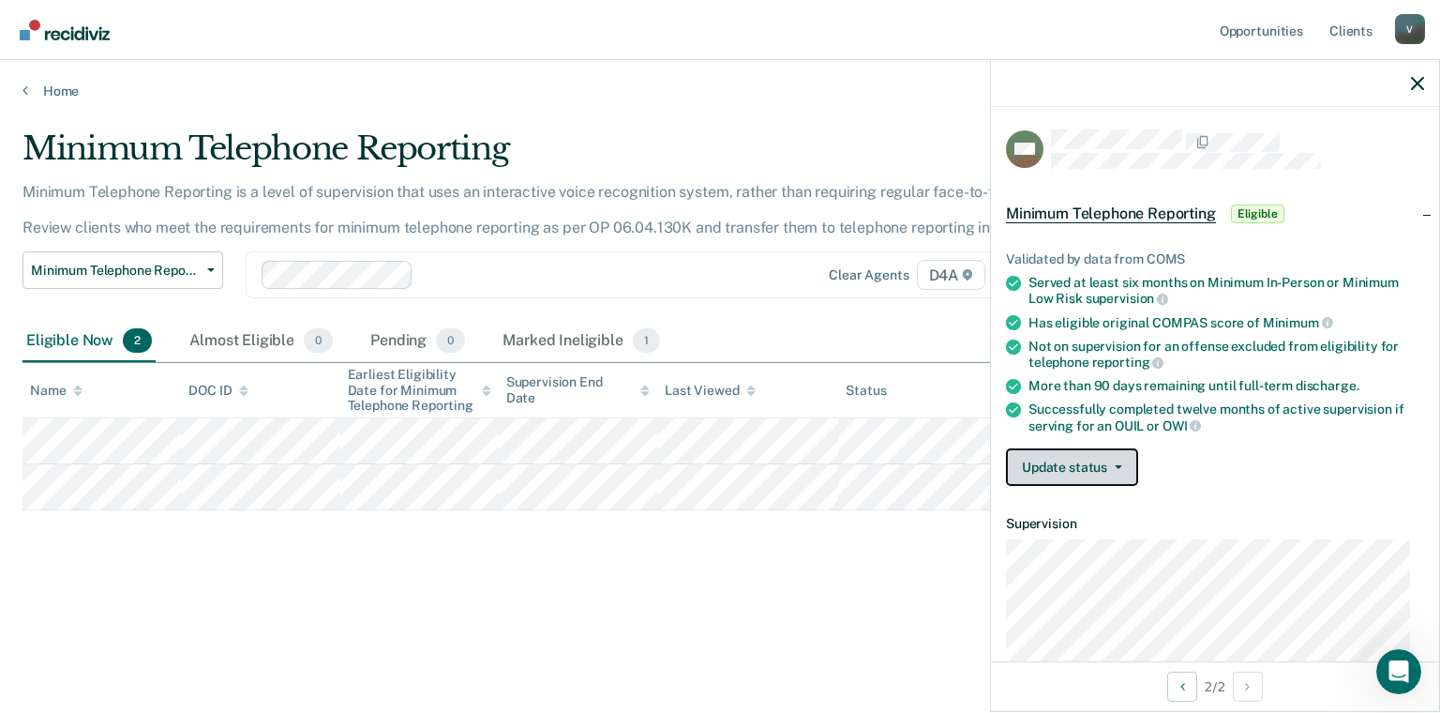
click at [1129, 466] on button "Update status" at bounding box center [1072, 467] width 132 height 38
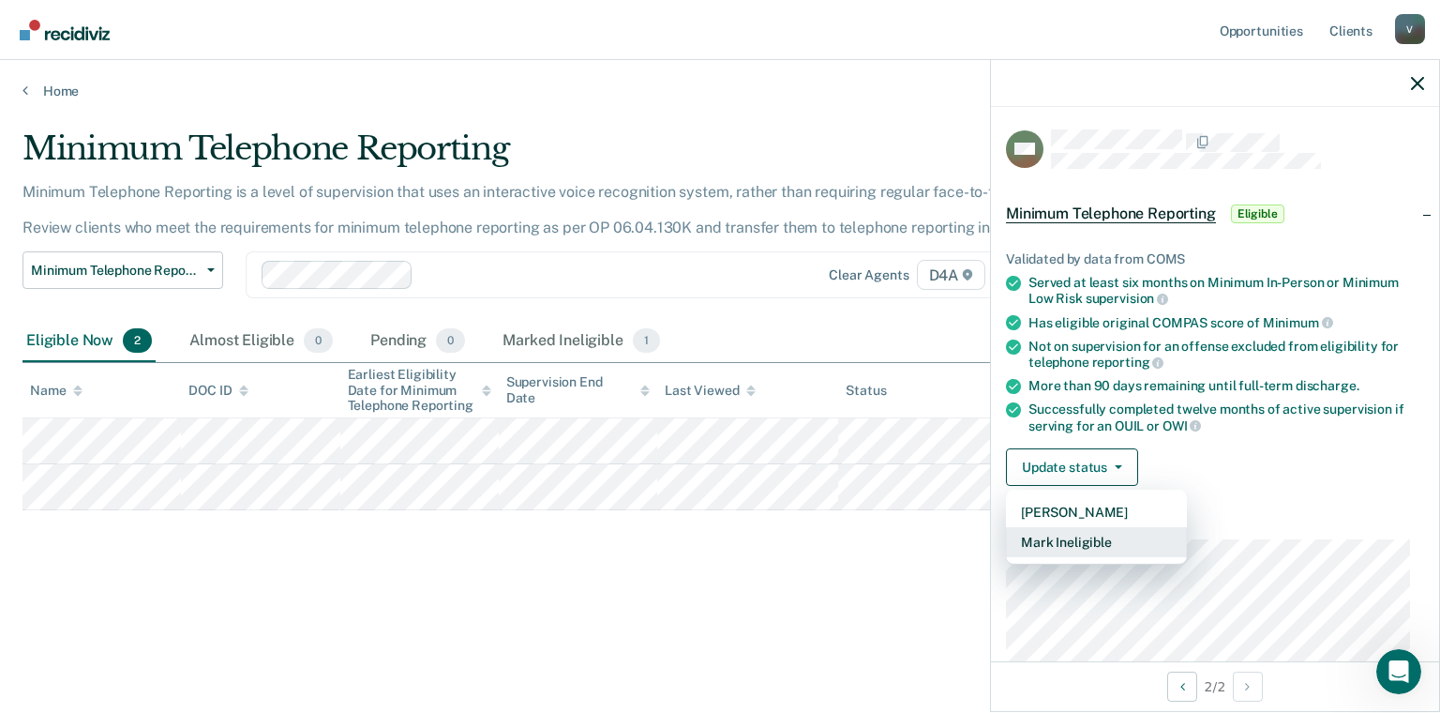
click at [1129, 538] on button "Mark Ineligible" at bounding box center [1096, 542] width 181 height 30
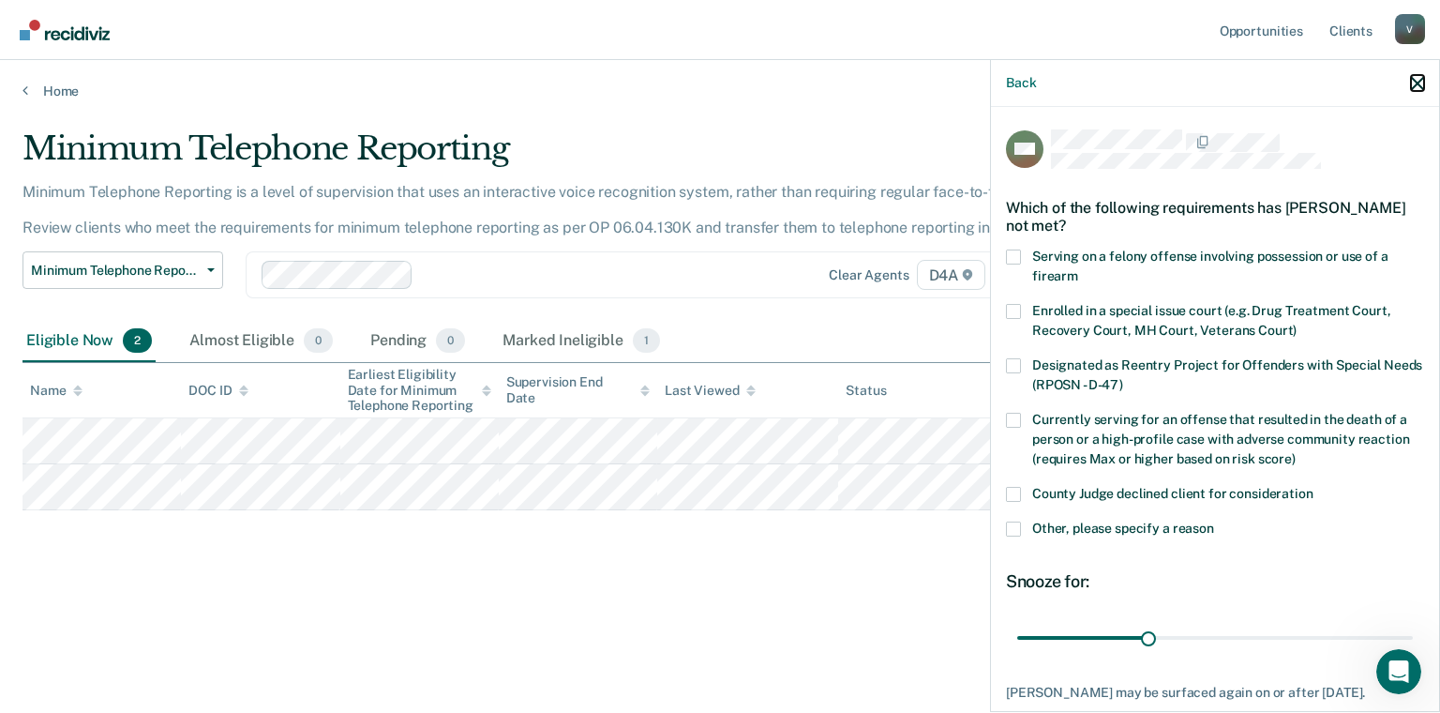
click at [1413, 88] on icon "button" at bounding box center [1417, 83] width 13 height 13
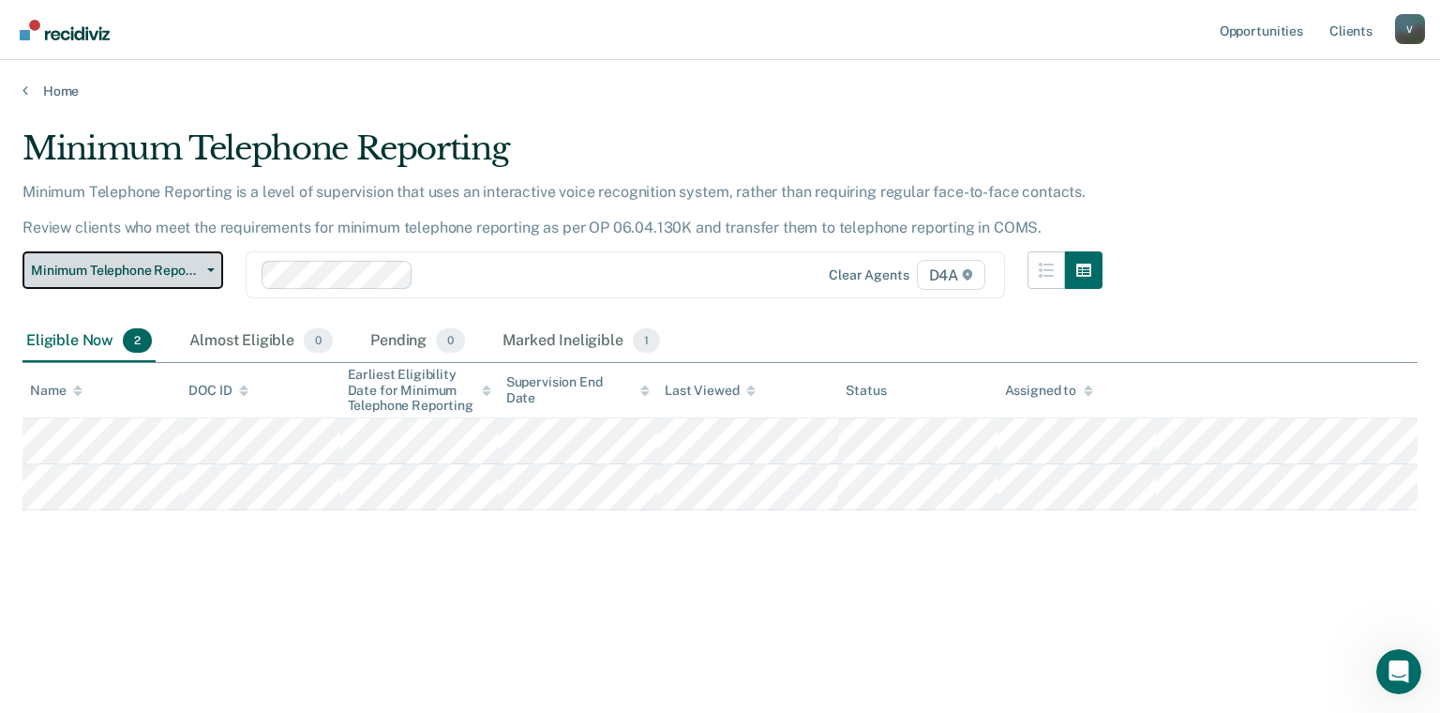
click at [170, 279] on button "Minimum Telephone Reporting" at bounding box center [123, 270] width 201 height 38
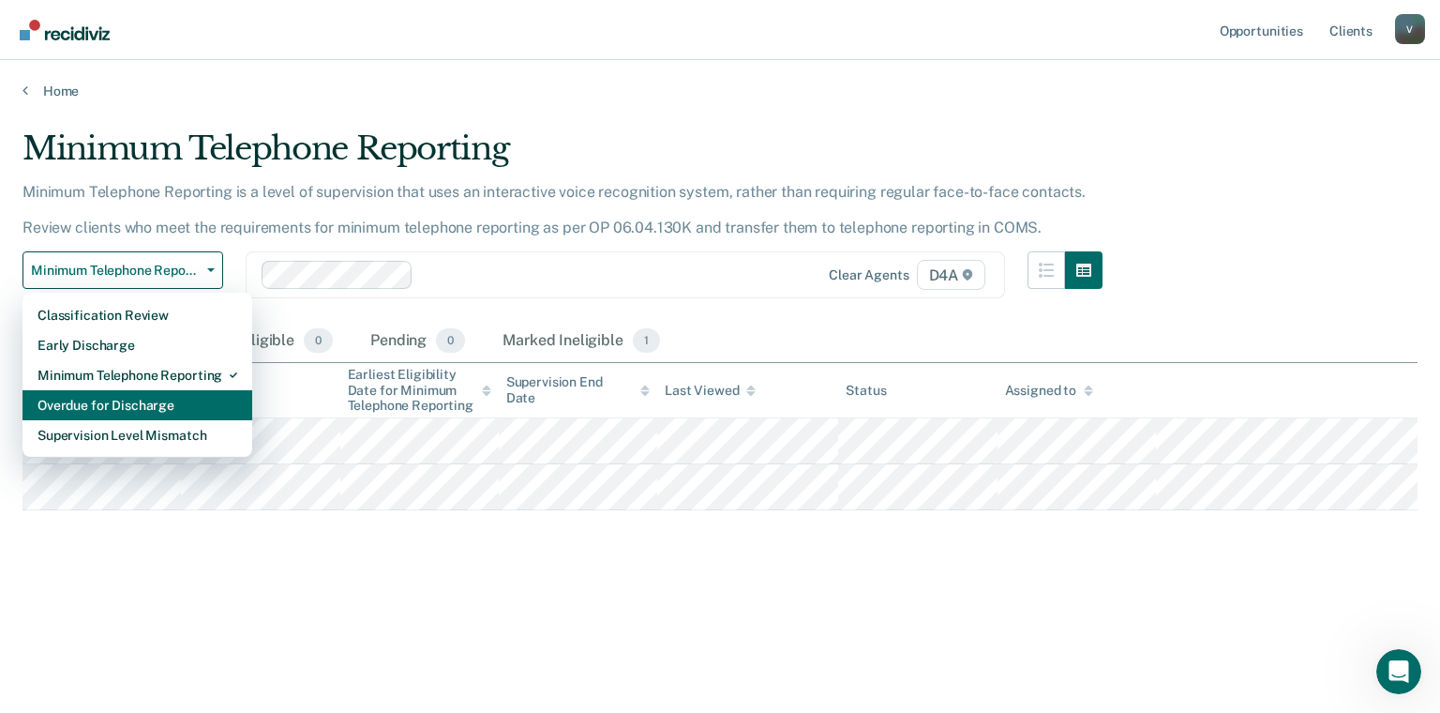
click at [193, 396] on div "Overdue for Discharge" at bounding box center [138, 405] width 200 height 30
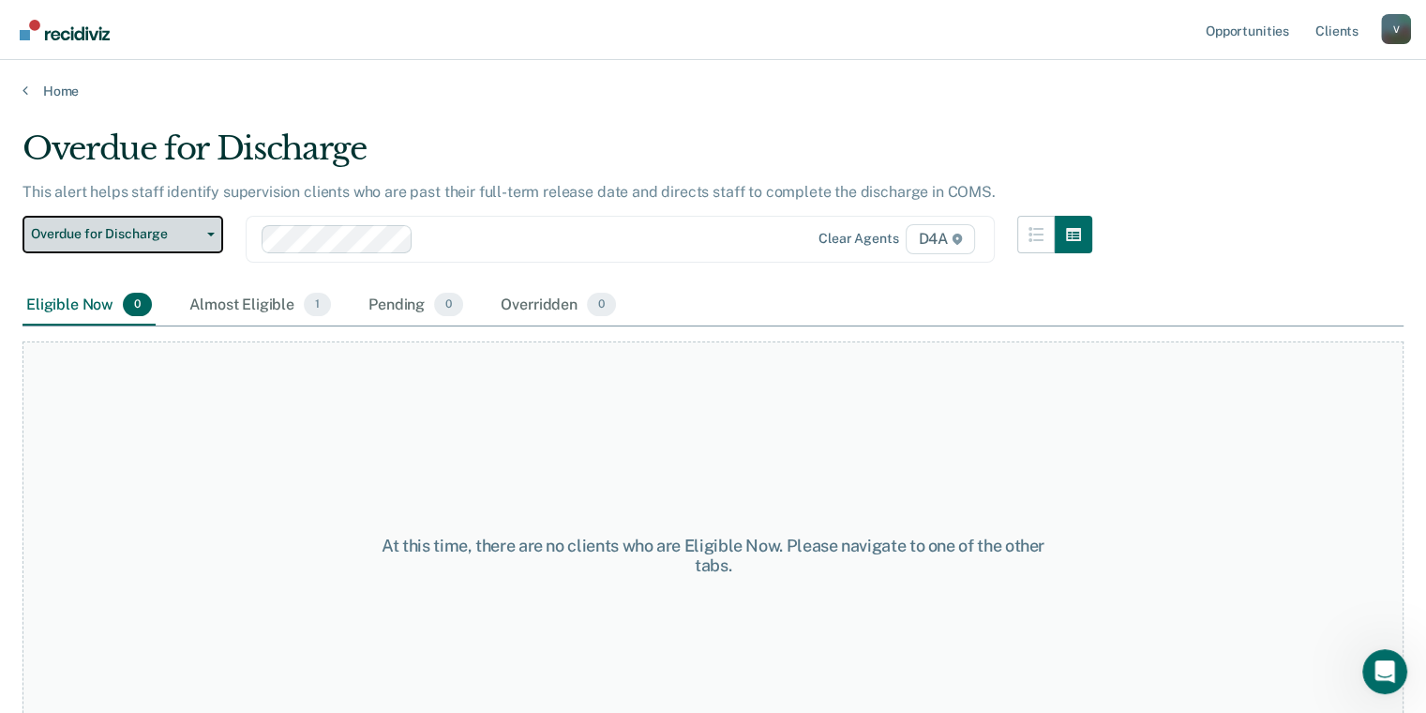
click at [177, 240] on span "Overdue for Discharge" at bounding box center [115, 234] width 169 height 16
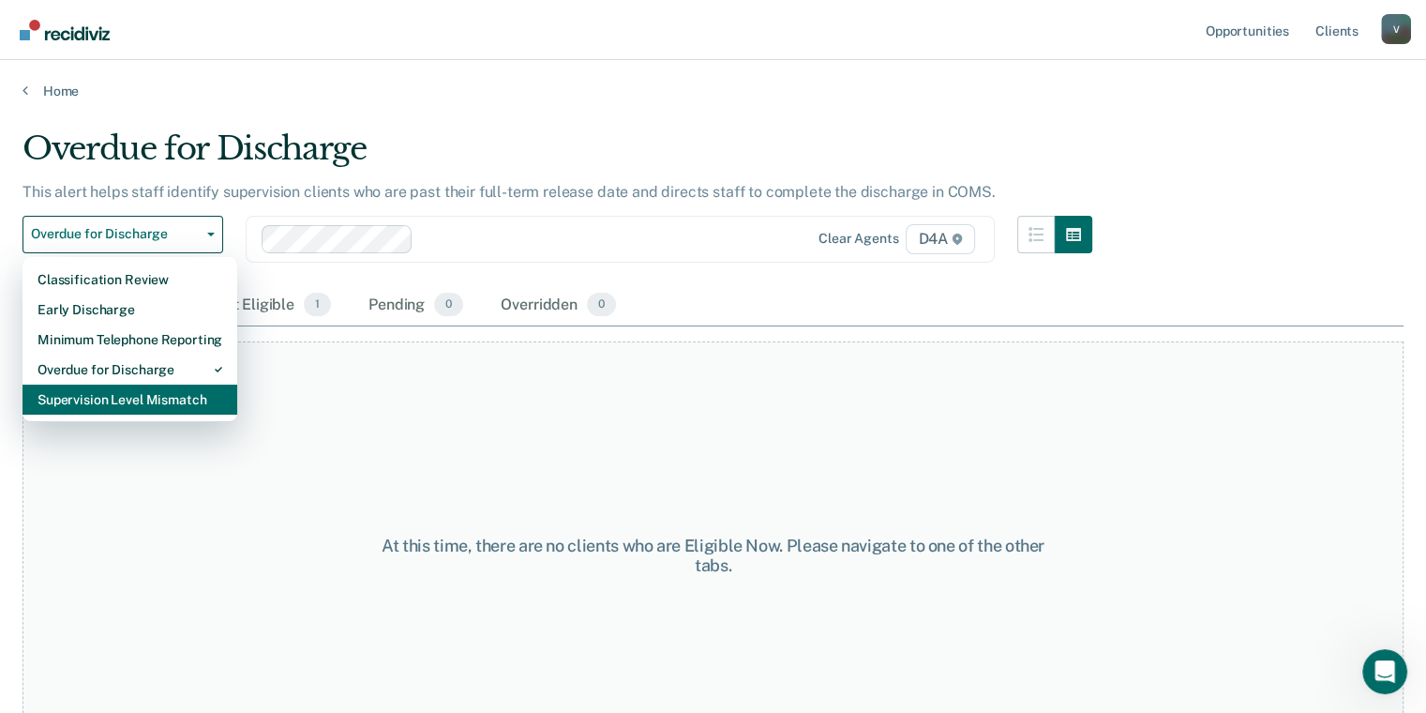
click at [170, 390] on div "Supervision Level Mismatch" at bounding box center [130, 399] width 185 height 30
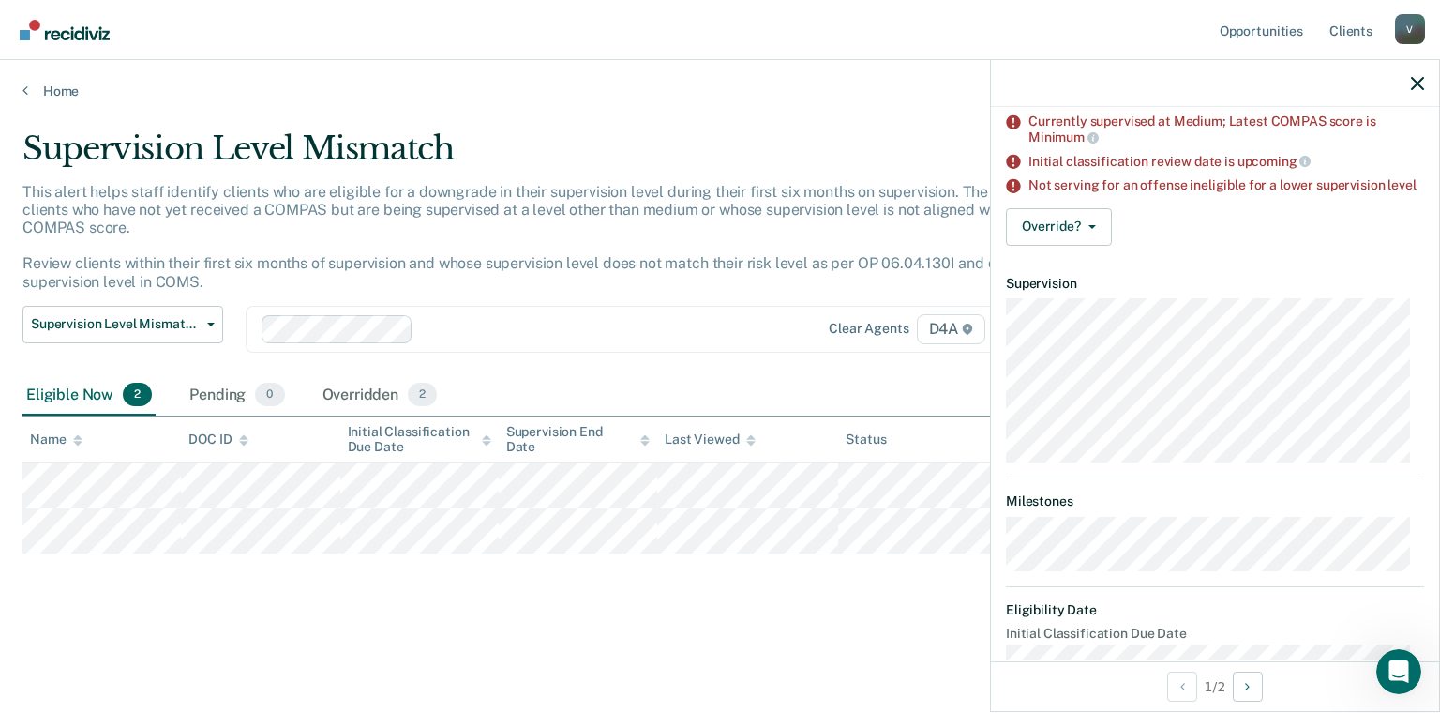
scroll to position [188, 0]
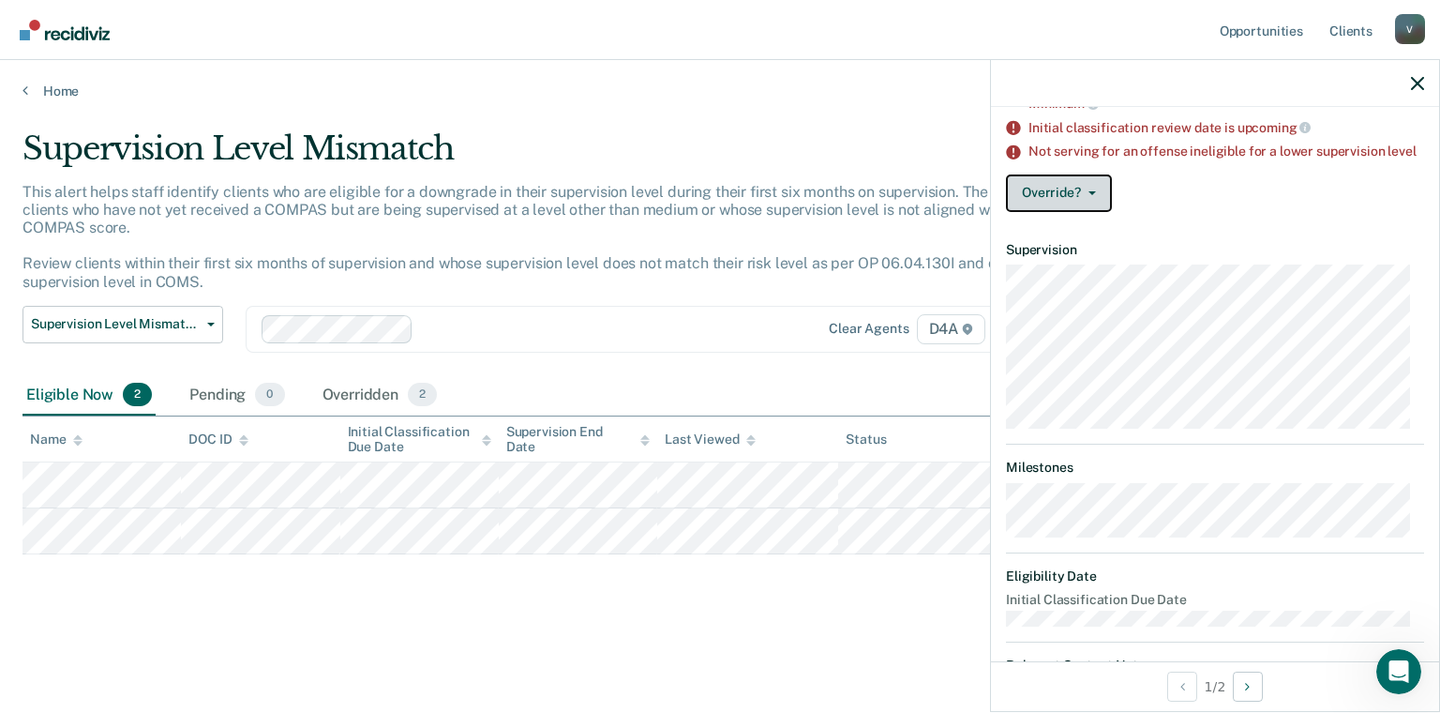
click at [1047, 199] on button "Override?" at bounding box center [1059, 193] width 106 height 38
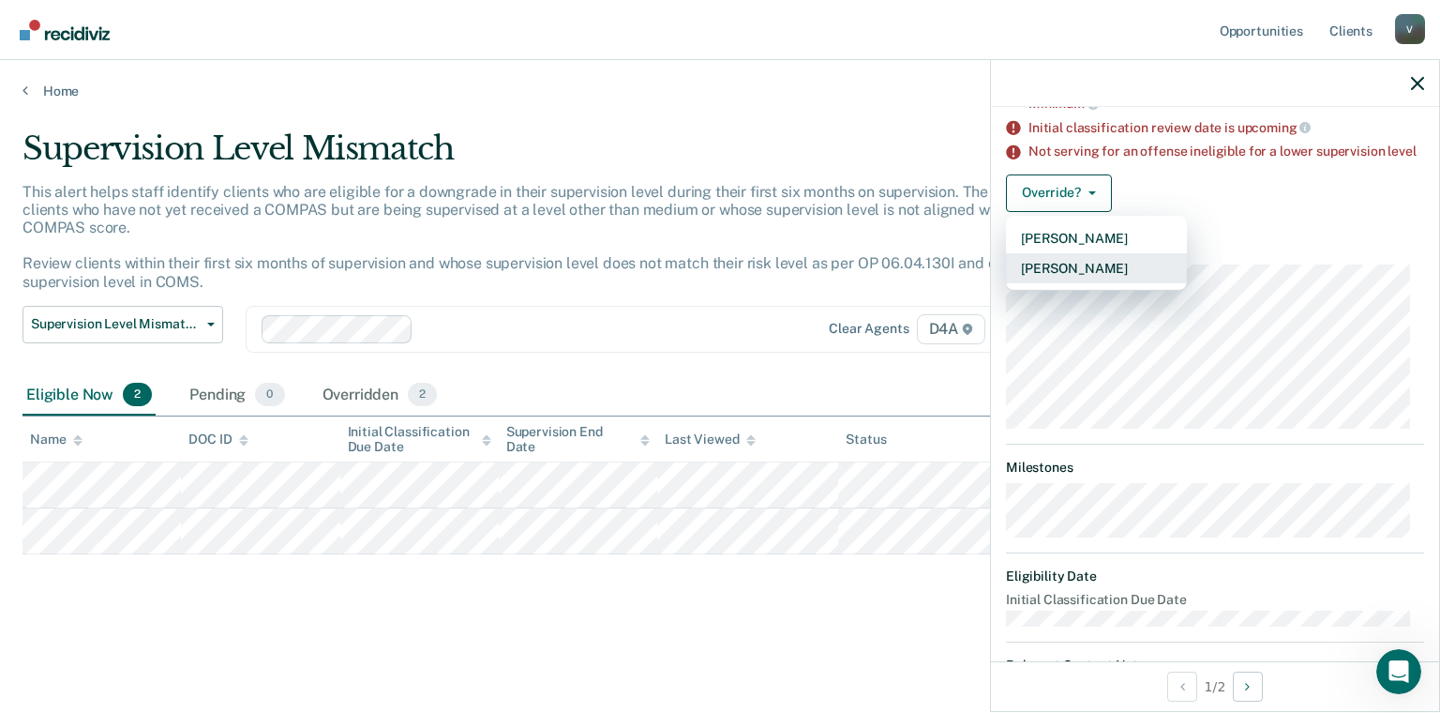
click at [1110, 280] on button "[PERSON_NAME]" at bounding box center [1096, 268] width 181 height 30
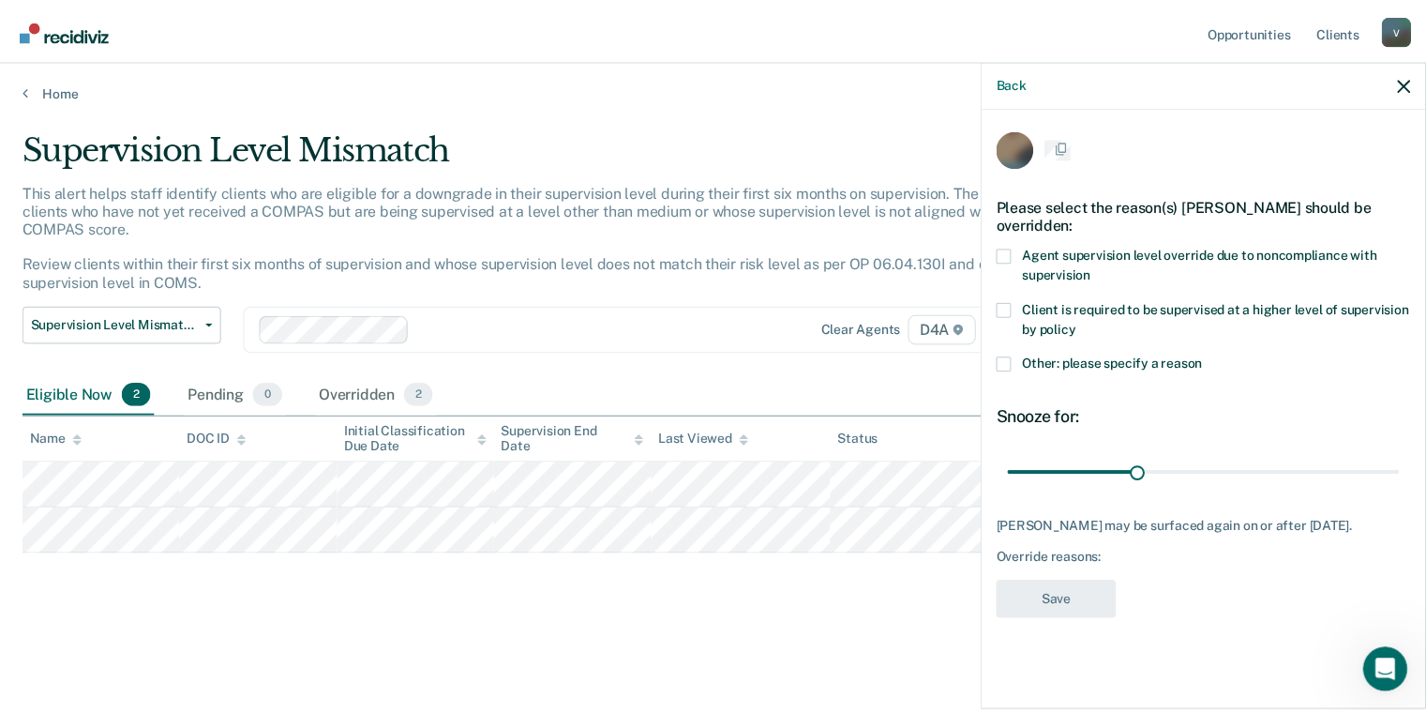
scroll to position [0, 0]
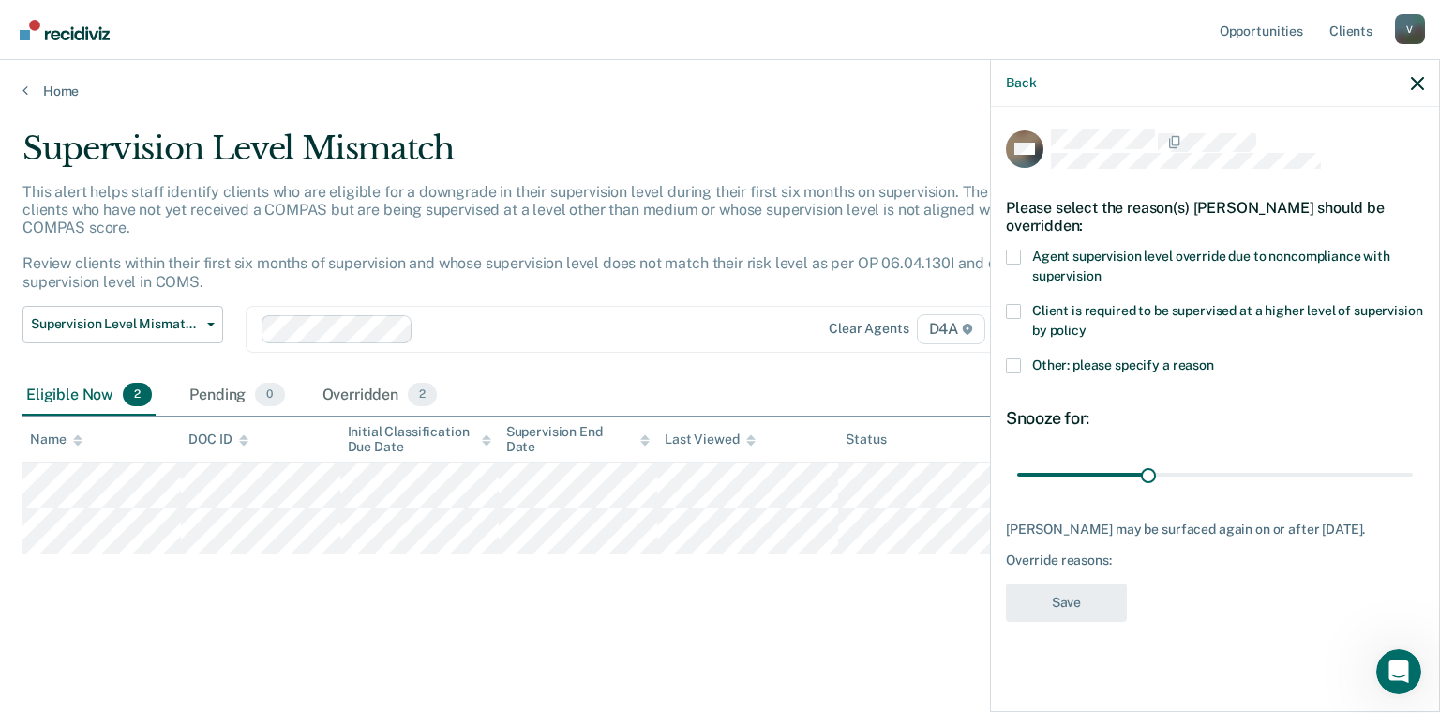
click at [1017, 261] on span at bounding box center [1013, 256] width 15 height 15
click at [1101, 269] on input "Agent supervision level override due to noncompliance with supervision" at bounding box center [1101, 269] width 0 height 0
click at [1073, 606] on button "Save" at bounding box center [1066, 602] width 121 height 38
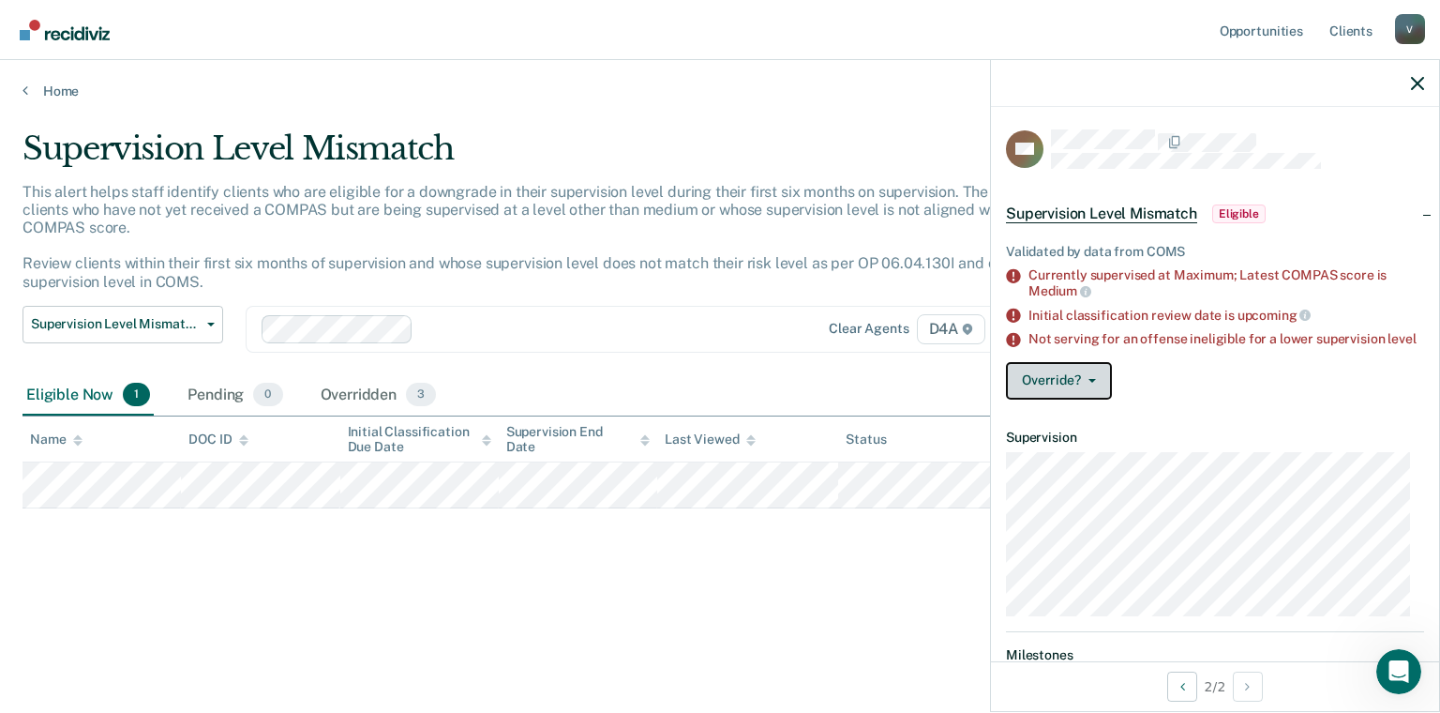
click at [1078, 397] on button "Override?" at bounding box center [1059, 381] width 106 height 38
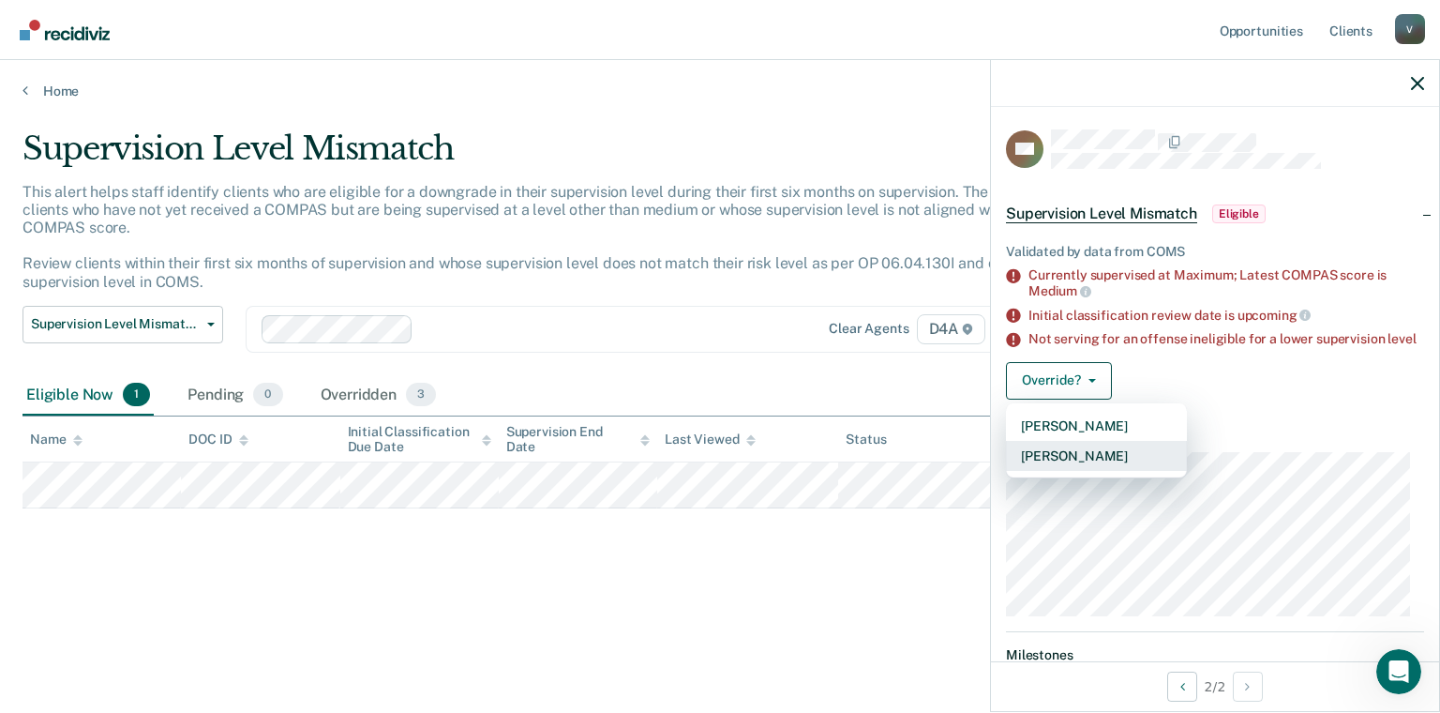
click at [1114, 471] on button "[PERSON_NAME]" at bounding box center [1096, 456] width 181 height 30
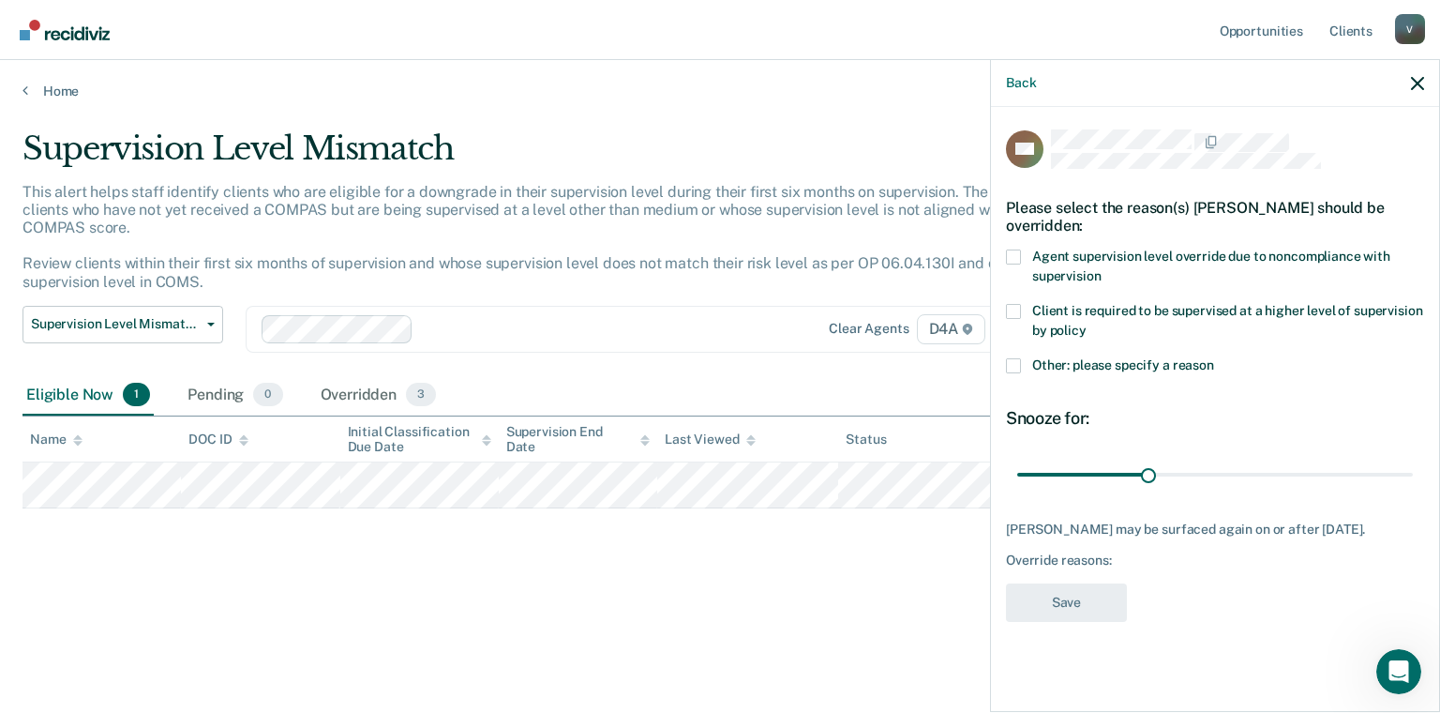
click at [1012, 266] on label "Agent supervision level override due to noncompliance with supervision" at bounding box center [1215, 268] width 418 height 39
click at [1101, 269] on input "Agent supervision level override due to noncompliance with supervision" at bounding box center [1101, 269] width 0 height 0
click at [1116, 610] on button "Save" at bounding box center [1066, 602] width 121 height 38
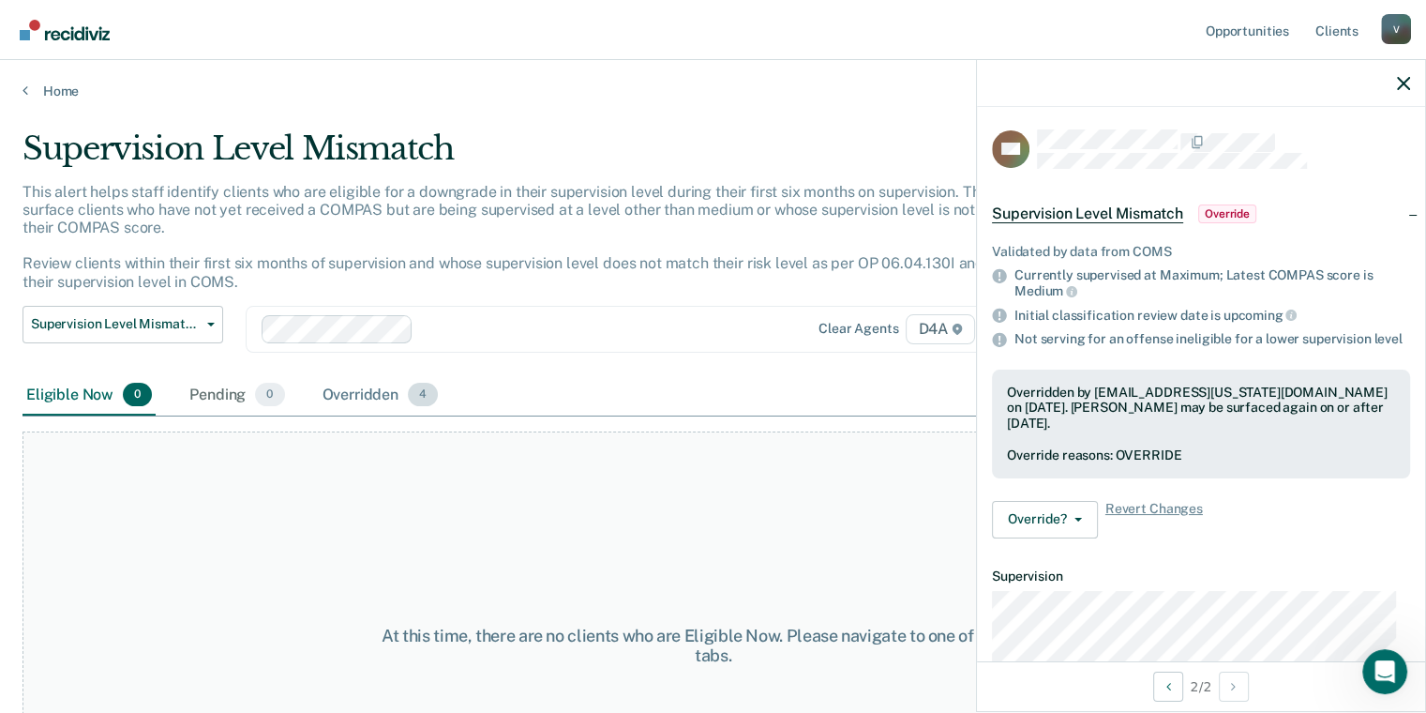
click at [347, 389] on div "Overridden 4" at bounding box center [381, 395] width 124 height 41
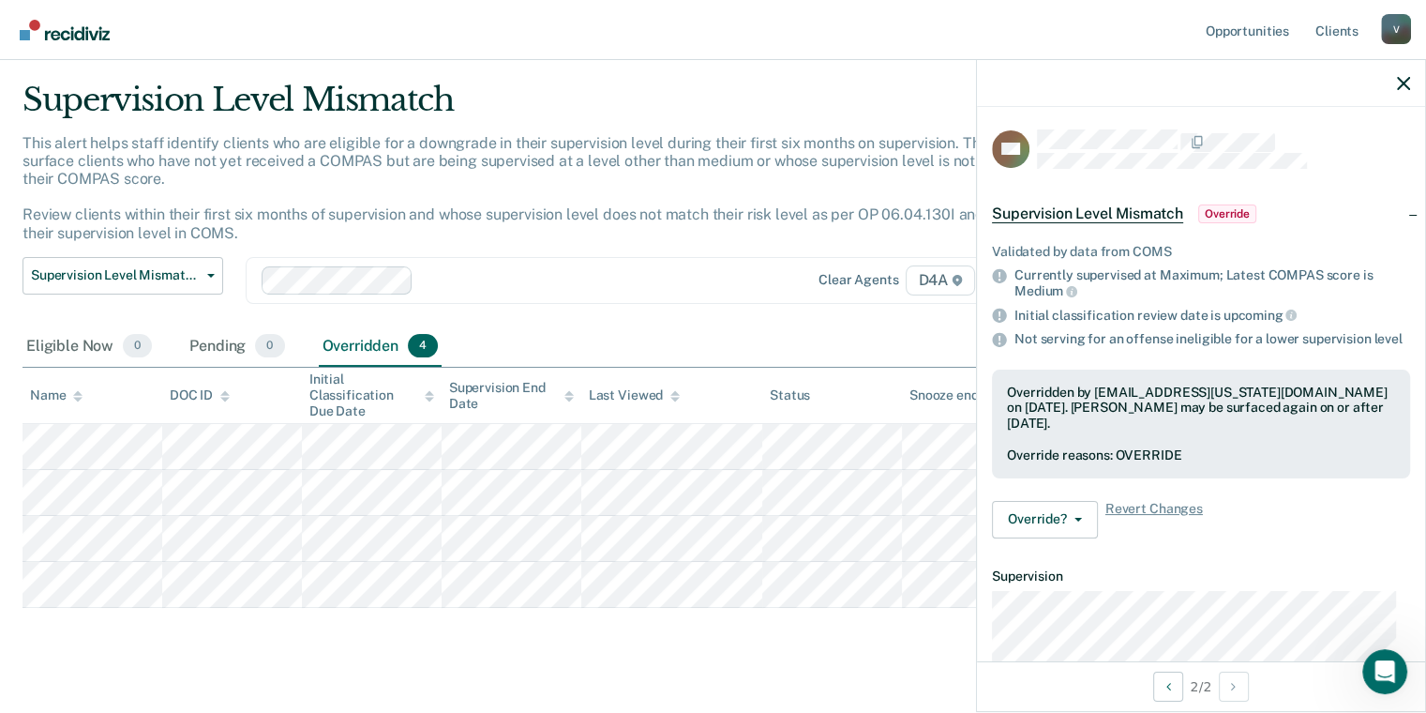
scroll to position [76, 0]
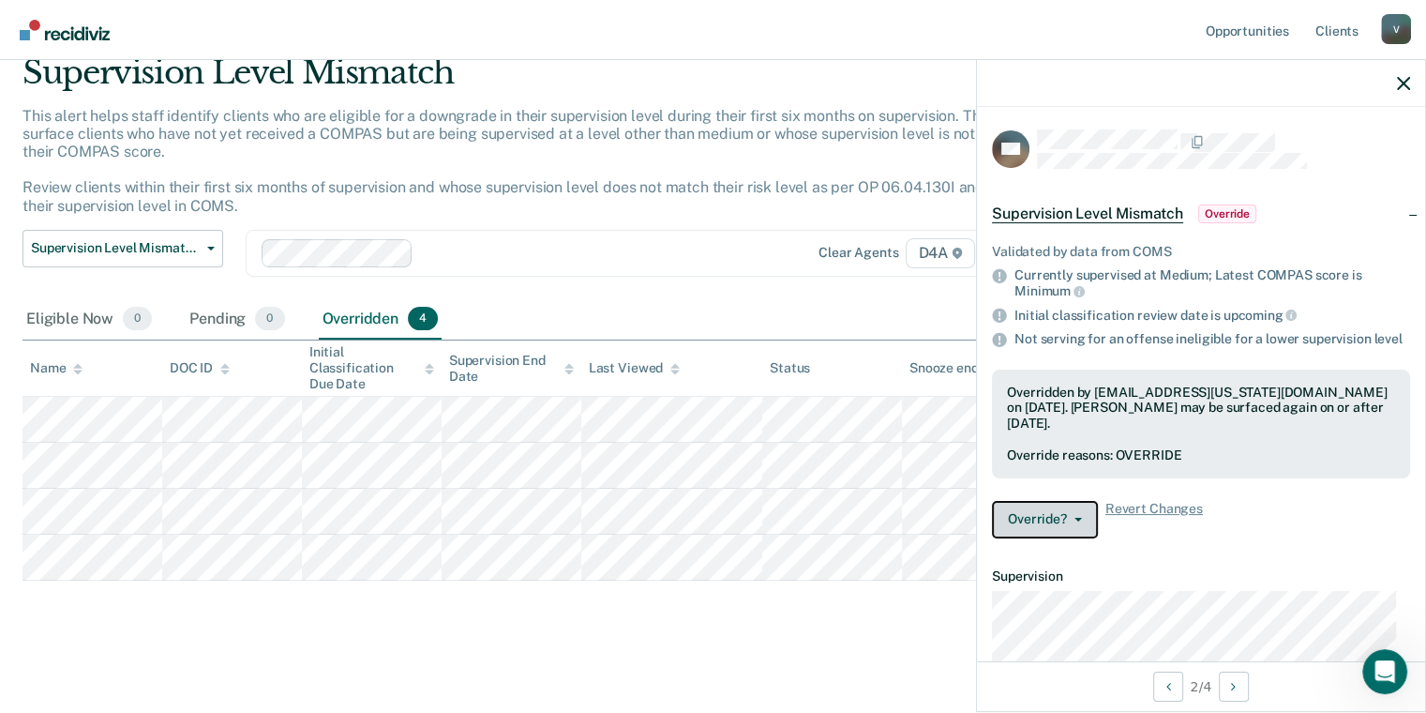
click at [1038, 533] on button "Override?" at bounding box center [1045, 520] width 106 height 38
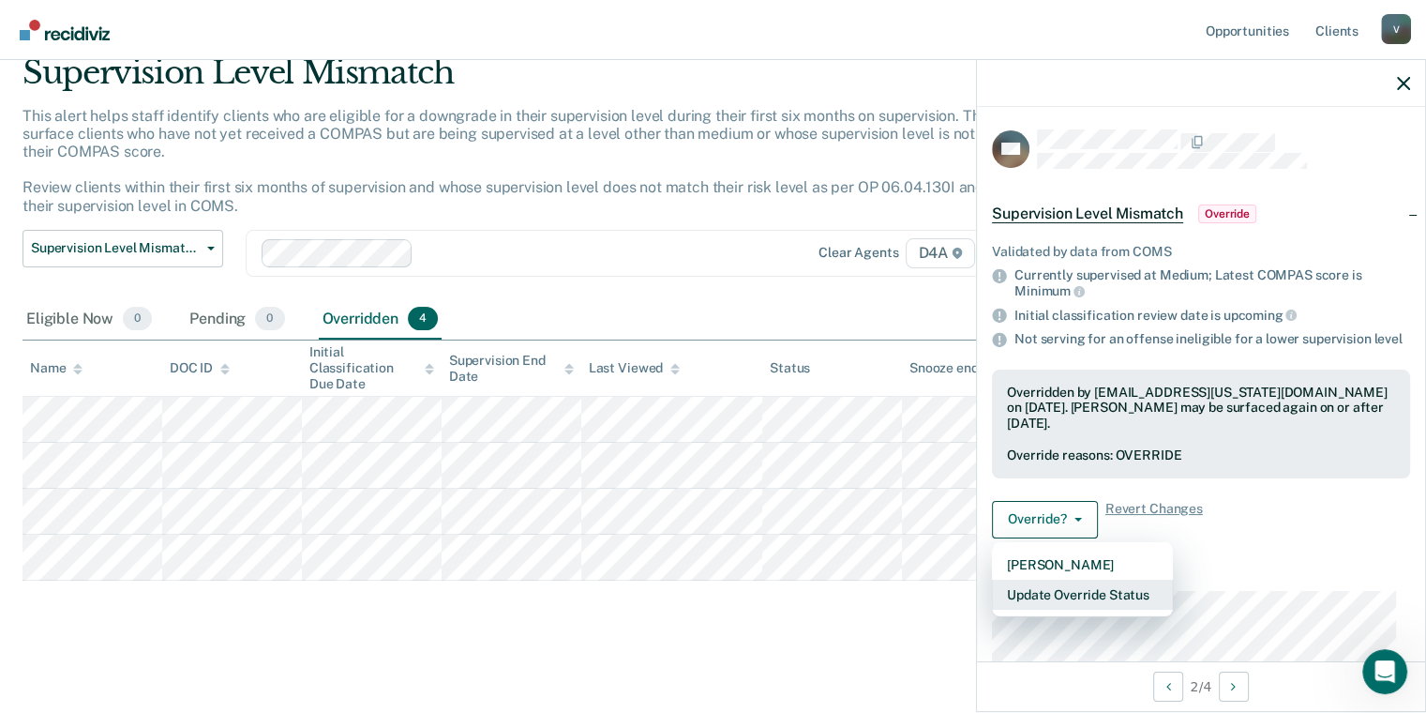
click at [1088, 609] on button "Update Override Status" at bounding box center [1082, 595] width 181 height 30
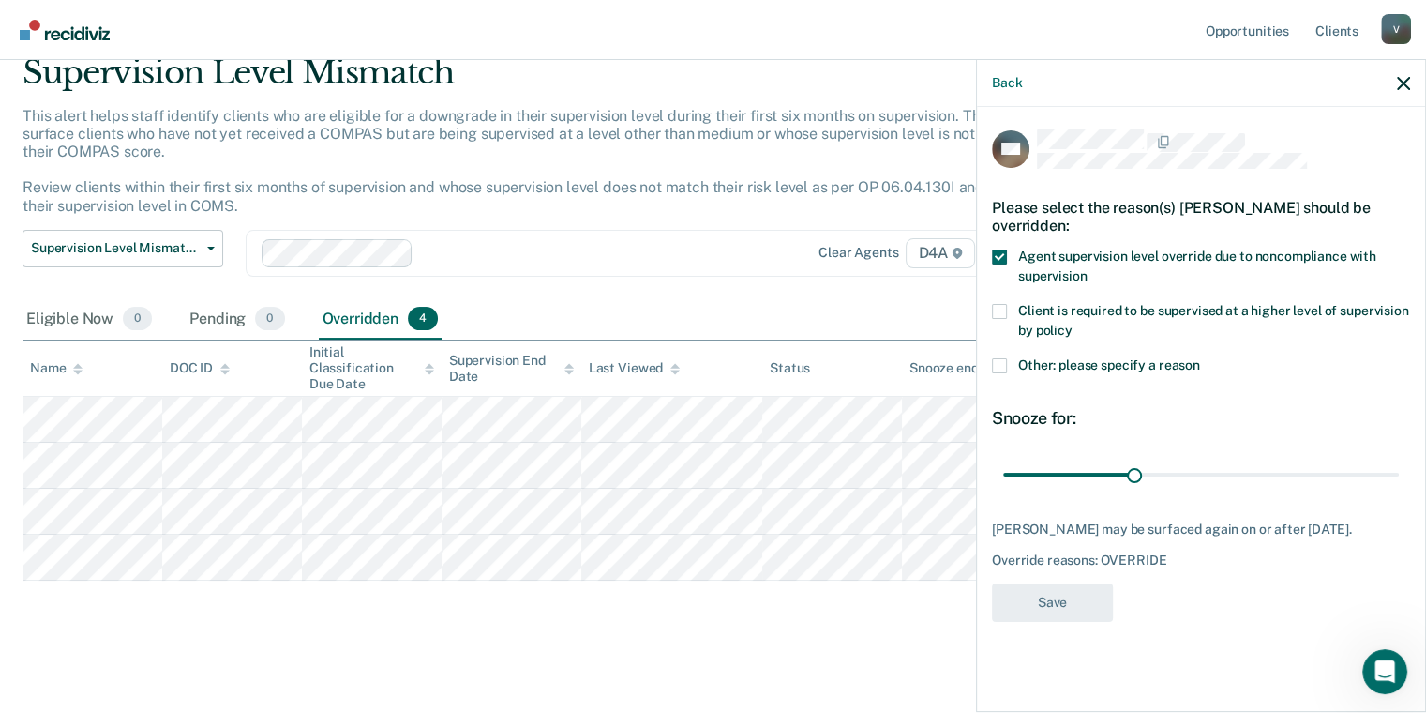
click at [1115, 408] on div "Snooze for:" at bounding box center [1201, 418] width 418 height 21
click at [1408, 78] on icon "button" at bounding box center [1403, 83] width 13 height 13
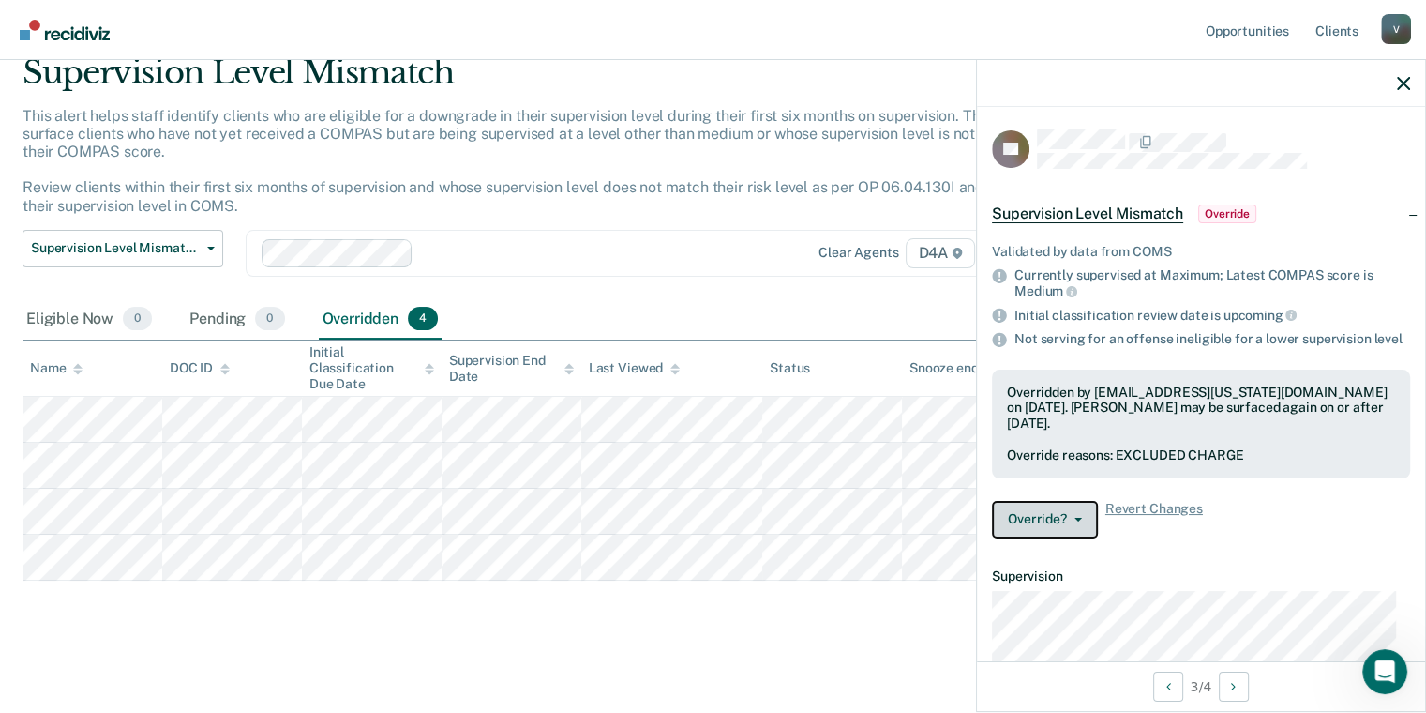
click at [1024, 535] on button "Override?" at bounding box center [1045, 520] width 106 height 38
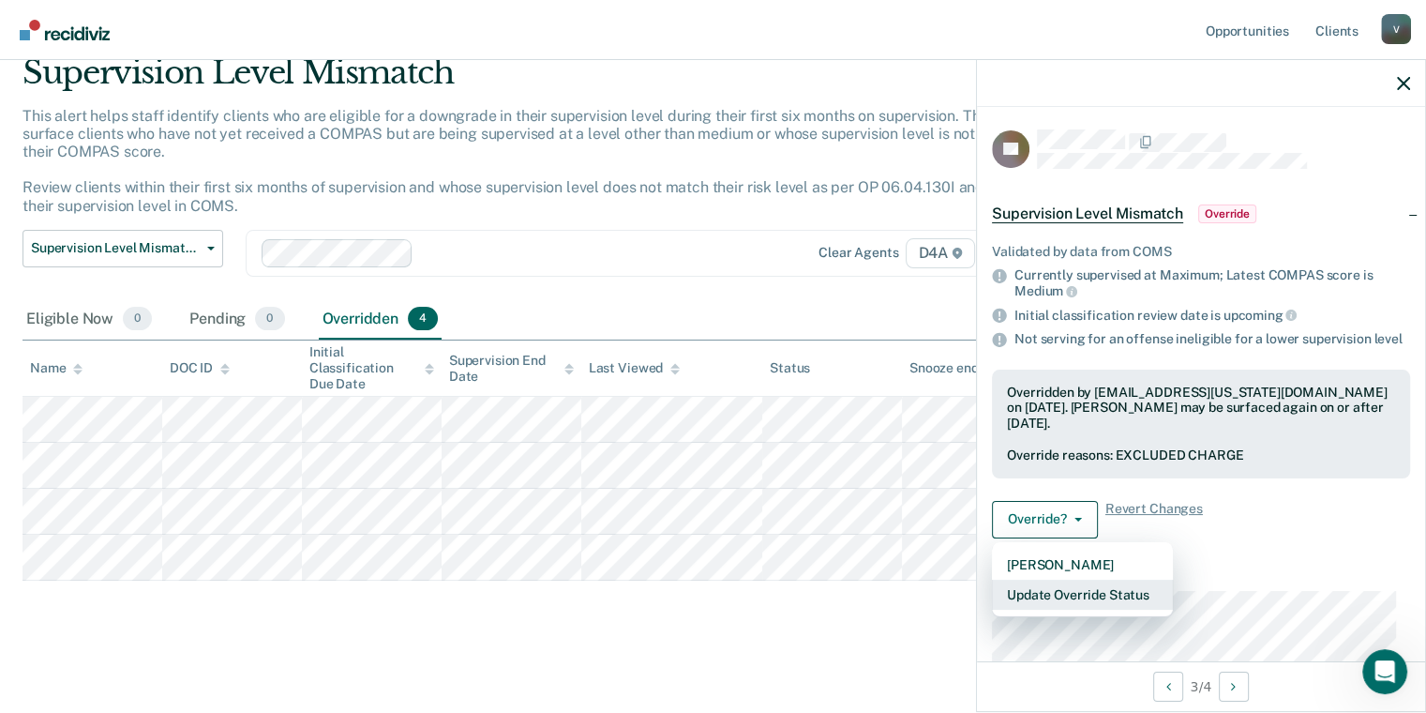
click at [1040, 604] on button "Update Override Status" at bounding box center [1082, 595] width 181 height 30
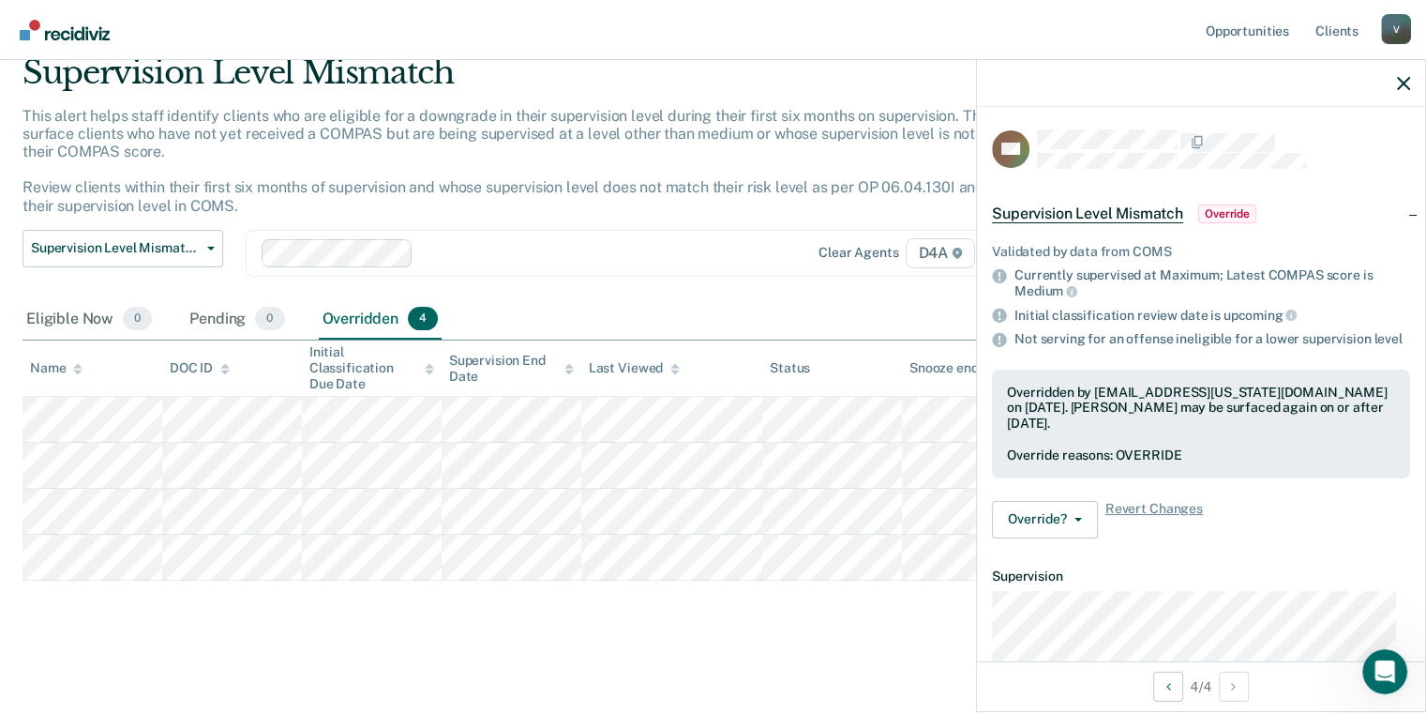
scroll to position [0, 0]
click at [1399, 86] on icon "button" at bounding box center [1403, 83] width 13 height 13
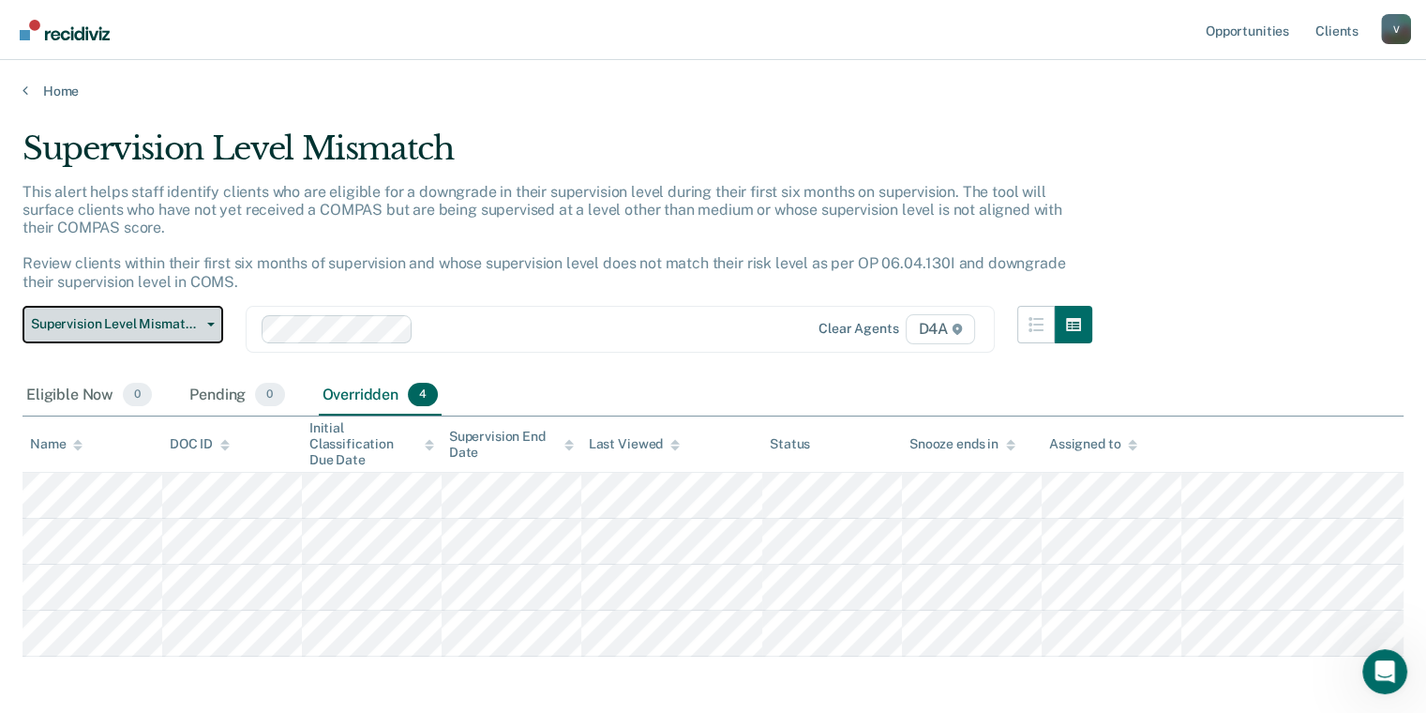
click at [170, 316] on span "Supervision Level Mismatch" at bounding box center [115, 324] width 169 height 16
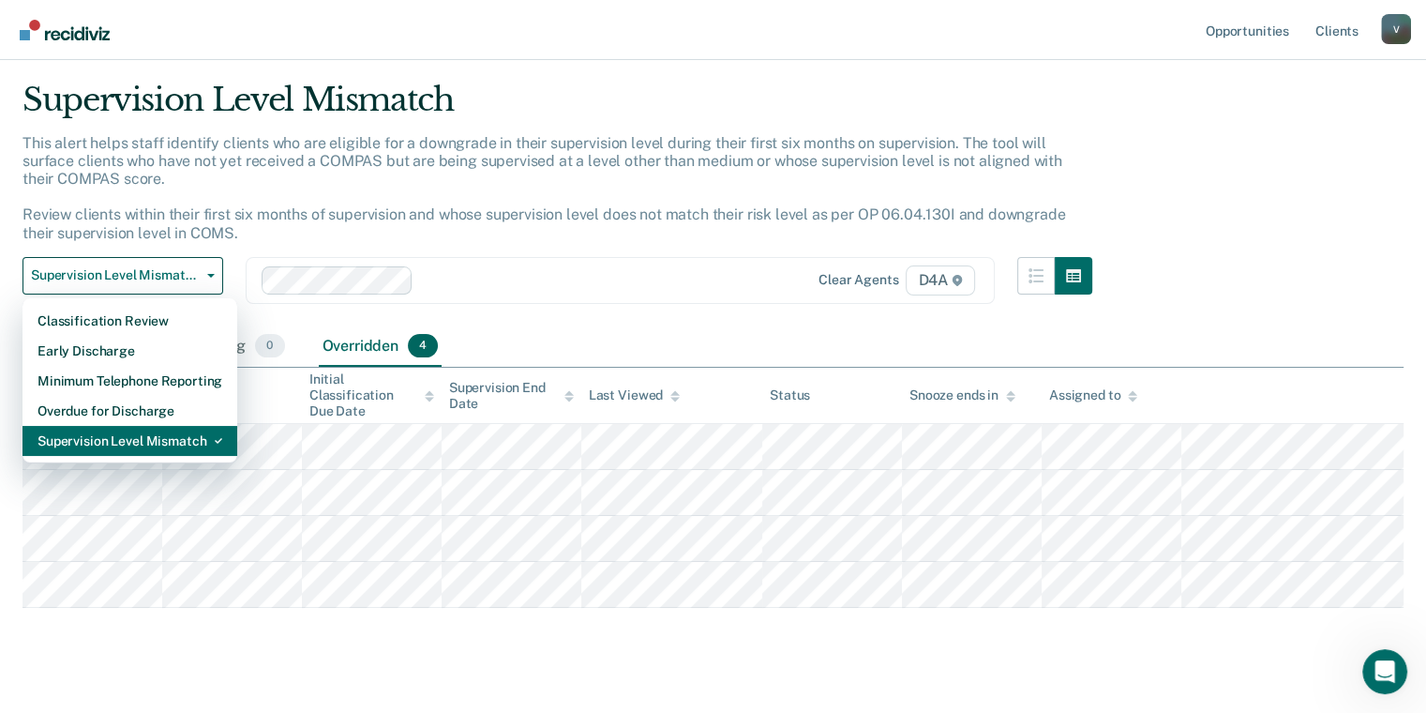
scroll to position [76, 0]
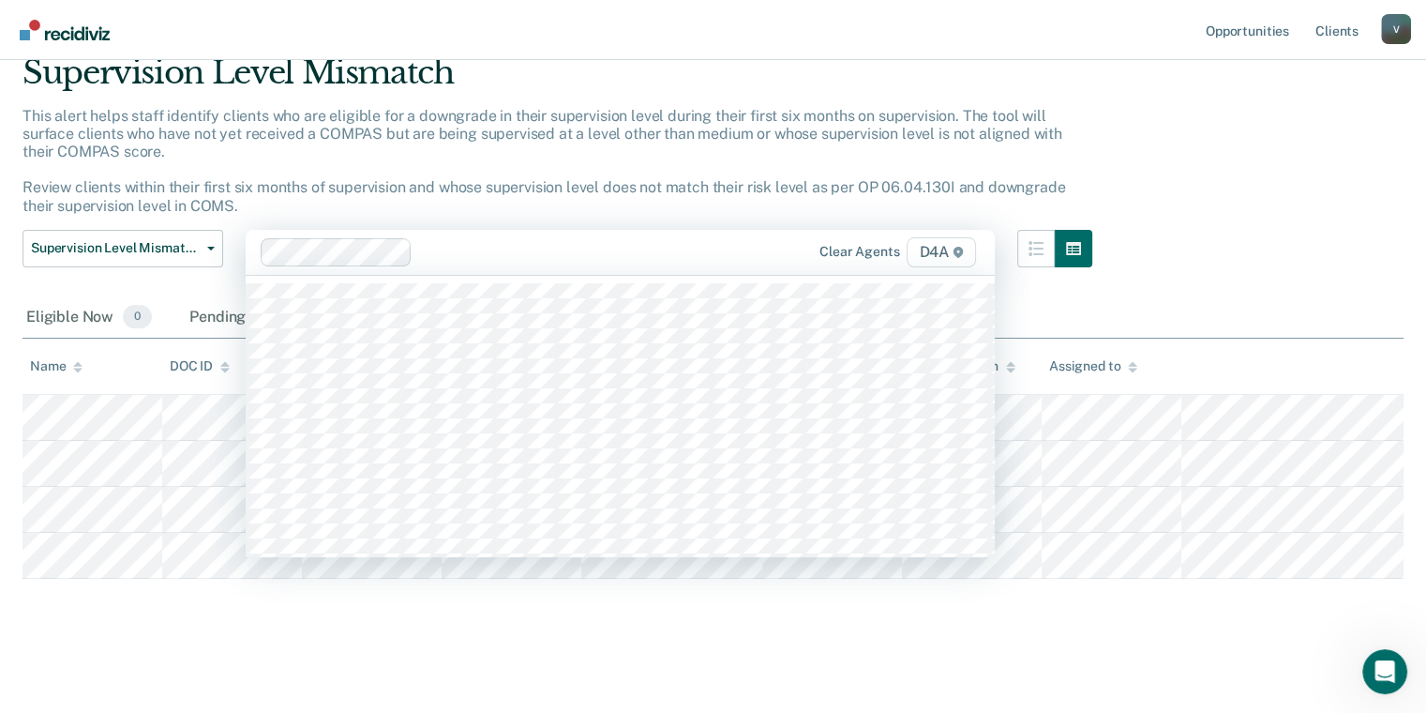
click at [638, 233] on div "Clear agents D4A" at bounding box center [620, 252] width 749 height 45
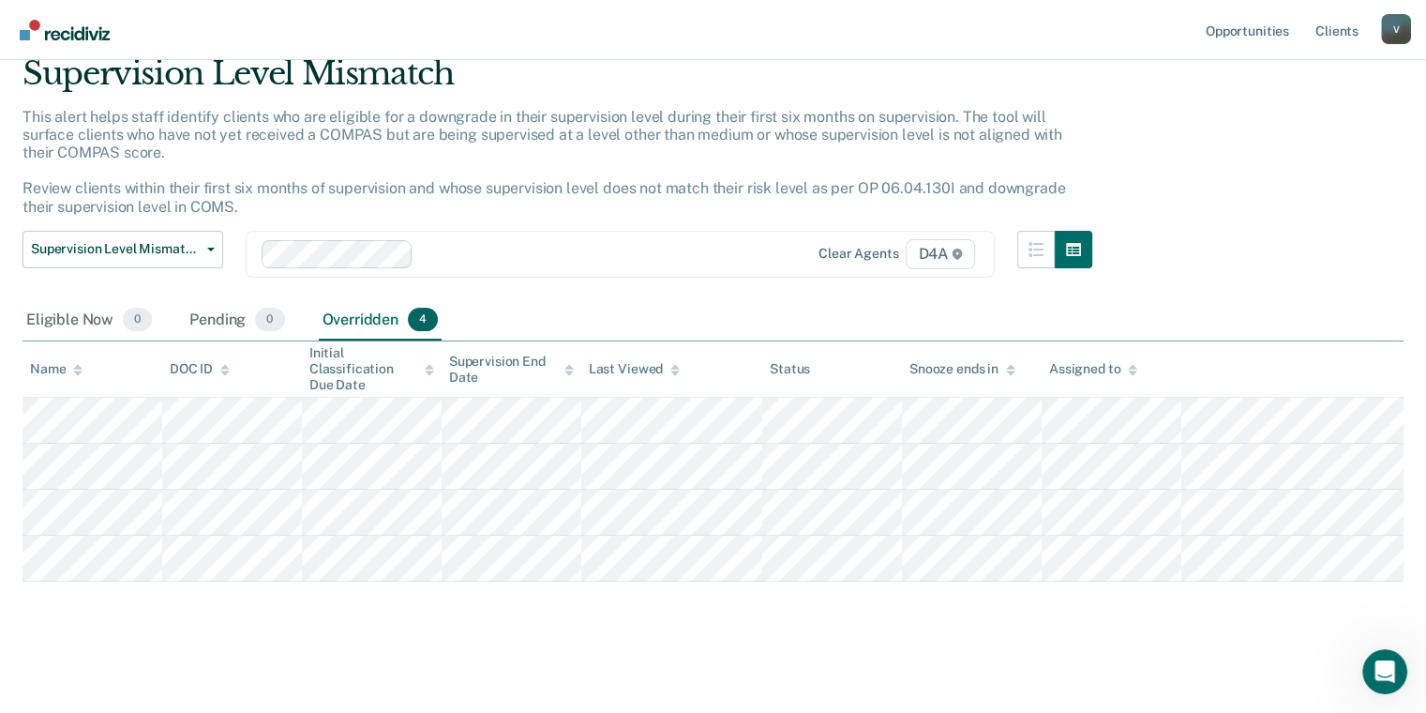
click at [943, 128] on p "This alert helps staff identify clients who are eligible for a downgrade in the…" at bounding box center [544, 162] width 1043 height 108
click at [1385, 22] on div "V" at bounding box center [1396, 29] width 30 height 30
click at [1298, 122] on link "Log Out" at bounding box center [1320, 123] width 151 height 16
